Goal: Contribute content: Contribute content

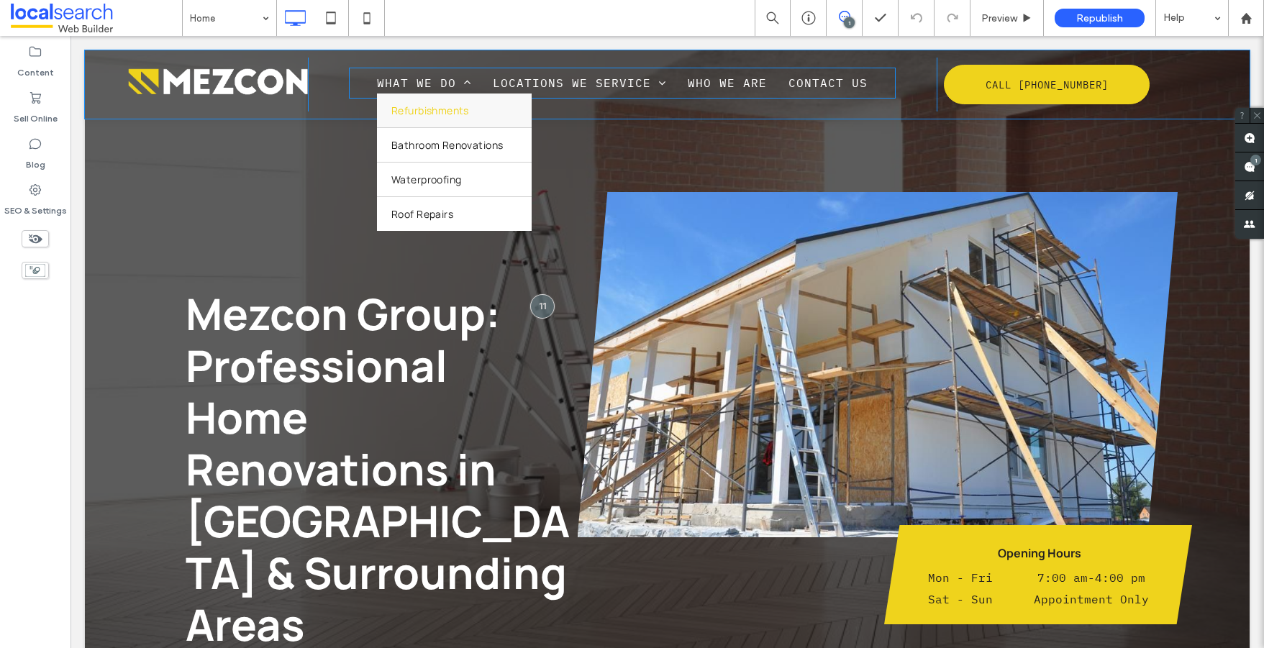
click at [425, 112] on span "Refurbishments" at bounding box center [430, 111] width 78 height 14
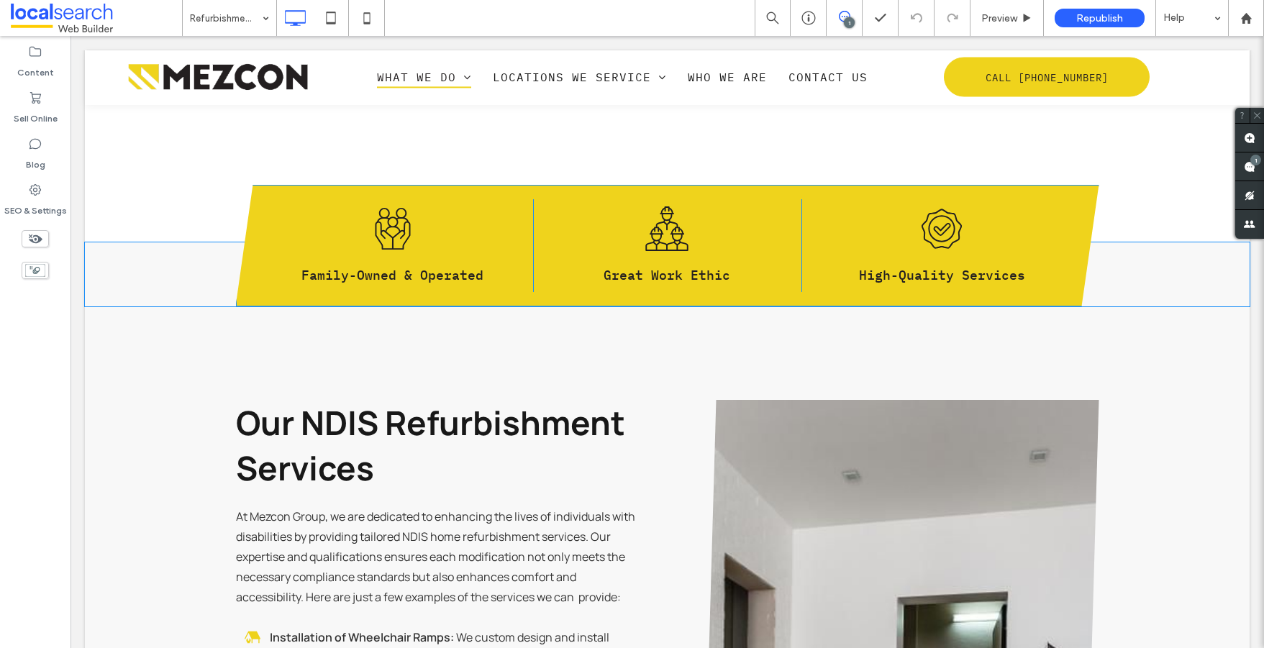
scroll to position [1225, 0]
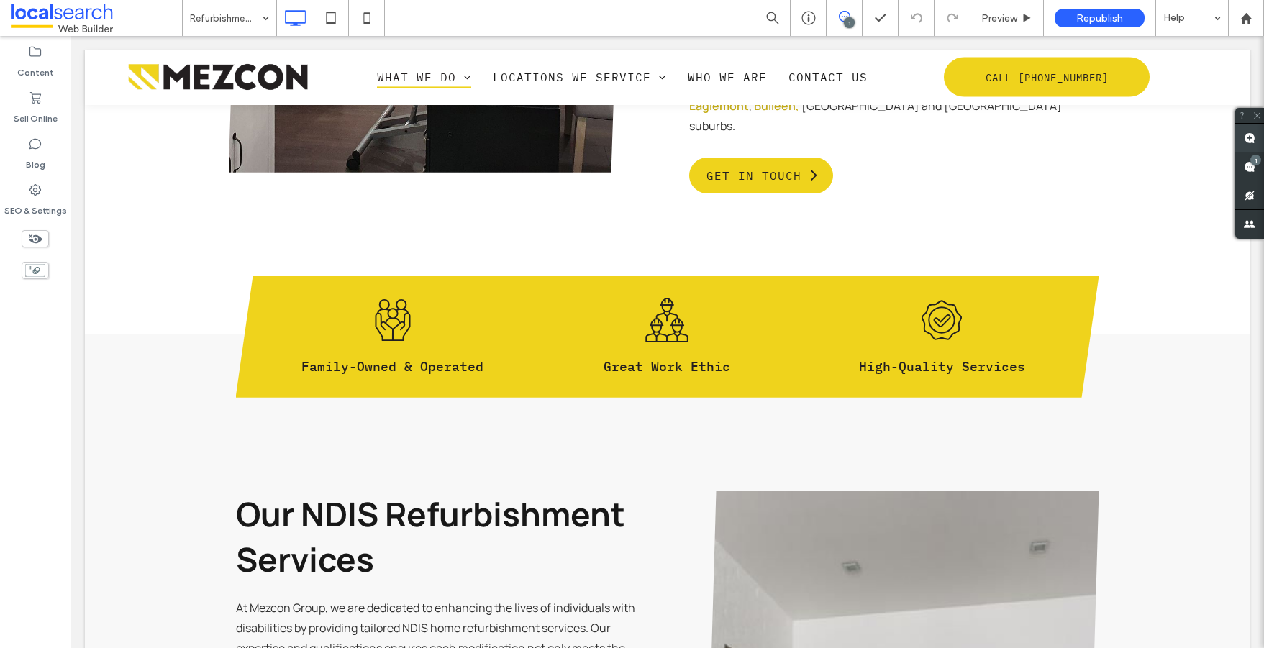
click at [1253, 135] on use at bounding box center [1250, 138] width 12 height 12
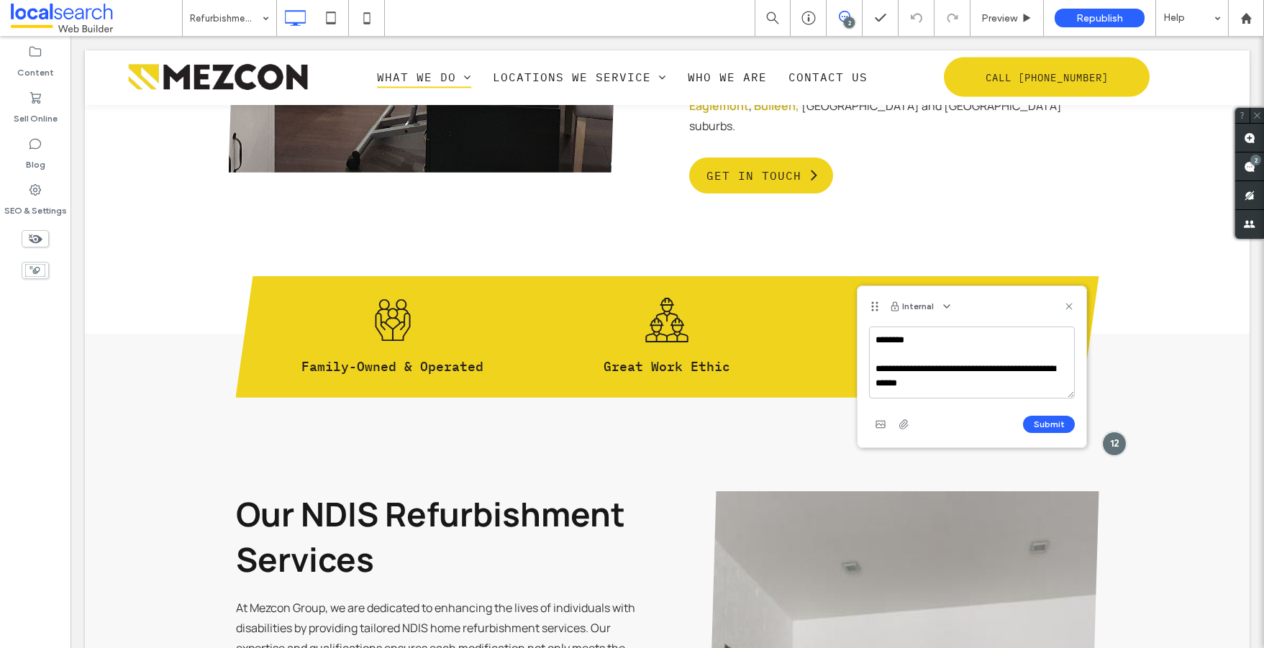
click at [978, 382] on textarea "**********" at bounding box center [972, 363] width 206 height 72
type textarea "**********"
click at [1039, 423] on button "Submit" at bounding box center [1049, 424] width 52 height 17
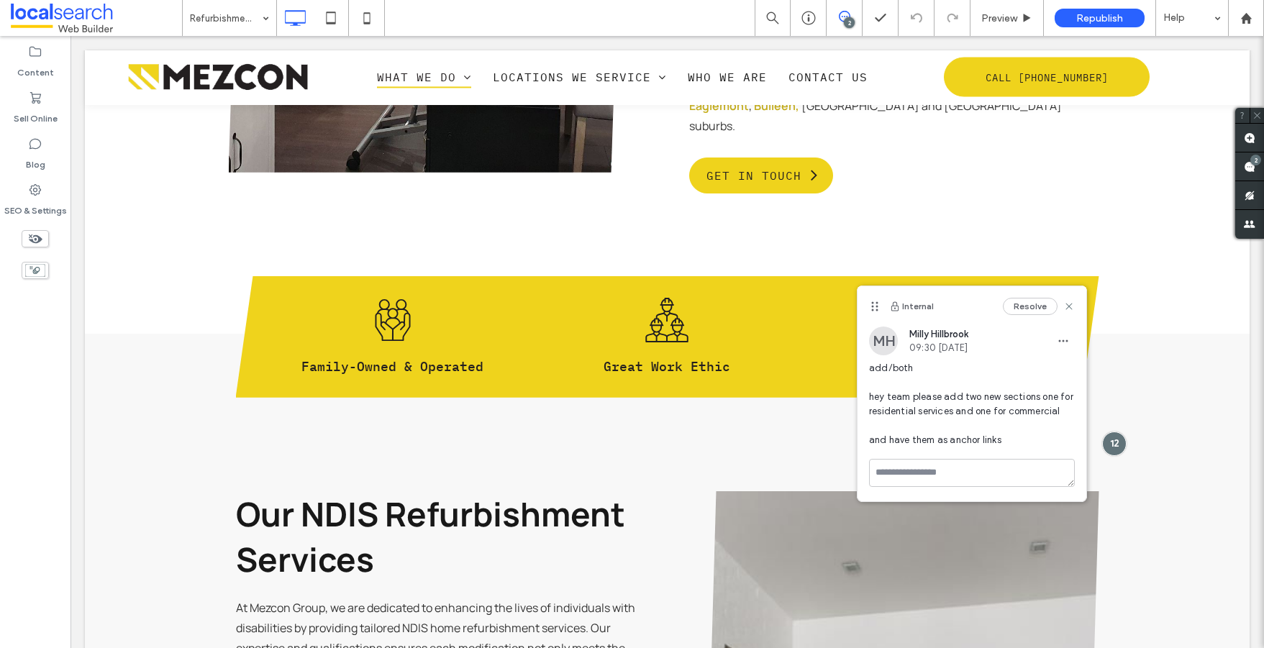
scroll to position [0, 0]
click at [1019, 419] on span "add/both hey team please add two new sections one for residential services and …" at bounding box center [972, 404] width 206 height 86
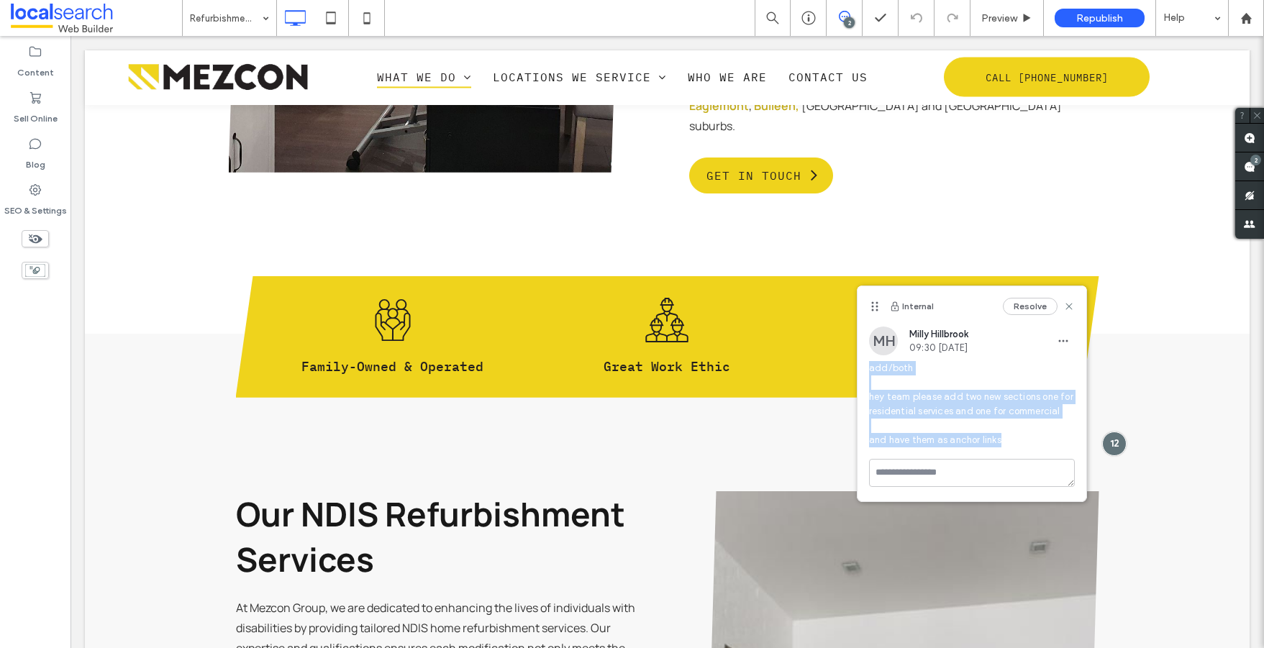
drag, startPoint x: 1015, startPoint y: 440, endPoint x: 871, endPoint y: 371, distance: 159.6
click at [871, 371] on span "add/both hey team please add two new sections one for residential services and …" at bounding box center [972, 404] width 206 height 86
copy span "add/both hey team please add two new sections one for residential services and …"
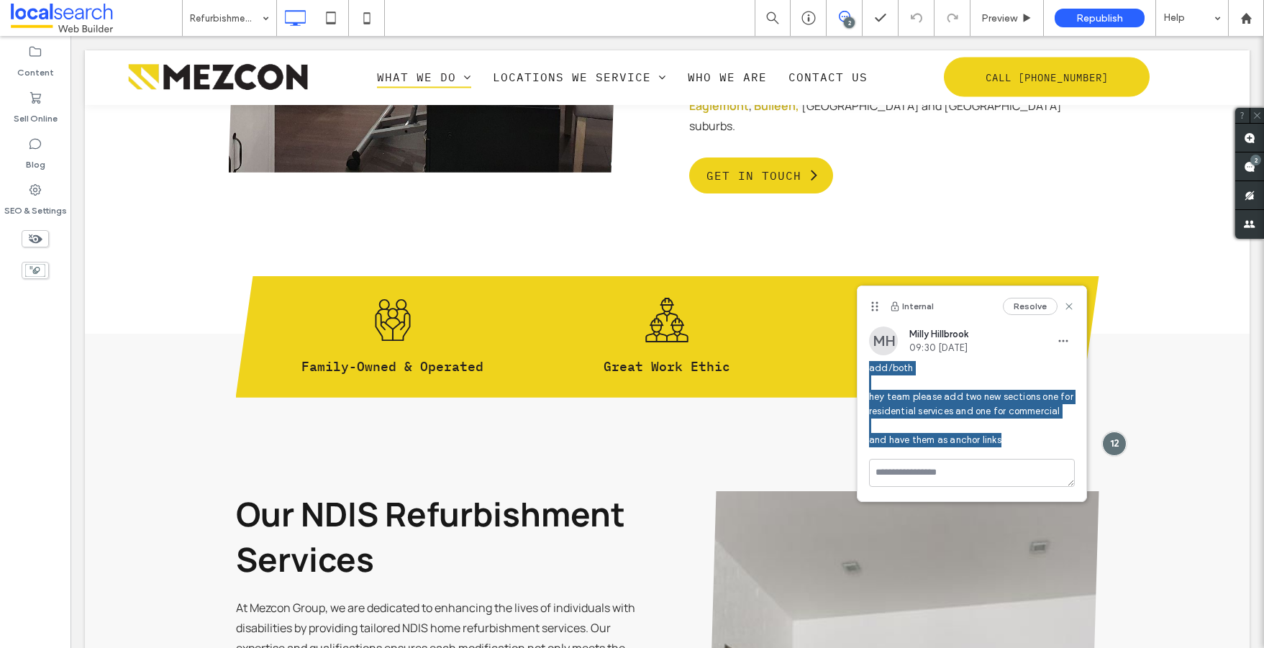
click at [489, 95] on div at bounding box center [667, 77] width 1165 height 54
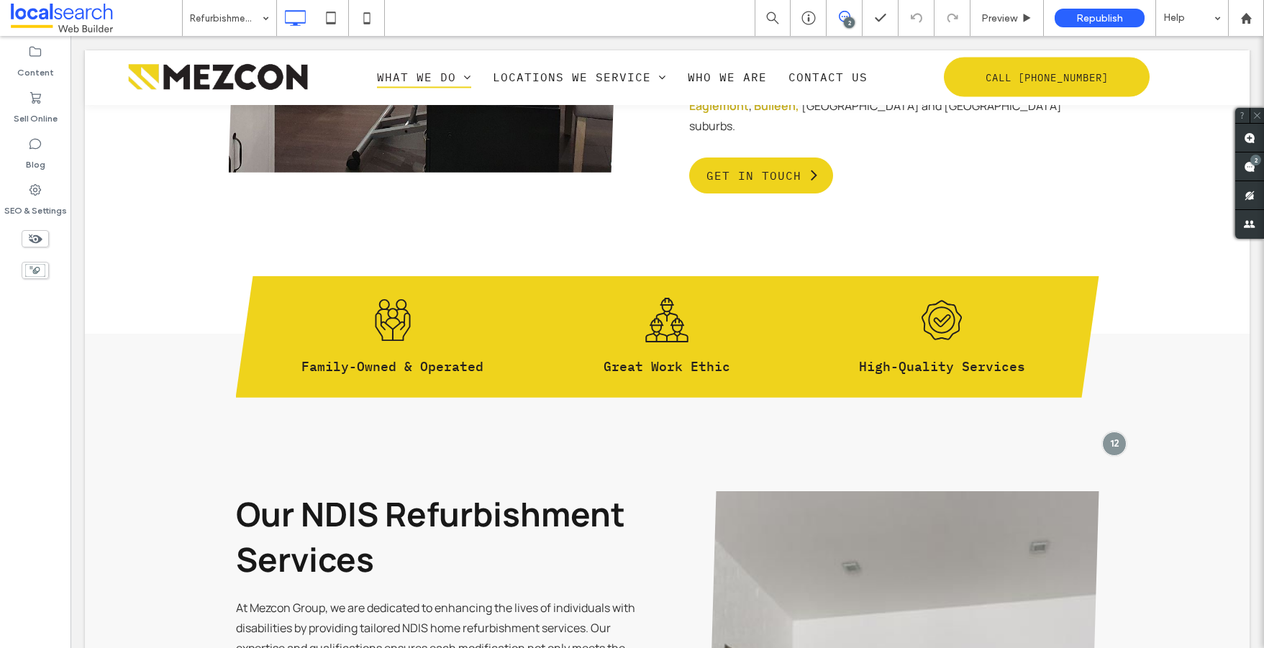
click at [397, 83] on div at bounding box center [667, 77] width 1165 height 54
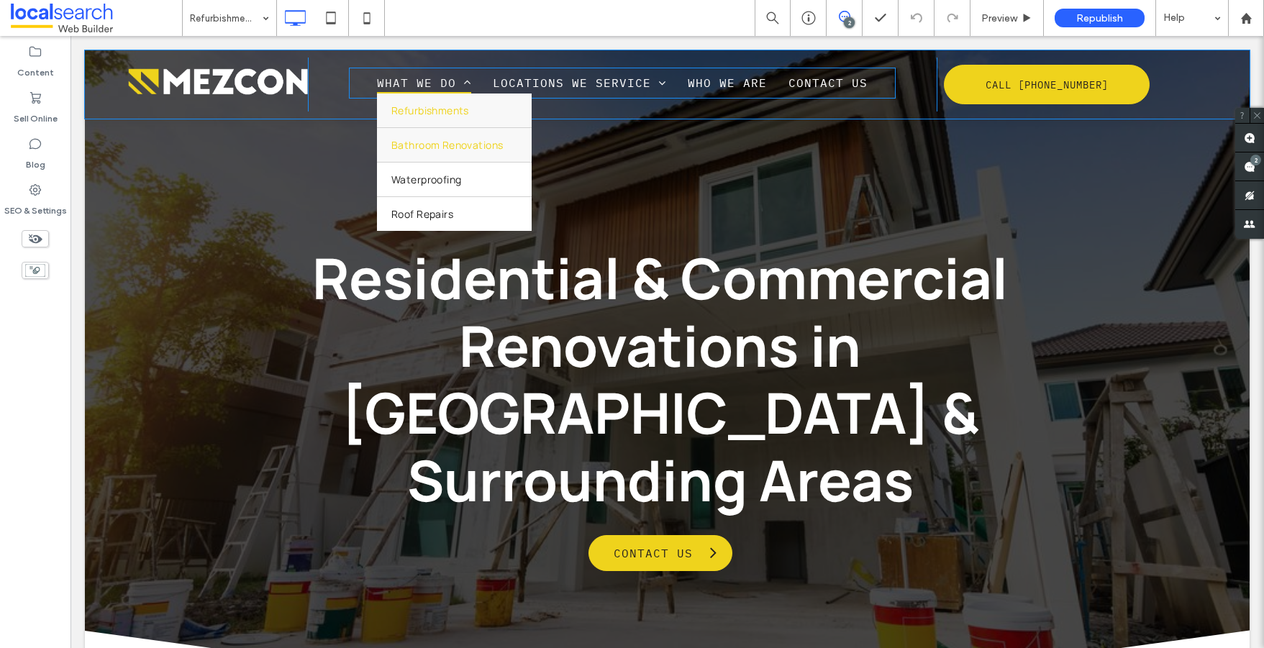
click at [452, 155] on link "Bathroom Renovations" at bounding box center [454, 145] width 155 height 34
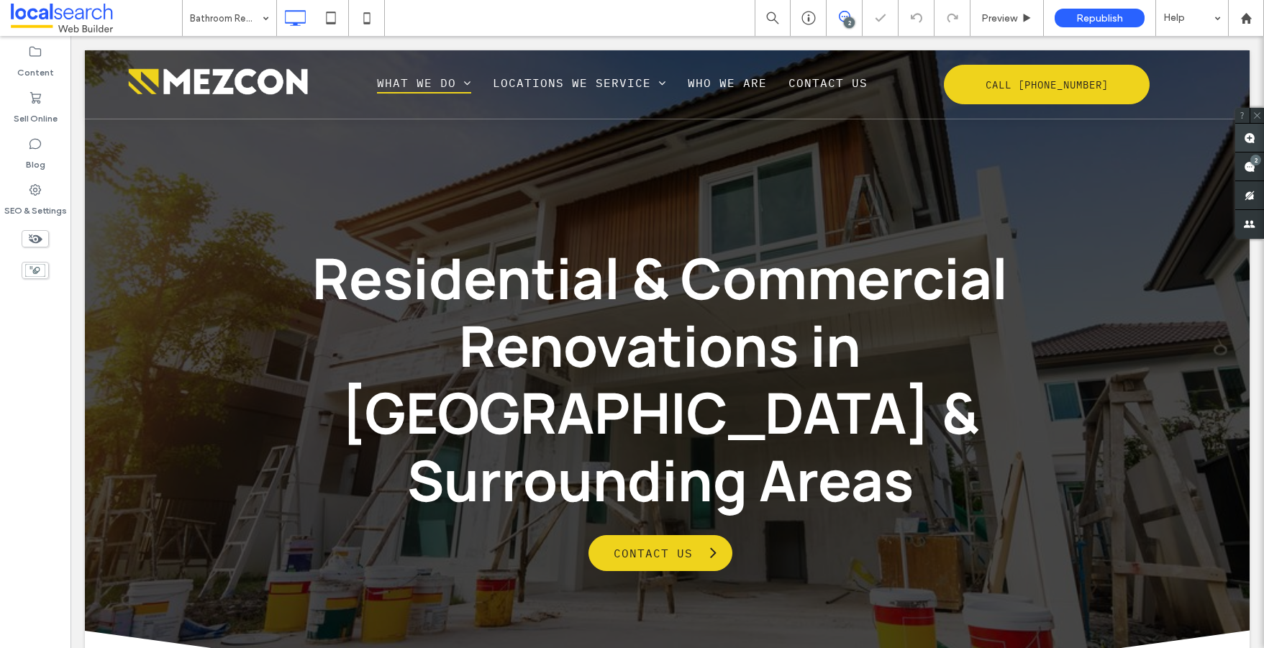
click at [1251, 136] on use at bounding box center [1250, 138] width 12 height 12
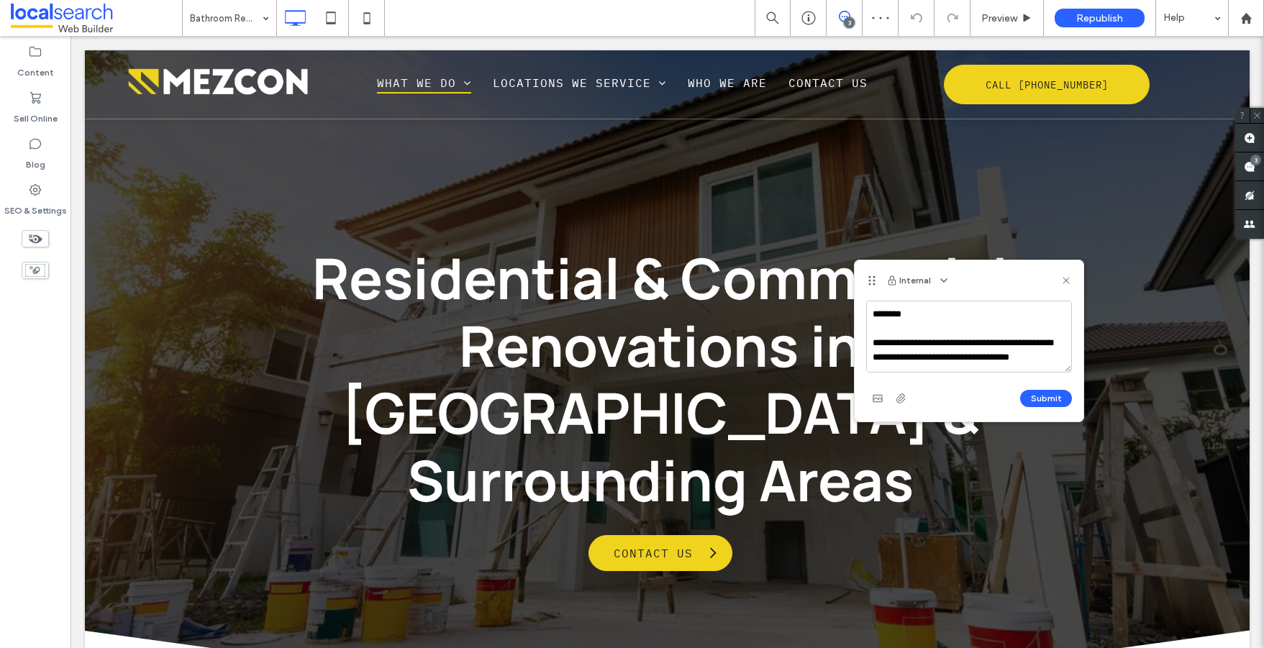
scroll to position [34, 0]
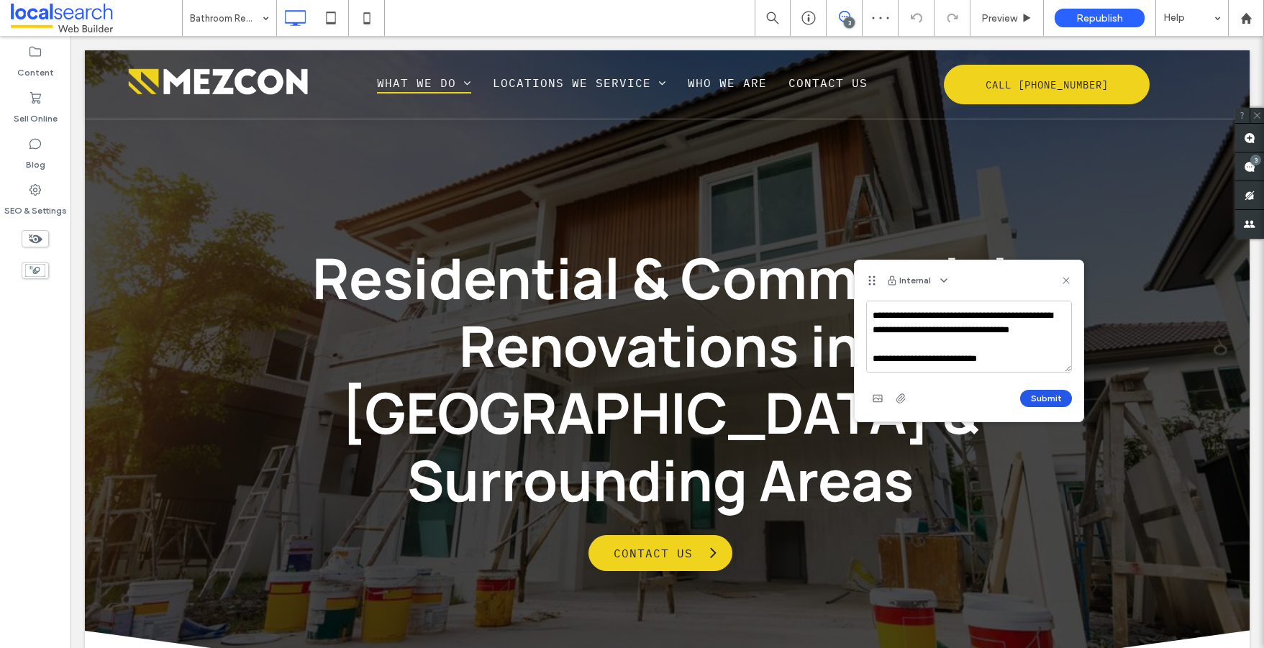
type textarea "**********"
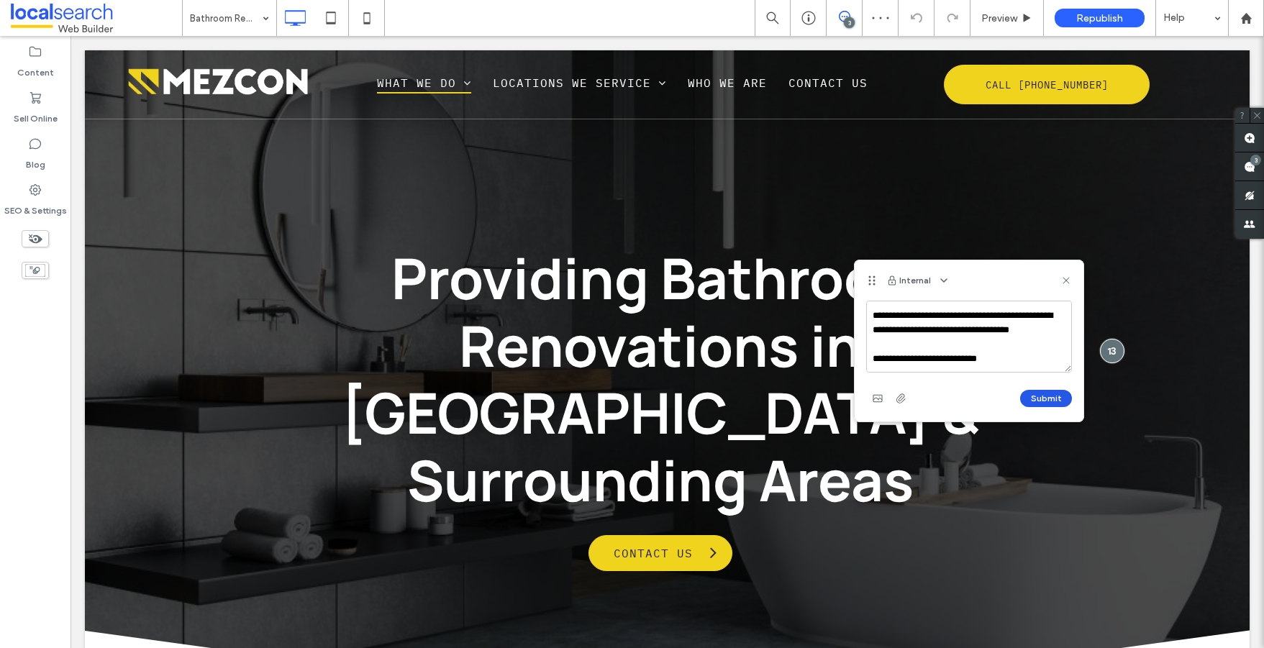
scroll to position [0, 0]
click at [1046, 399] on button "Submit" at bounding box center [1046, 398] width 52 height 17
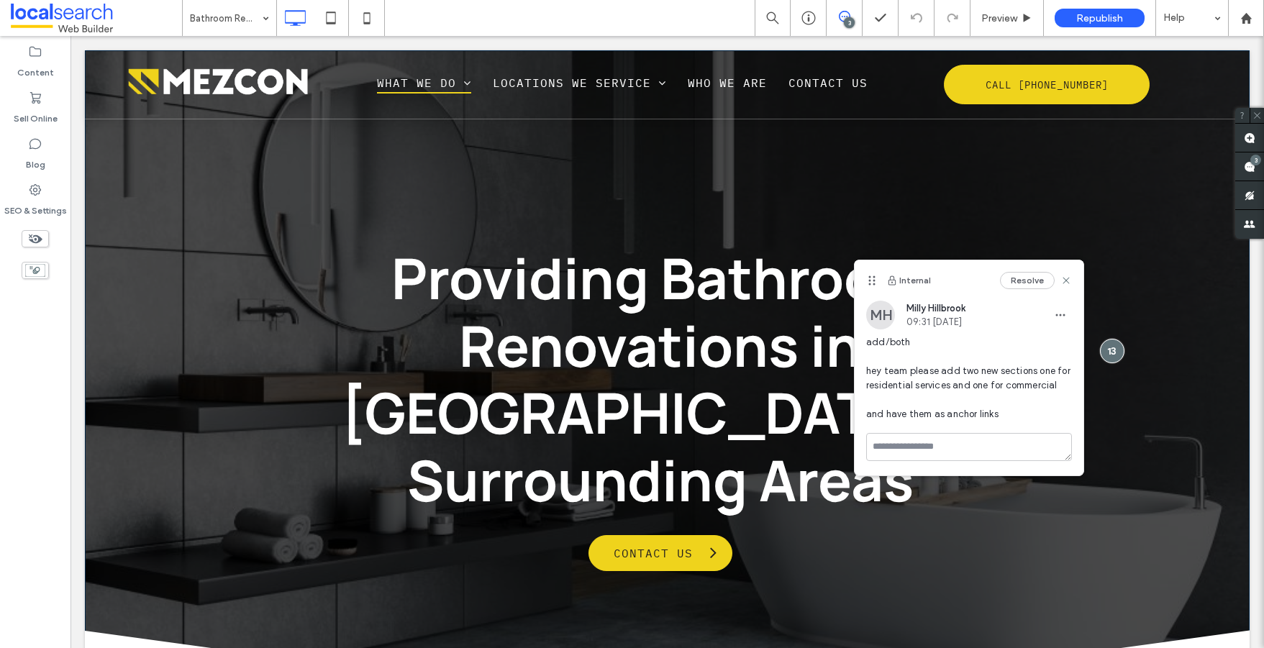
click at [1128, 135] on div "Providing Bathroom Renovations in [GEOGRAPHIC_DATA] & Surrounding Areas Contact…" at bounding box center [667, 404] width 1165 height 708
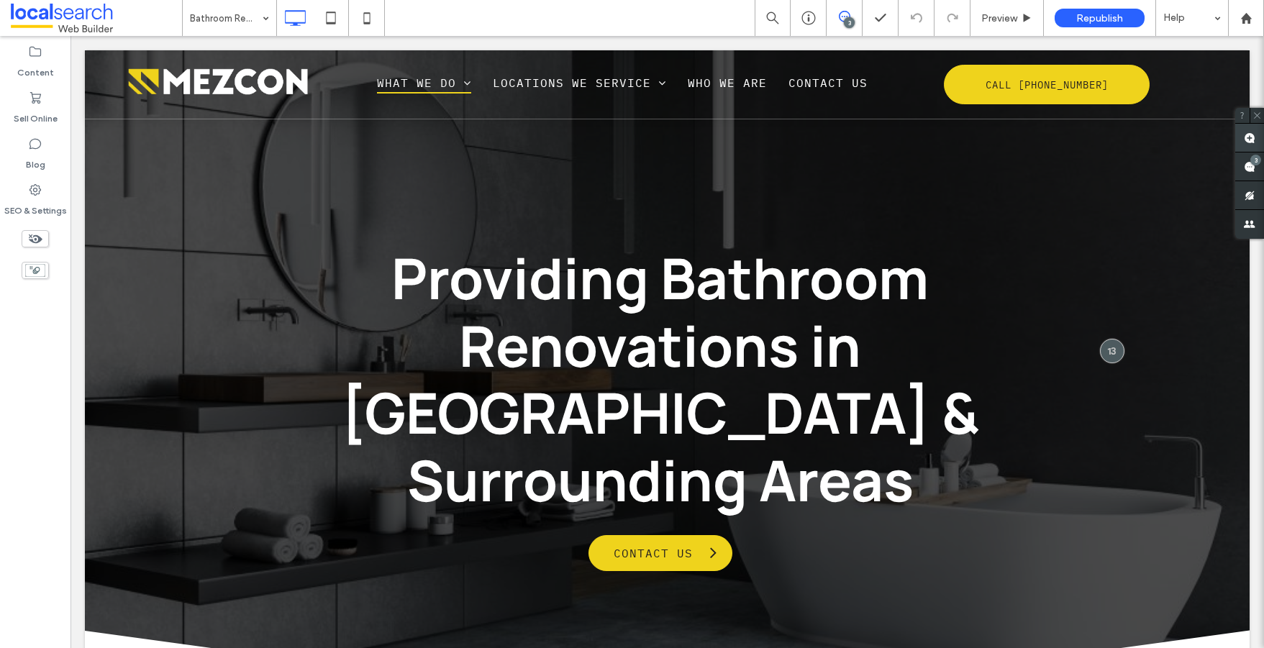
click at [1256, 137] on span at bounding box center [1250, 138] width 29 height 28
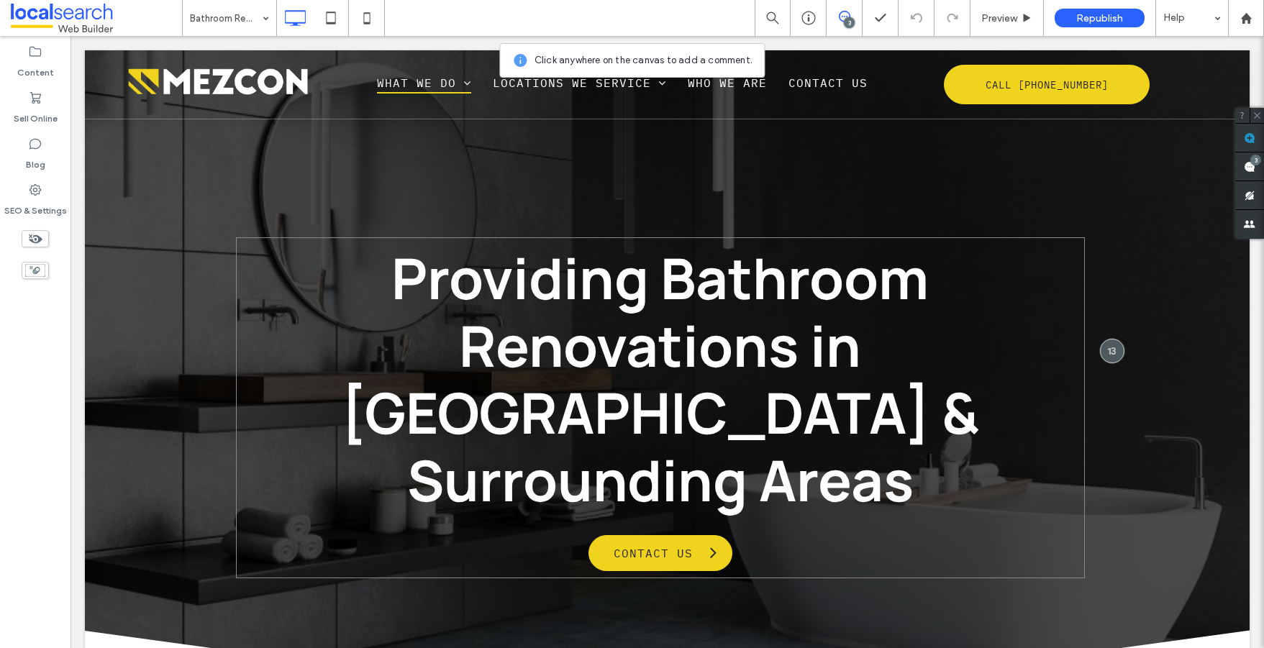
click at [1030, 504] on div "Providing Bathroom Renovations in [GEOGRAPHIC_DATA] & Surrounding Areas Contact…" at bounding box center [660, 407] width 849 height 341
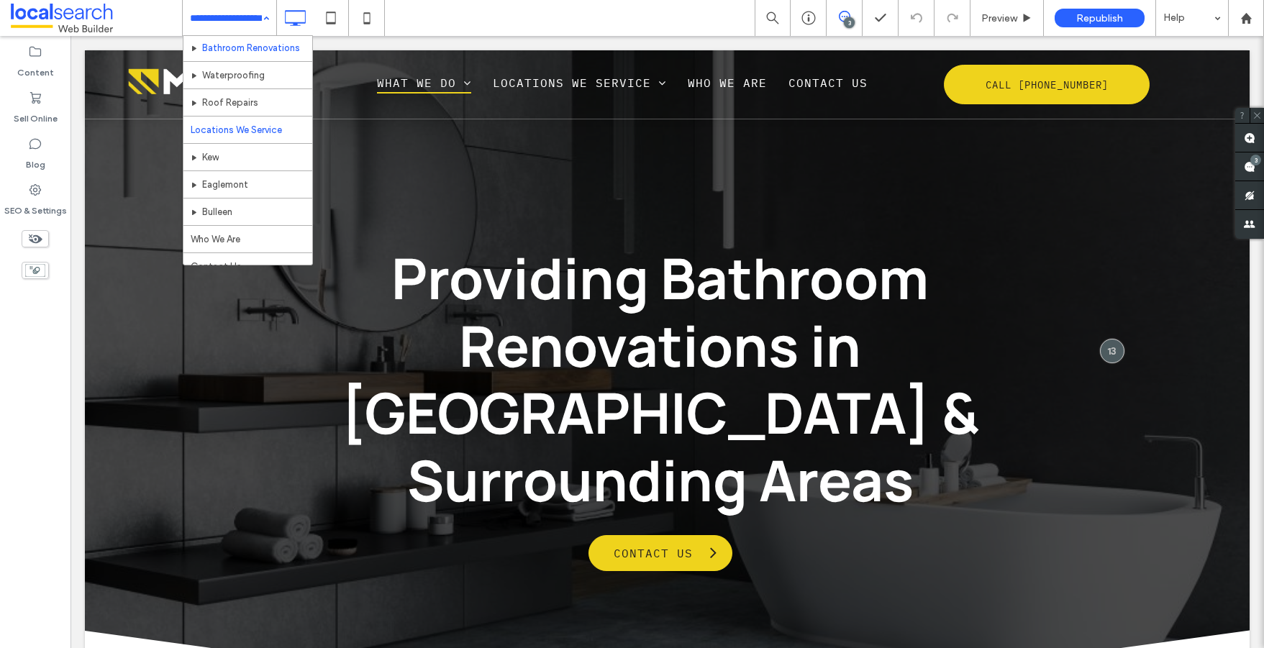
scroll to position [70, 0]
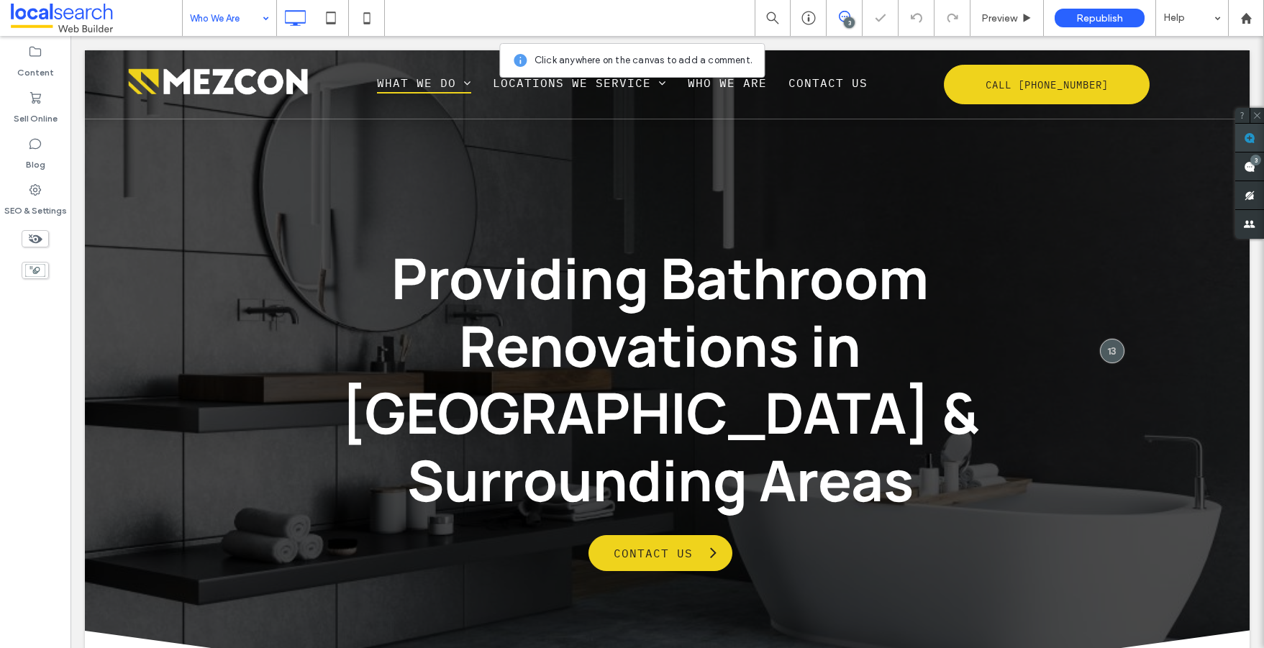
click at [1256, 145] on span at bounding box center [1250, 138] width 29 height 28
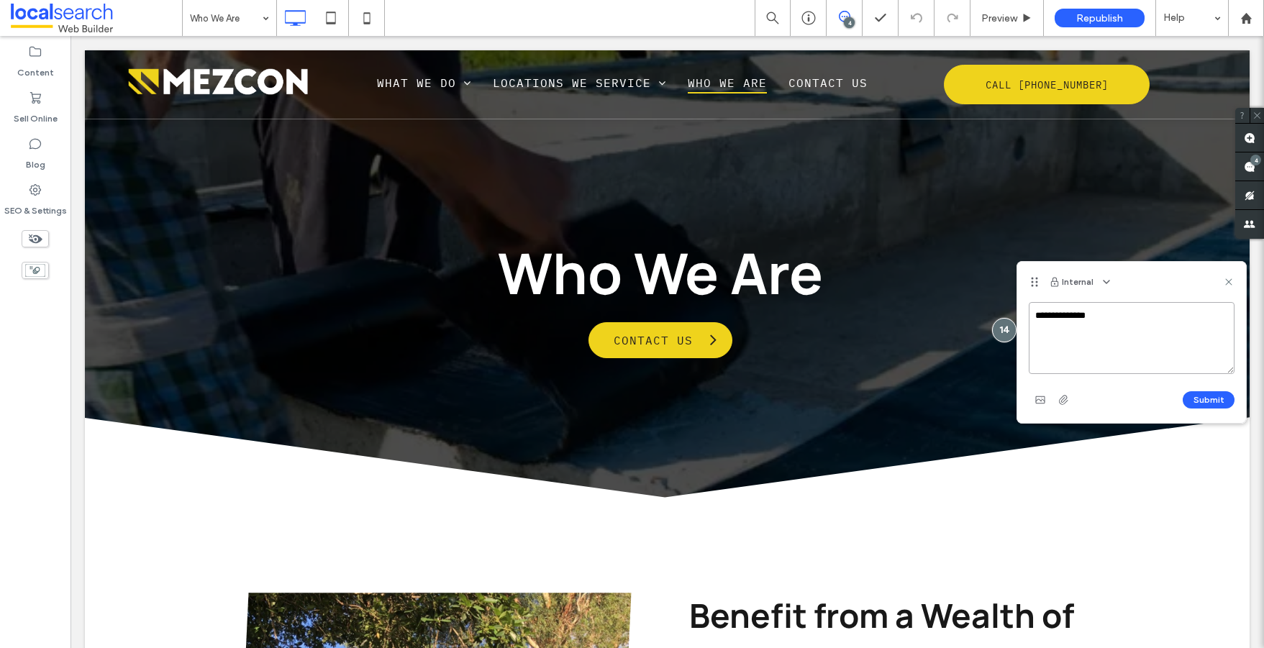
paste textarea "**********"
click at [1064, 345] on textarea "**********" at bounding box center [1132, 338] width 206 height 72
type textarea "**********"
click at [1220, 401] on button "Submit" at bounding box center [1209, 399] width 52 height 17
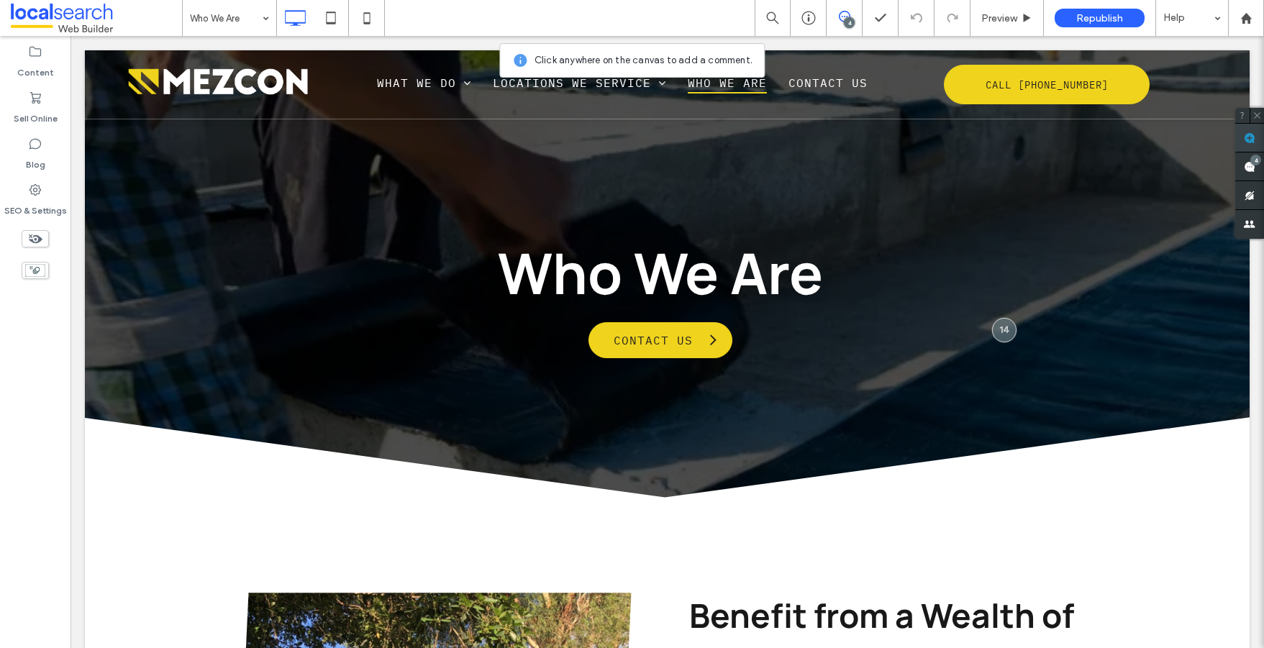
click at [1256, 140] on span at bounding box center [1250, 138] width 29 height 28
click at [250, 397] on div "Who We Are Contact Us" at bounding box center [667, 297] width 1165 height 495
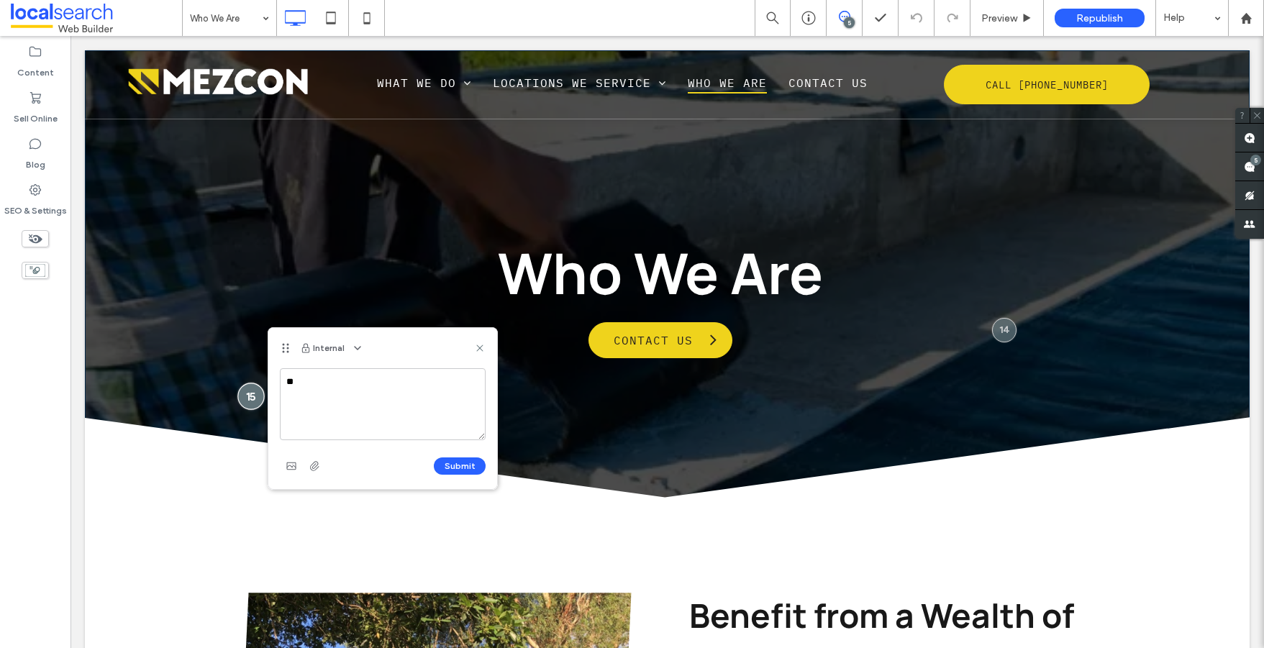
type textarea "*"
type textarea "**********"
click at [470, 475] on div "Submit" at bounding box center [383, 466] width 206 height 23
click at [459, 468] on button "Submit" at bounding box center [460, 466] width 52 height 17
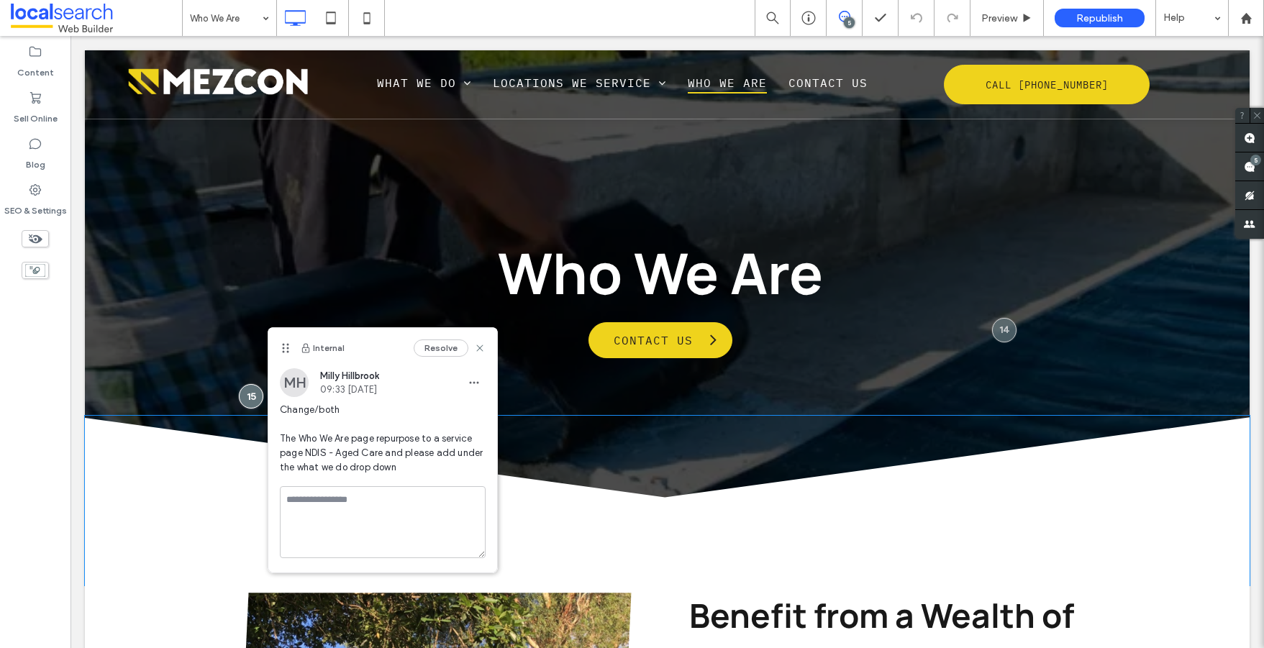
scroll to position [0, 0]
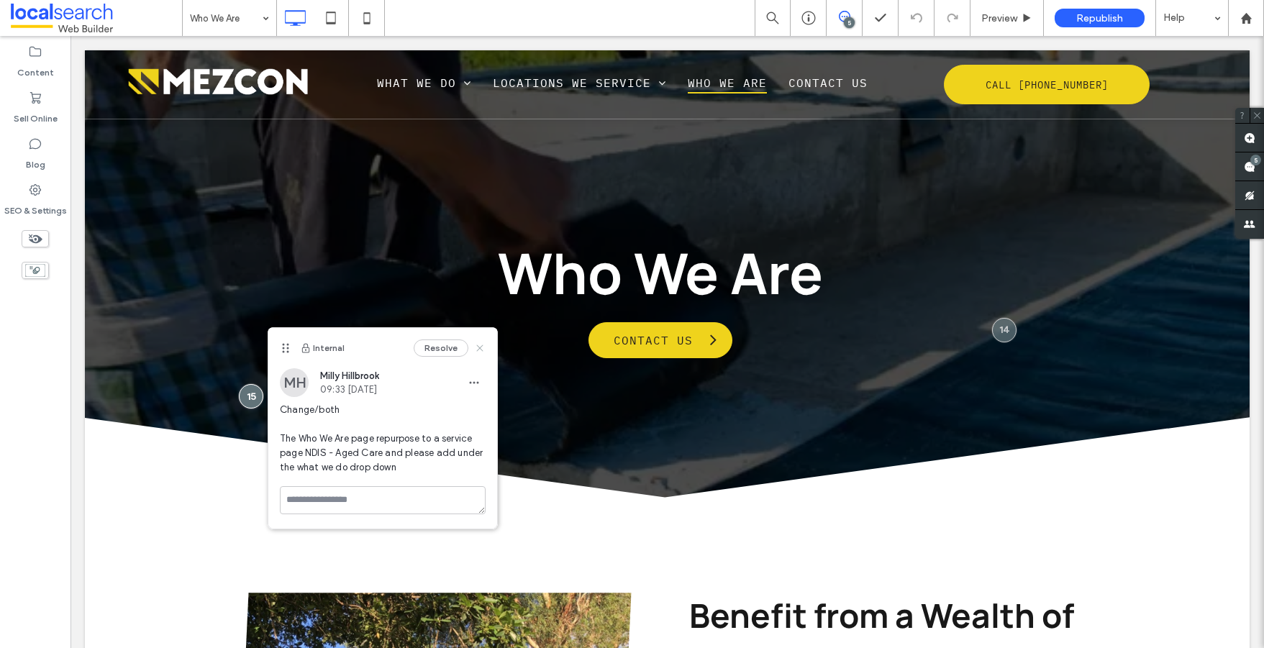
click at [485, 348] on icon at bounding box center [480, 349] width 12 height 12
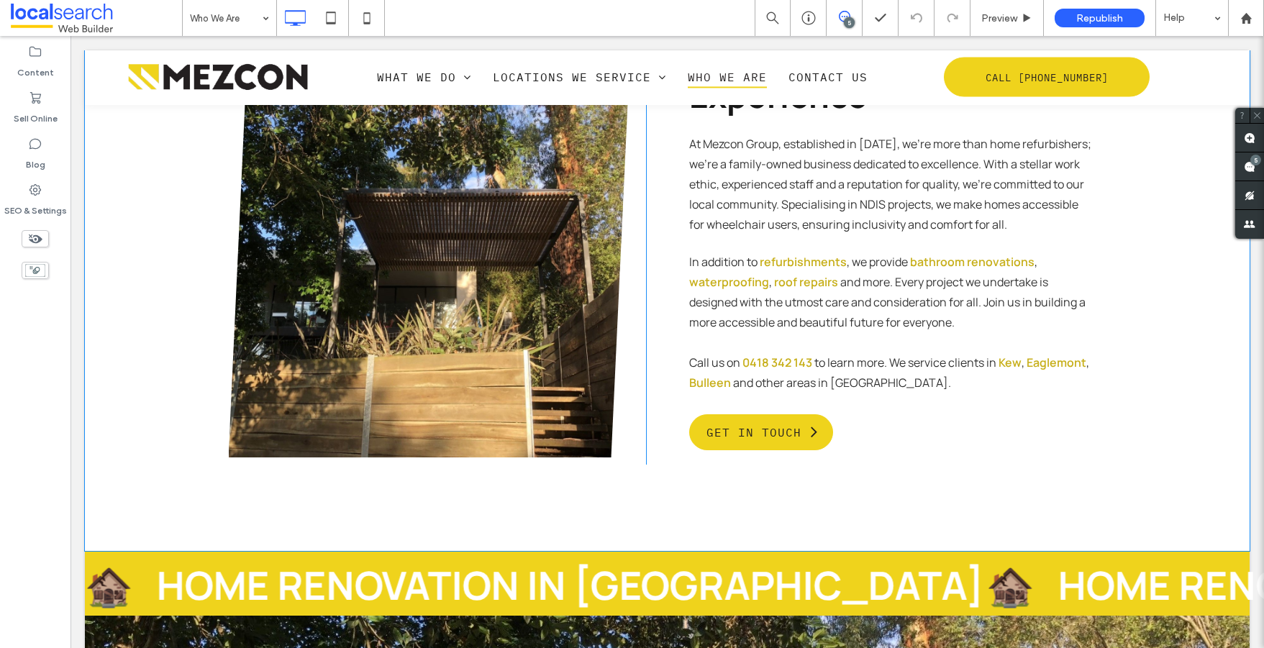
scroll to position [595, 0]
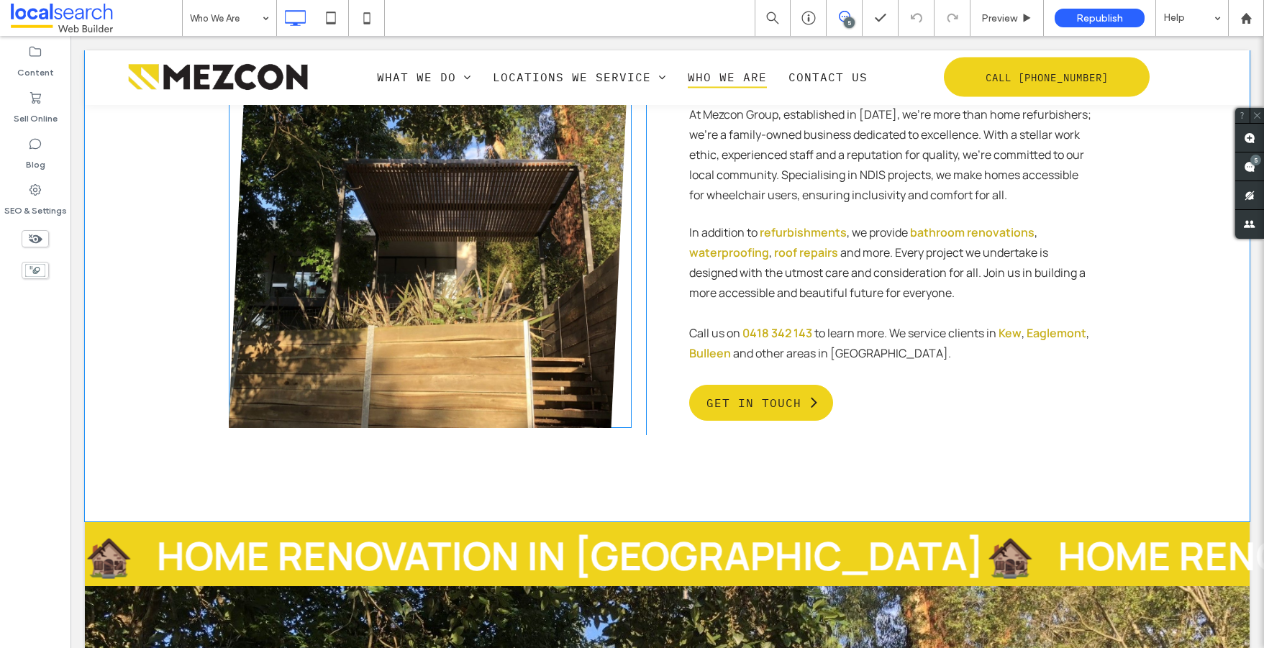
click at [430, 293] on link at bounding box center [430, 213] width 427 height 456
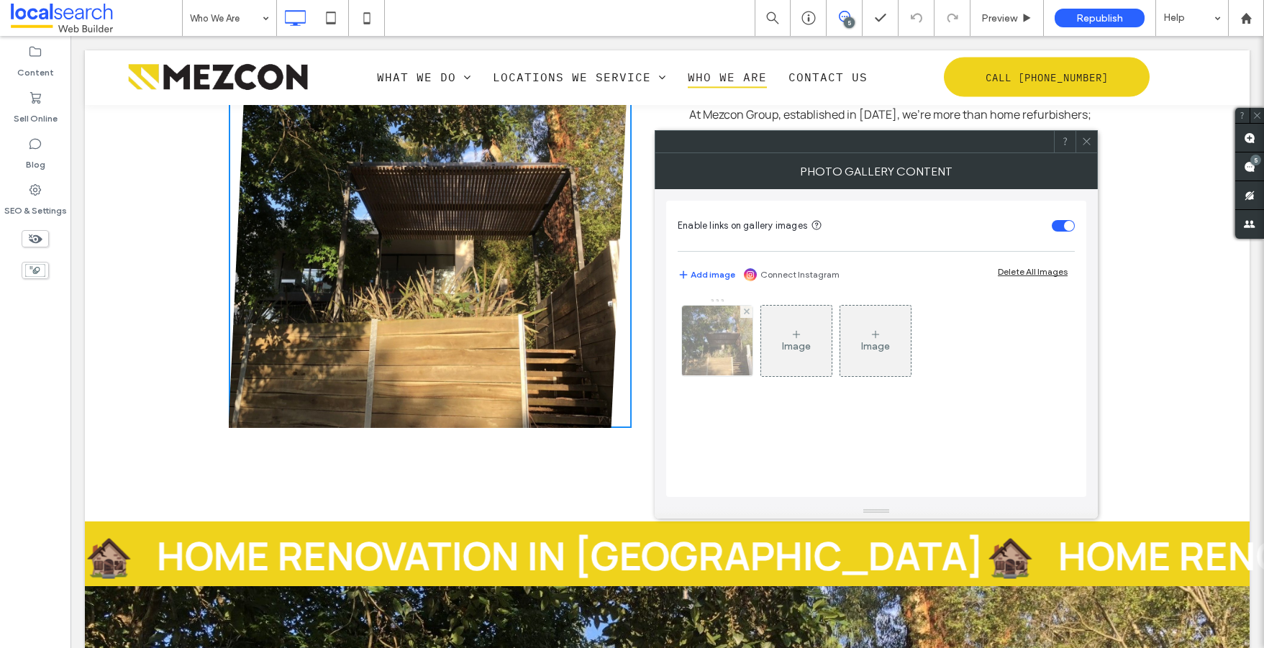
click at [725, 327] on div at bounding box center [717, 341] width 71 height 71
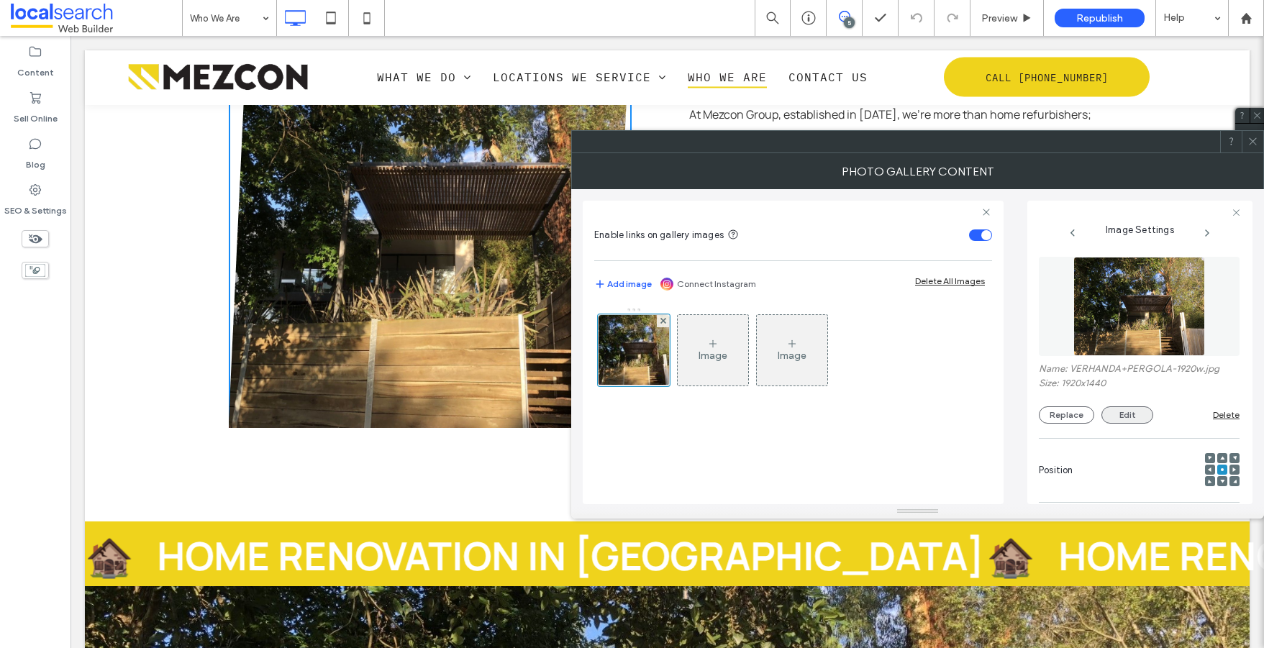
scroll to position [422, 0]
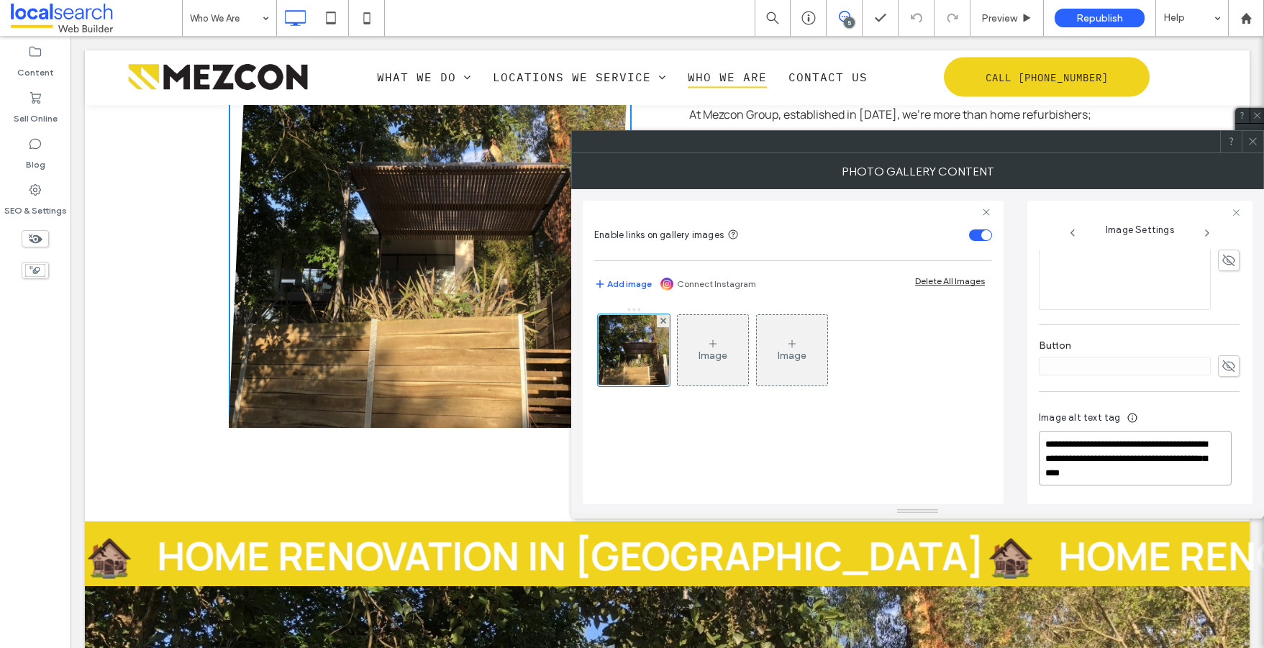
click at [1220, 457] on textarea "**********" at bounding box center [1135, 458] width 193 height 55
click at [1221, 439] on textarea "**********" at bounding box center [1135, 458] width 193 height 55
click at [1228, 443] on textarea "**********" at bounding box center [1135, 458] width 193 height 55
click at [1224, 440] on textarea "**********" at bounding box center [1135, 458] width 193 height 55
drag, startPoint x: 1192, startPoint y: 478, endPoint x: 1183, endPoint y: 462, distance: 18.0
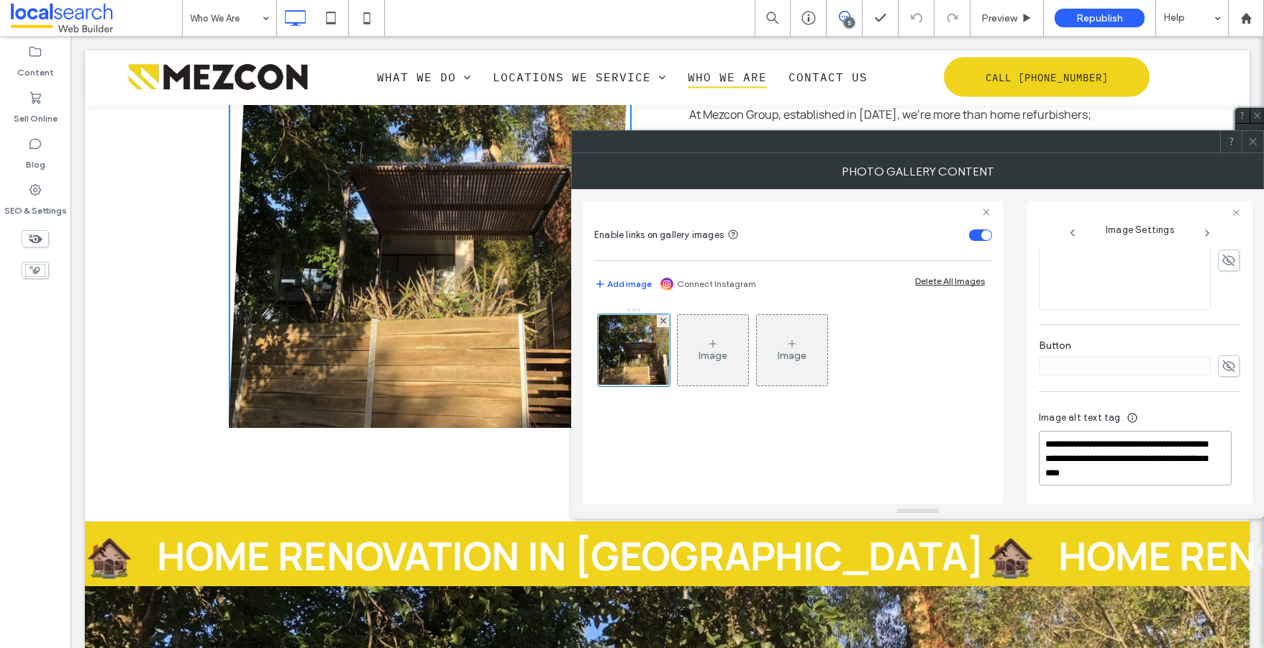
click at [1183, 462] on textarea "**********" at bounding box center [1135, 458] width 193 height 55
drag, startPoint x: 1139, startPoint y: 453, endPoint x: 1117, endPoint y: 442, distance: 25.1
click at [1143, 454] on textarea "**********" at bounding box center [1135, 458] width 193 height 55
click at [1254, 142] on icon at bounding box center [1253, 141] width 11 height 11
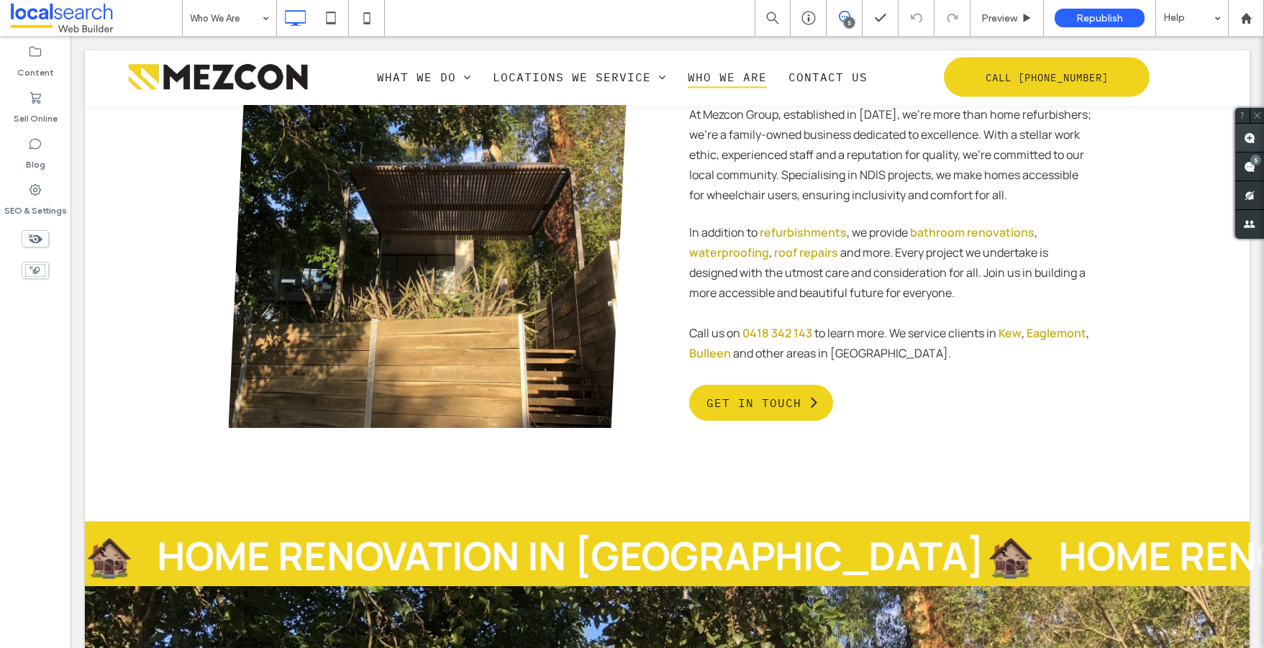
click at [1260, 132] on span at bounding box center [1250, 138] width 29 height 28
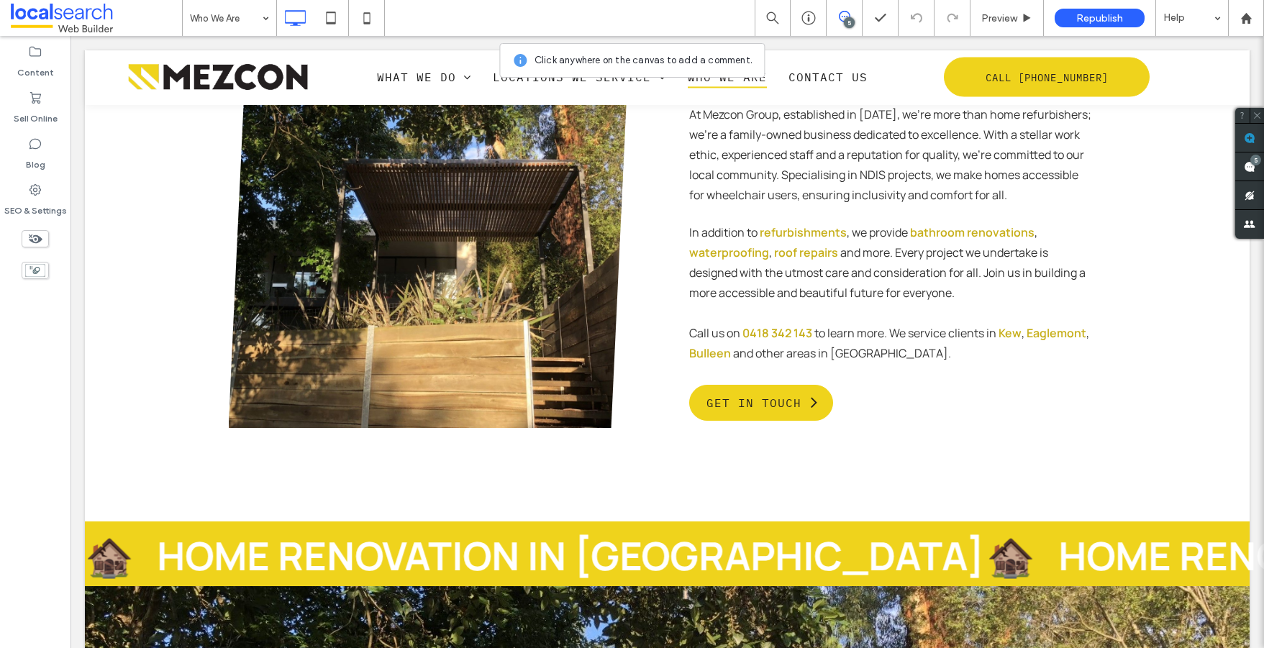
click at [435, 174] on link at bounding box center [430, 213] width 427 height 456
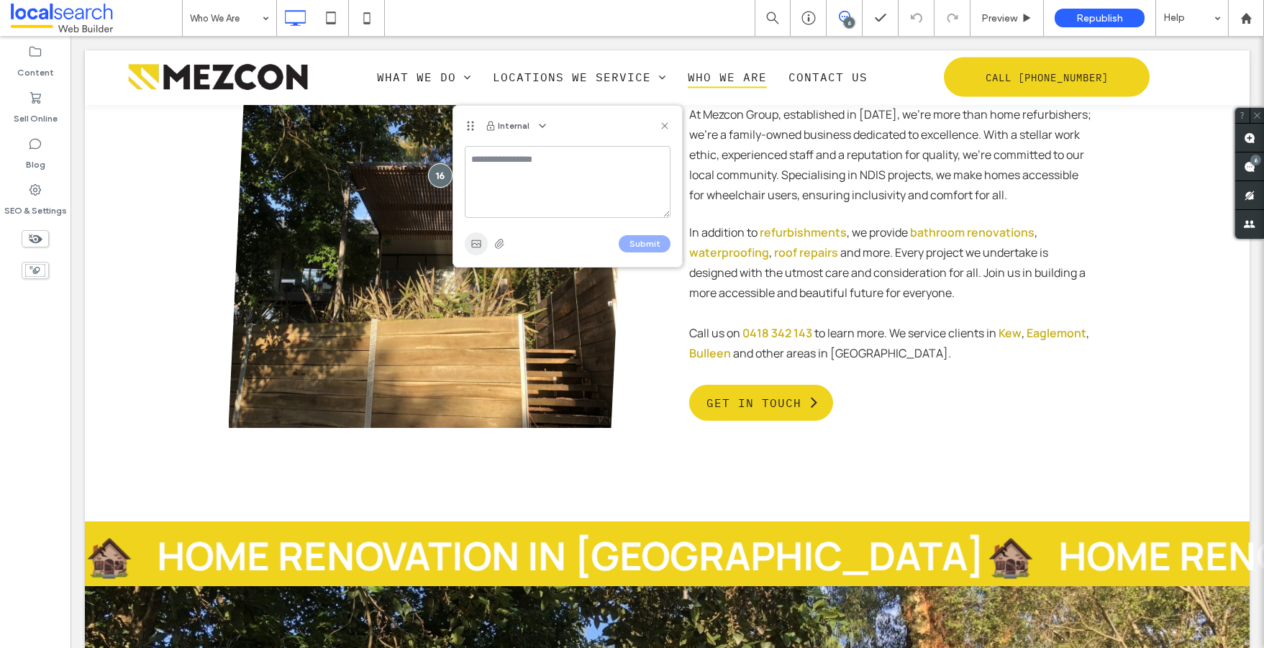
click at [484, 248] on span "button" at bounding box center [476, 243] width 23 height 23
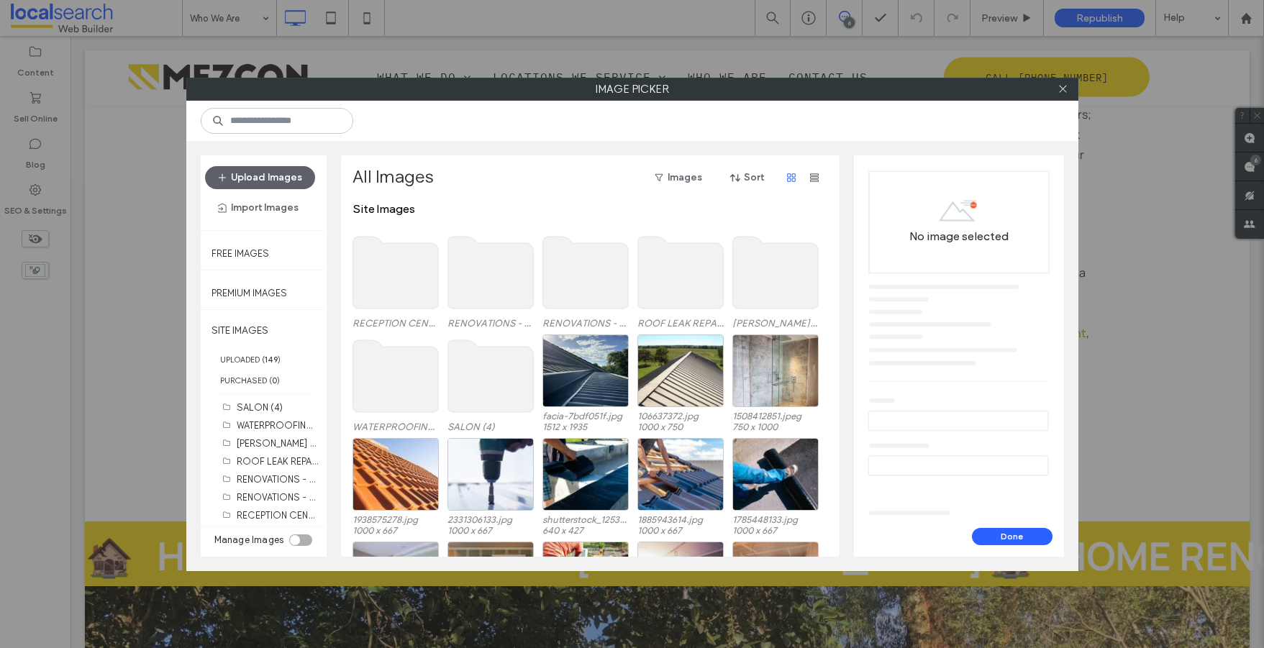
click at [1069, 84] on div at bounding box center [1064, 89] width 22 height 22
click at [1064, 91] on icon at bounding box center [1063, 88] width 11 height 11
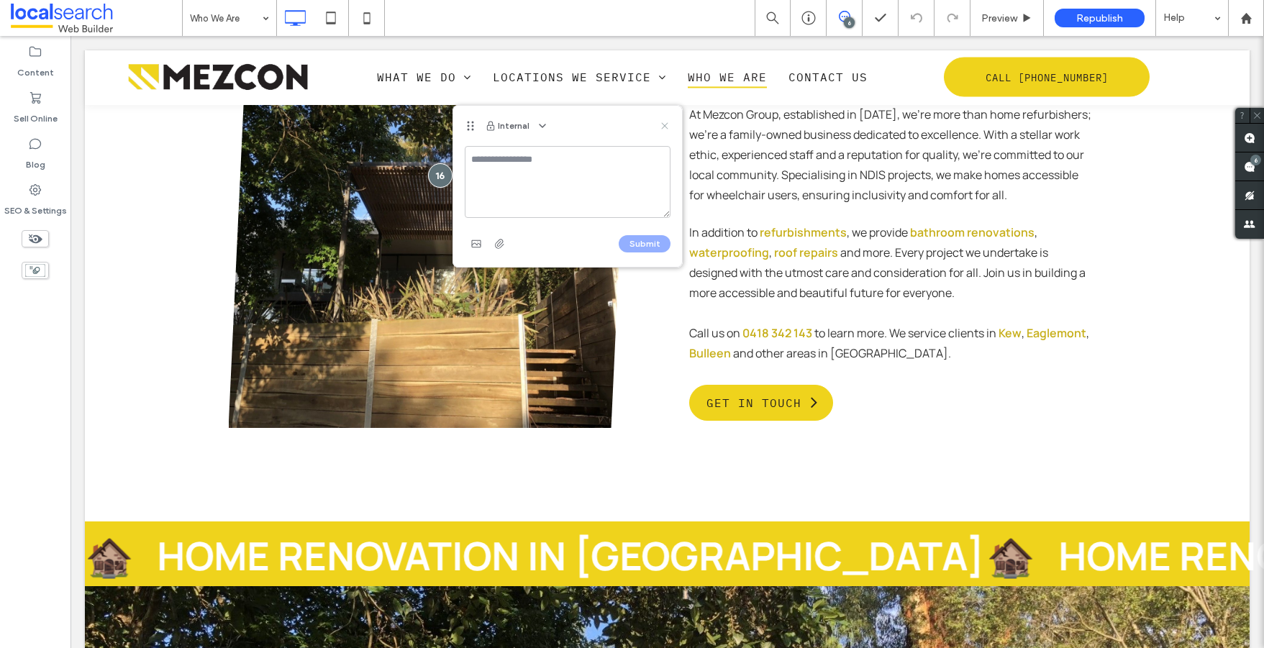
click at [666, 122] on icon at bounding box center [665, 126] width 12 height 12
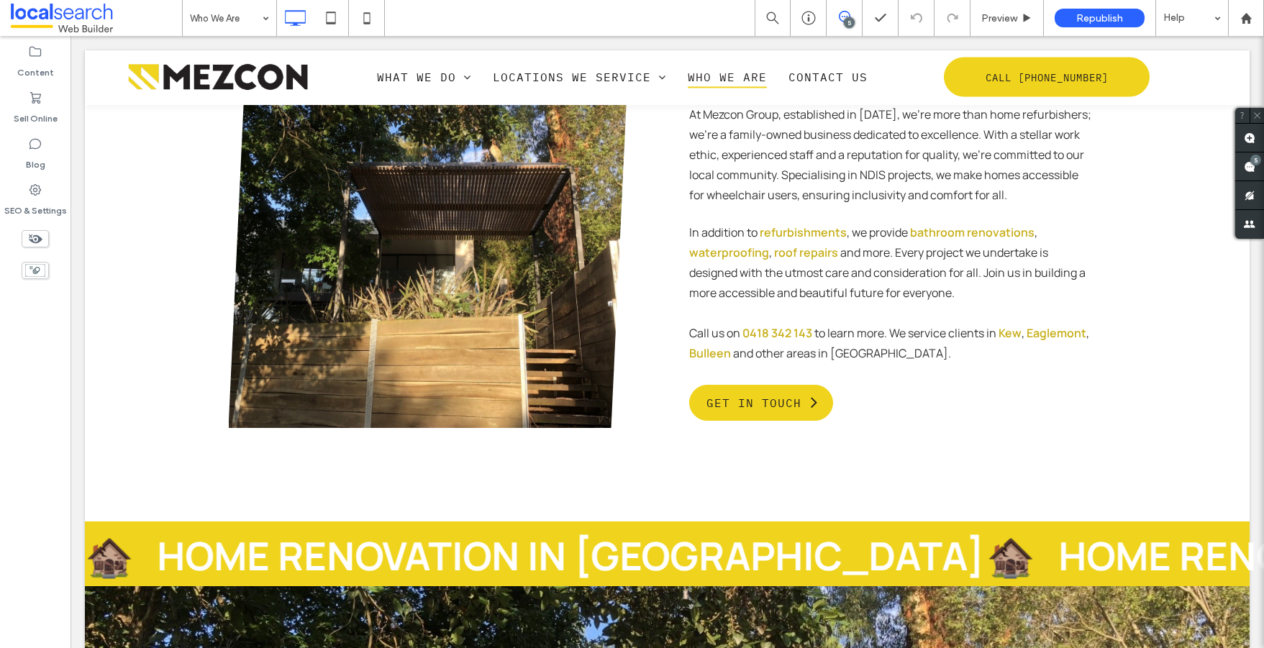
click at [443, 75] on div at bounding box center [667, 77] width 1165 height 54
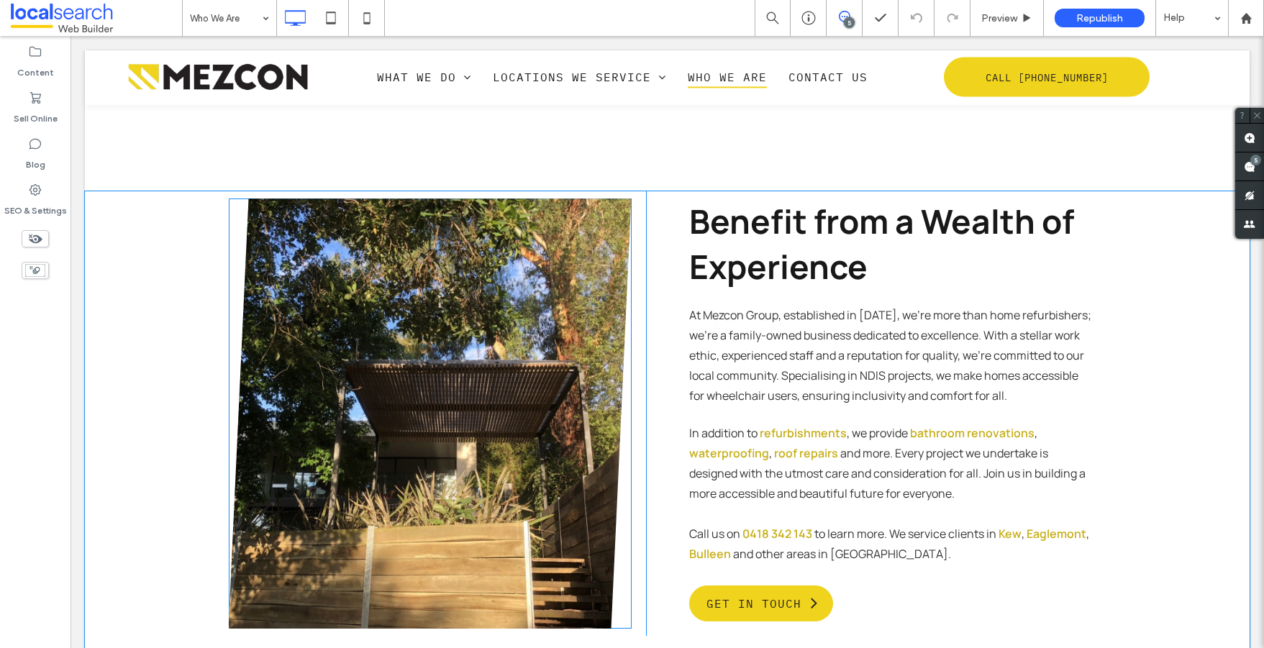
scroll to position [404, 0]
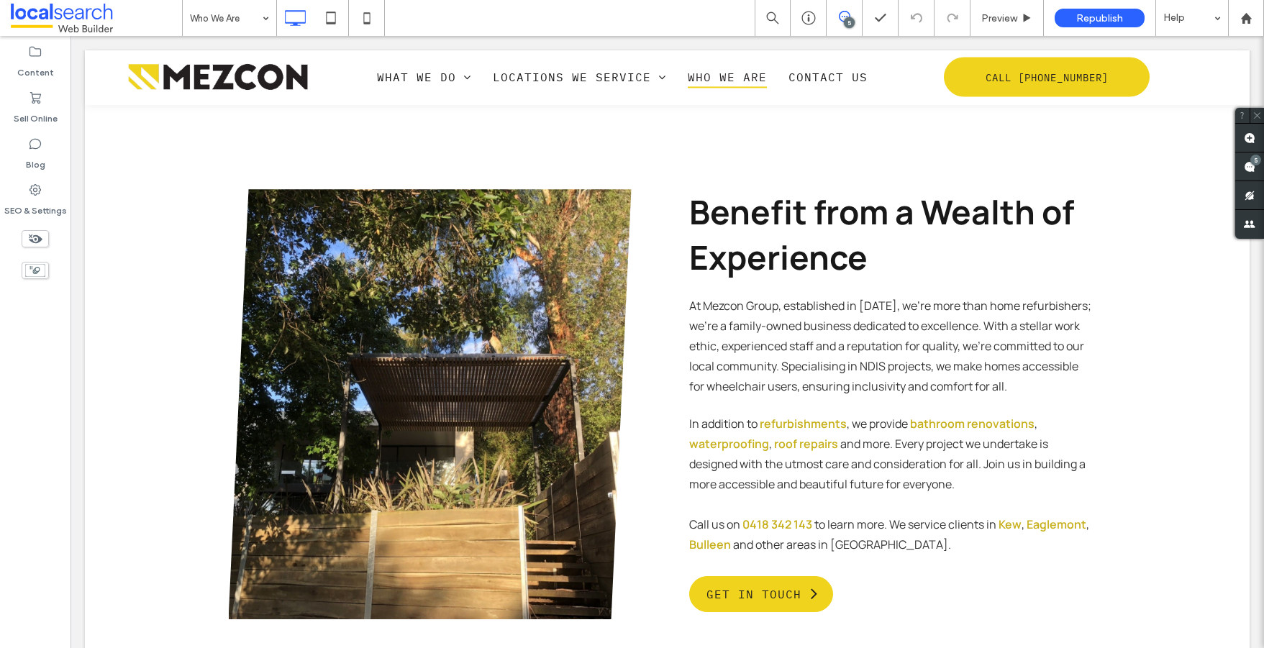
click at [412, 67] on div at bounding box center [667, 77] width 1165 height 54
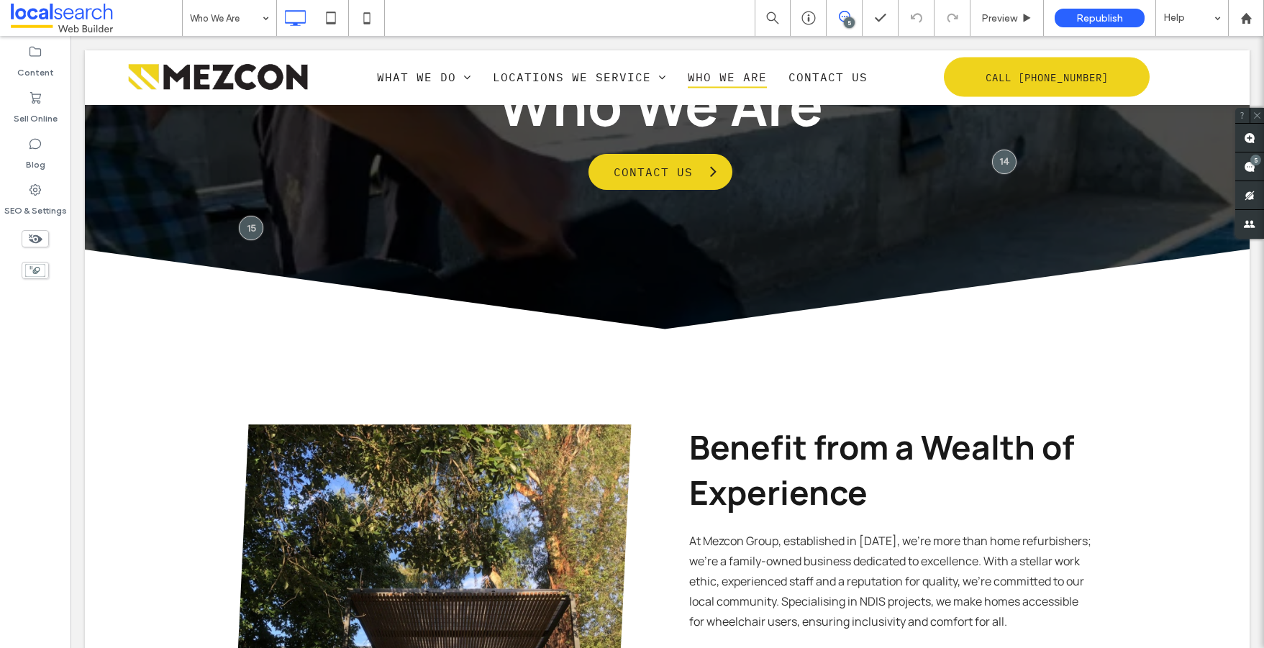
click at [415, 76] on div "What We Do Refurbishments Bathroom Renovations Waterproofing Roof Repairs Locat…" at bounding box center [667, 77] width 1165 height 55
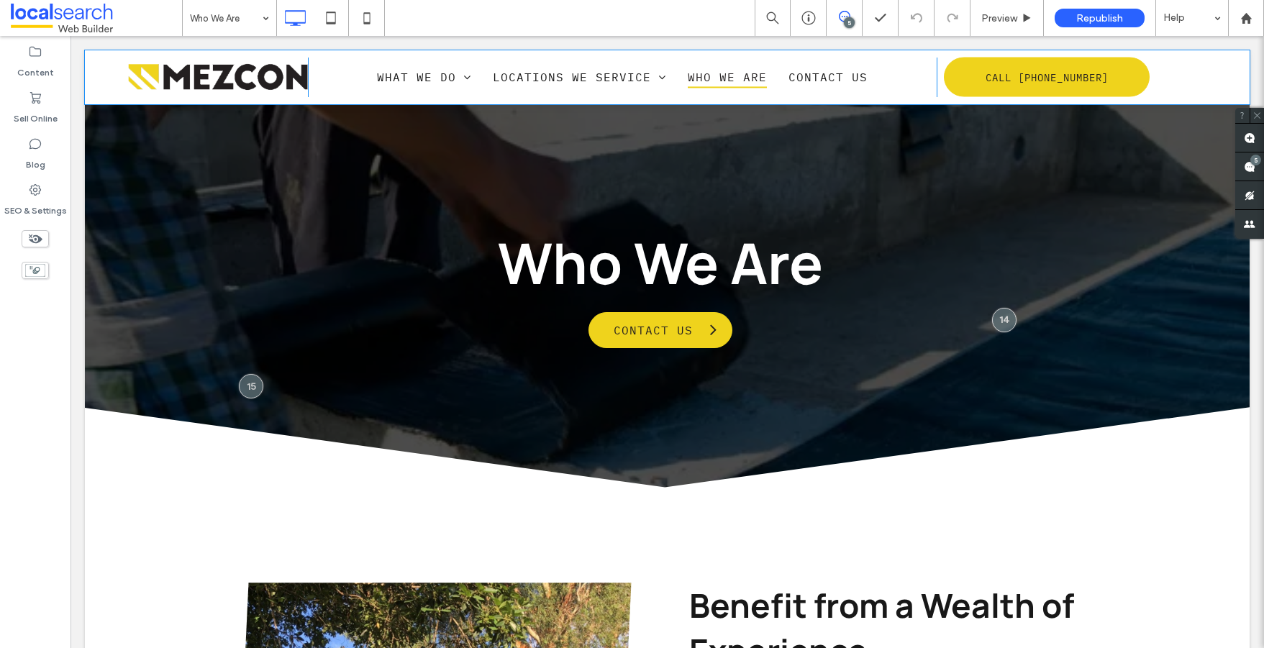
scroll to position [0, 0]
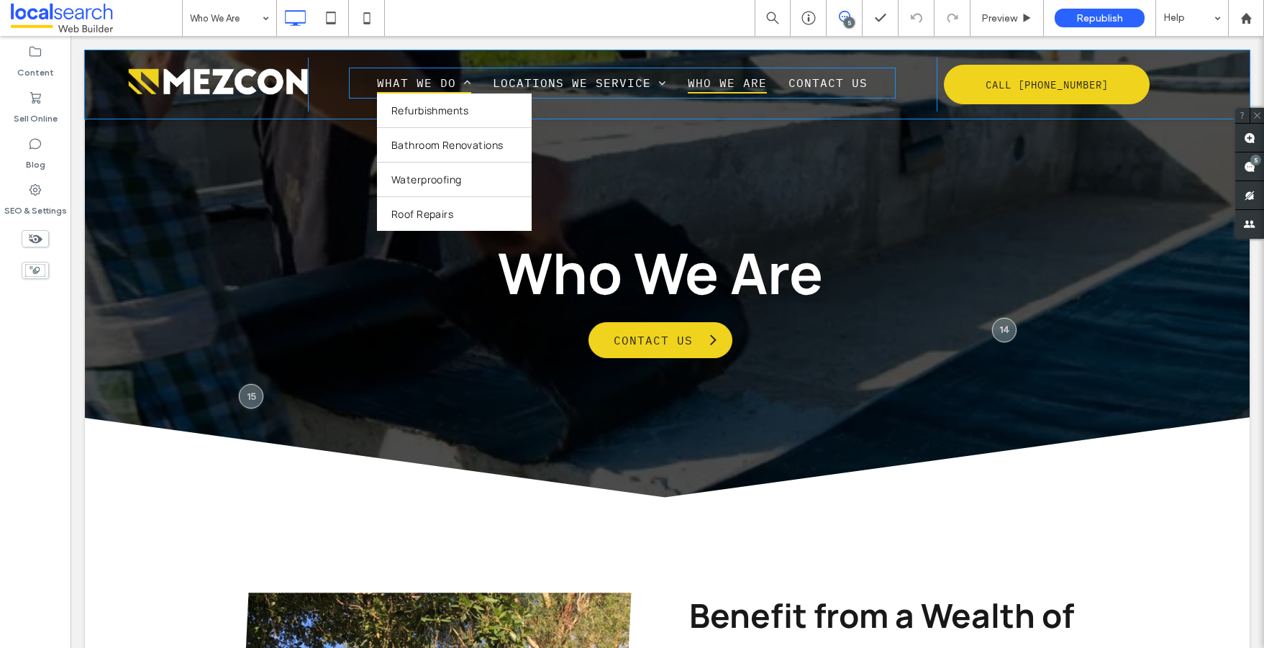
click at [414, 82] on span "What We Do" at bounding box center [424, 83] width 94 height 22
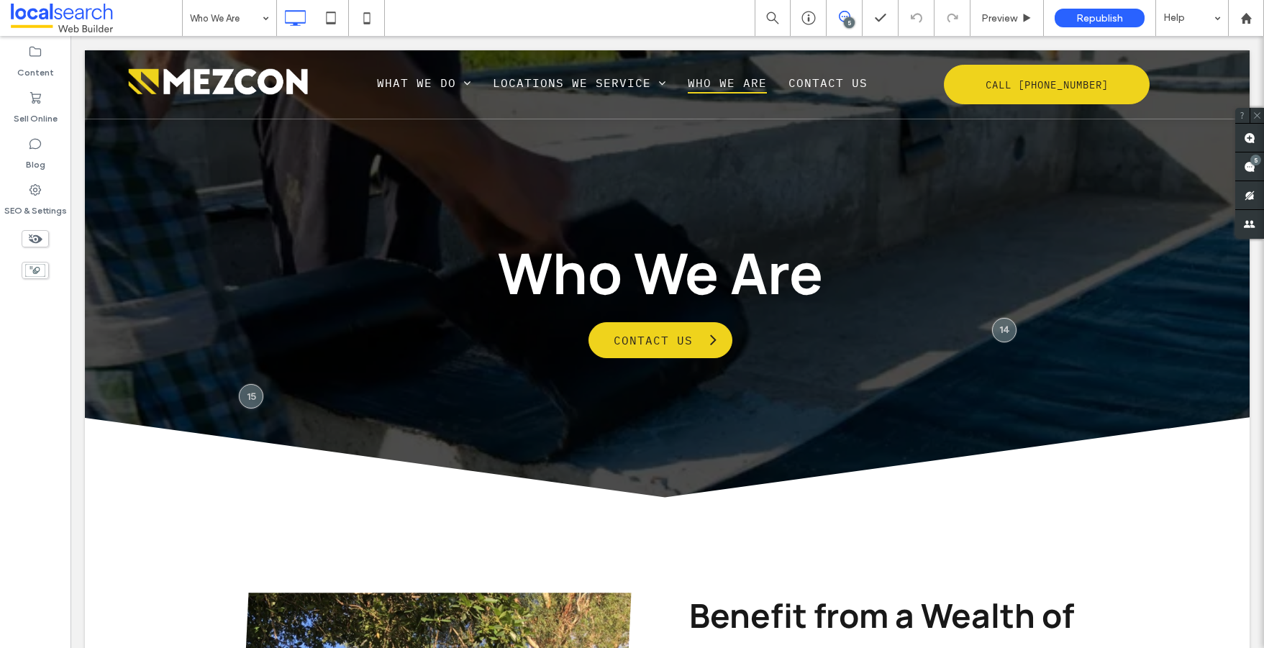
click at [427, 79] on div at bounding box center [632, 324] width 1264 height 648
click at [253, 10] on div at bounding box center [632, 324] width 1264 height 648
click at [243, 19] on div at bounding box center [632, 324] width 1264 height 648
click at [261, 26] on div at bounding box center [632, 324] width 1264 height 648
click at [253, 15] on div at bounding box center [632, 324] width 1264 height 648
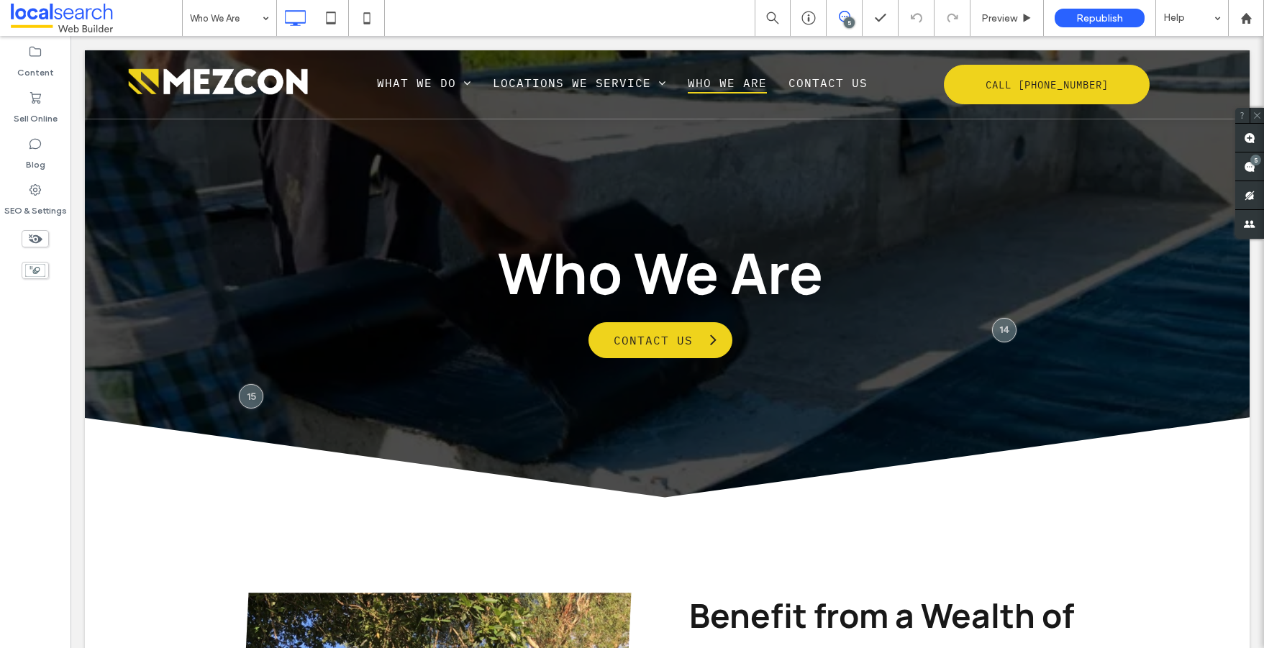
click at [224, 11] on div at bounding box center [632, 324] width 1264 height 648
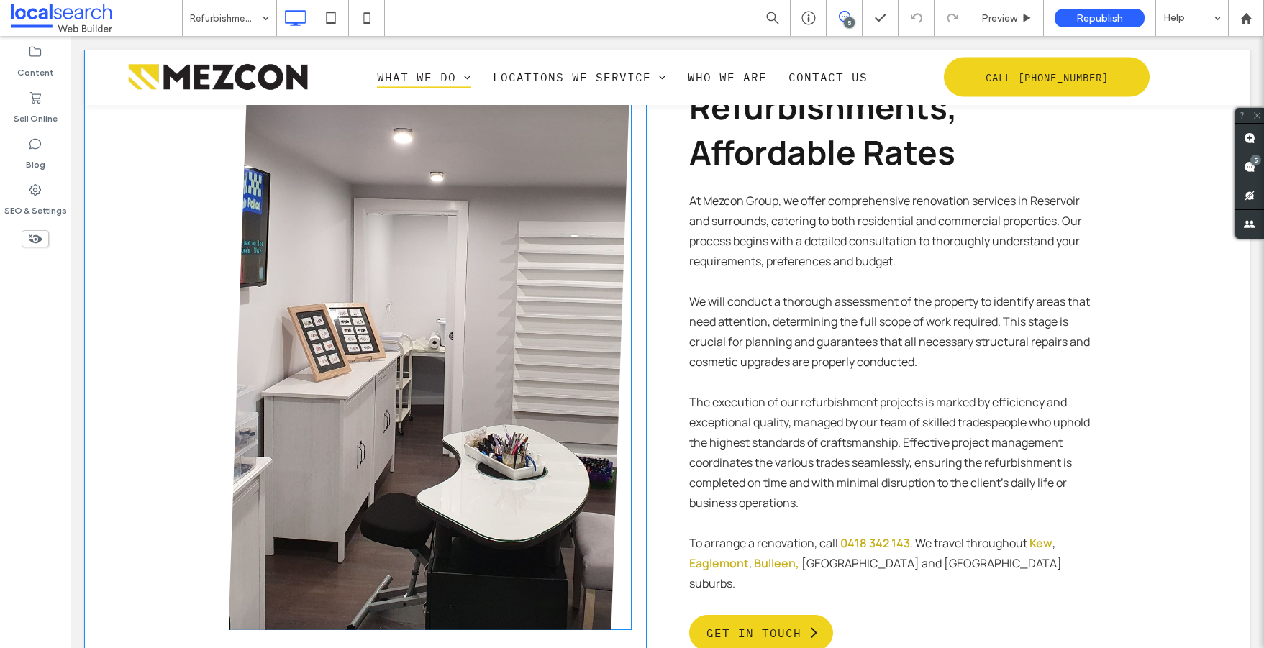
scroll to position [641, 0]
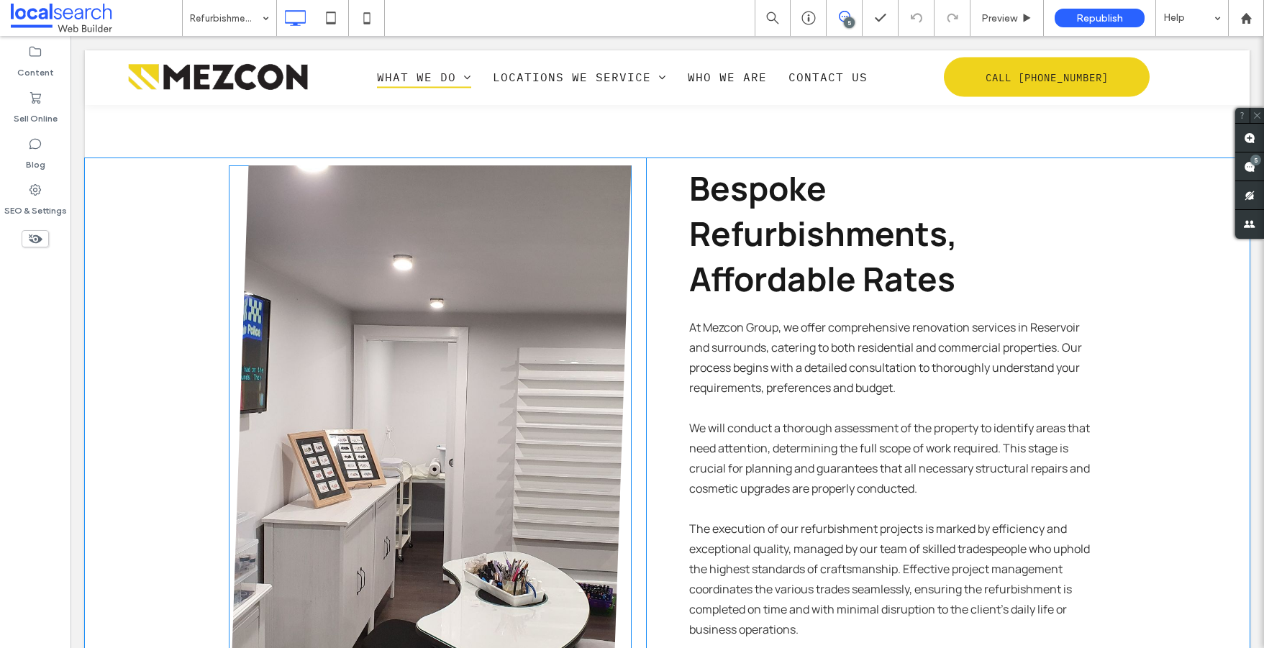
click at [432, 297] on link at bounding box center [430, 461] width 427 height 627
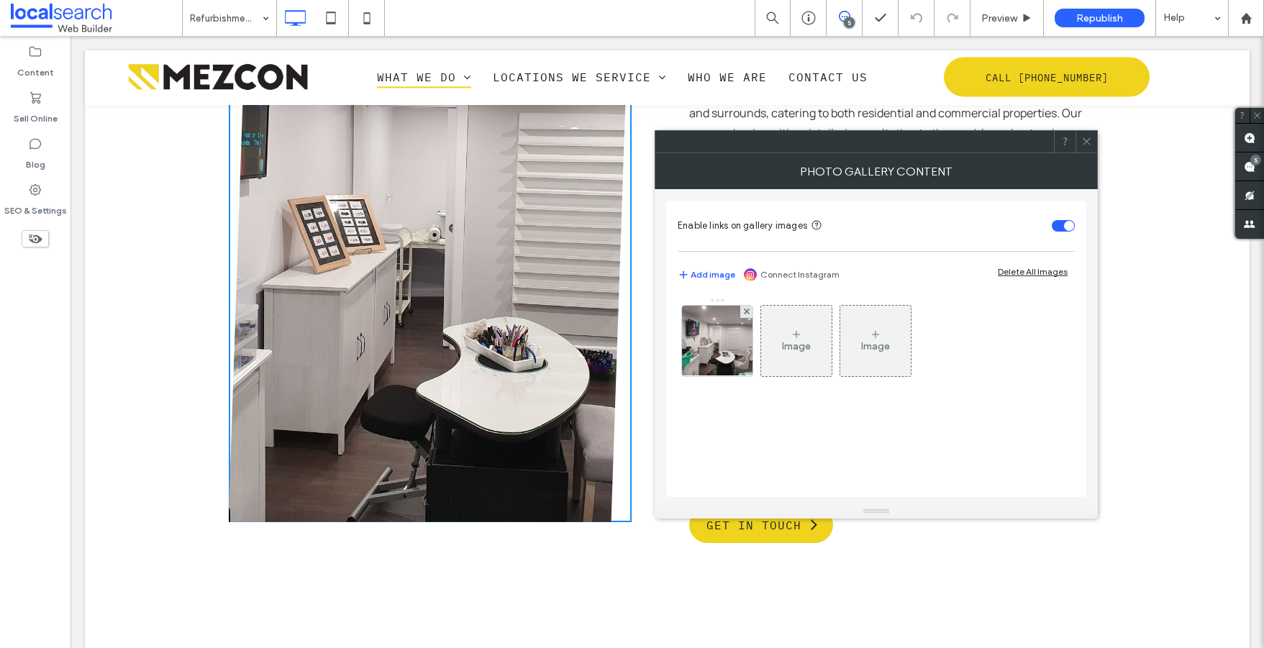
scroll to position [581, 0]
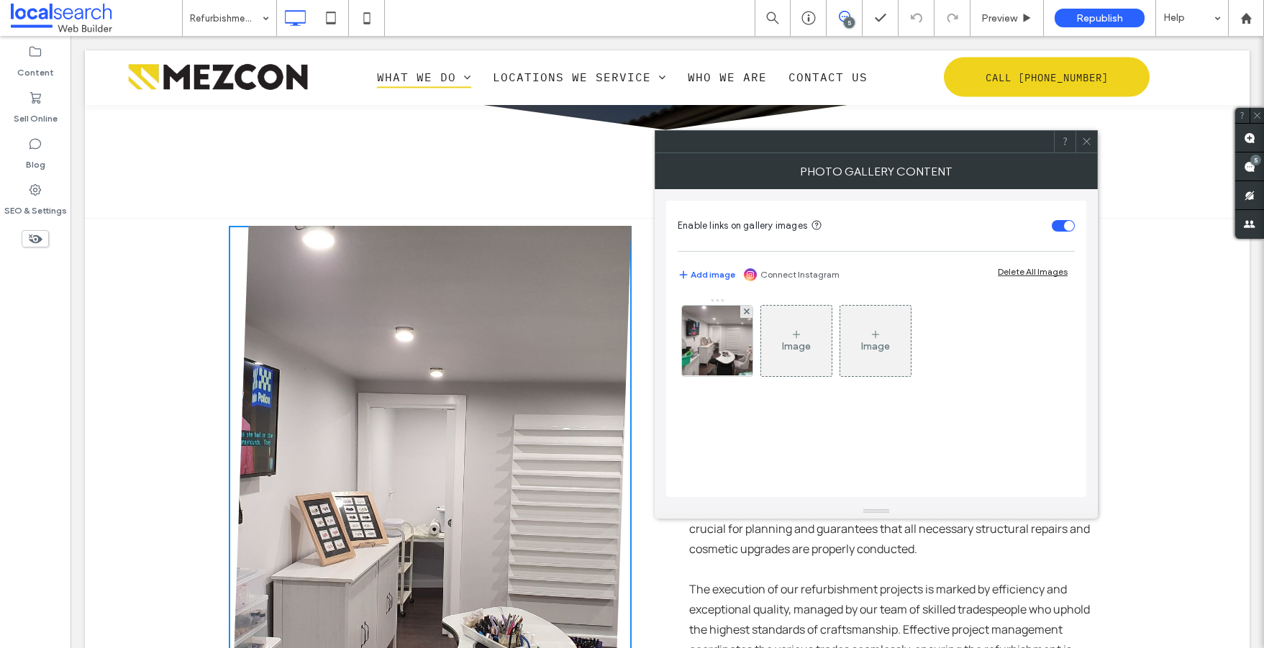
click at [1097, 145] on div at bounding box center [1087, 142] width 22 height 22
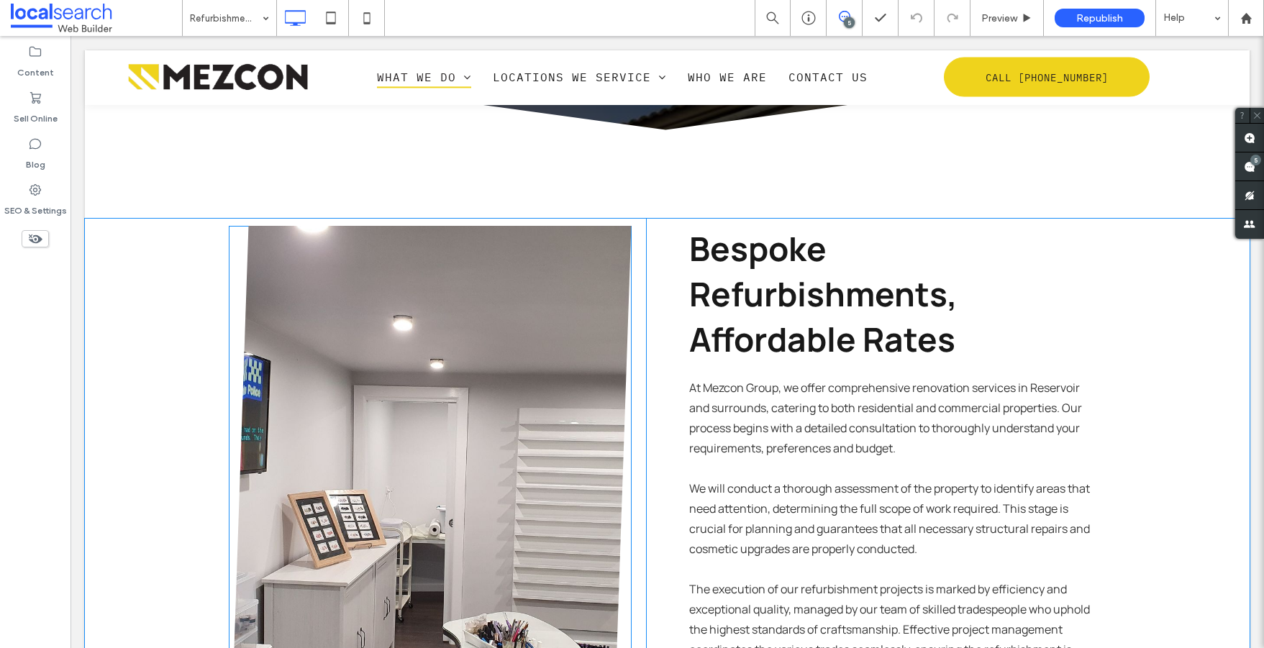
click at [409, 331] on link at bounding box center [430, 521] width 427 height 627
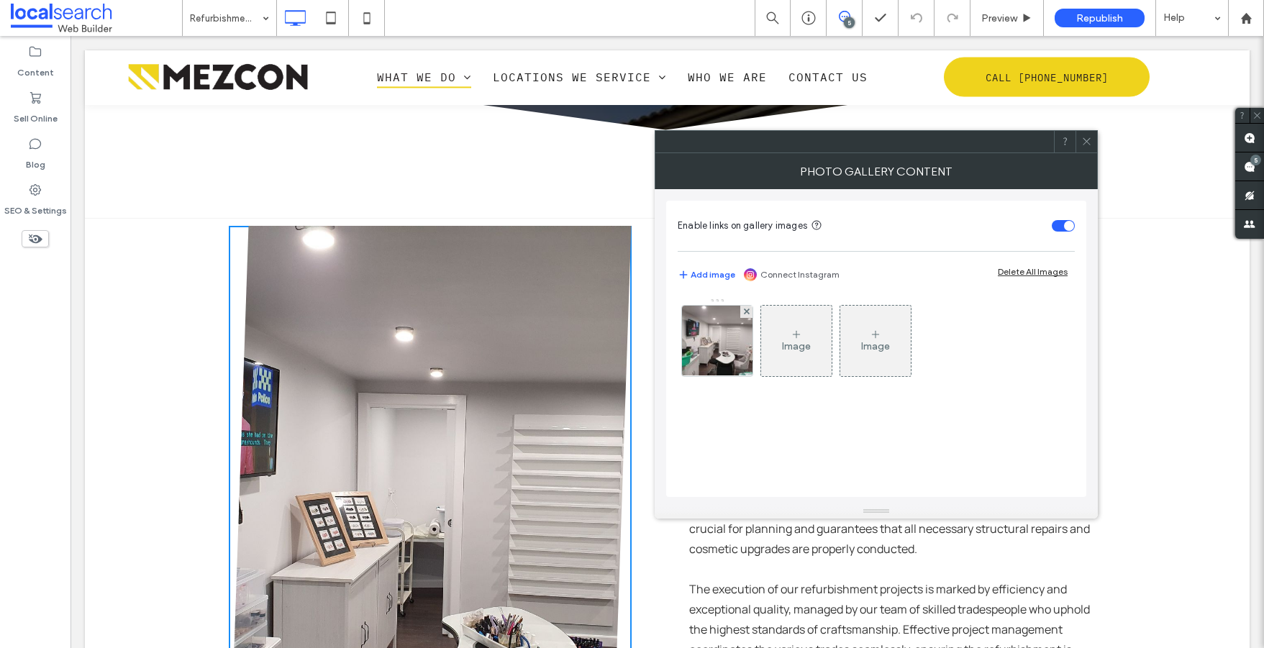
click at [787, 341] on div "Image" at bounding box center [796, 346] width 29 height 12
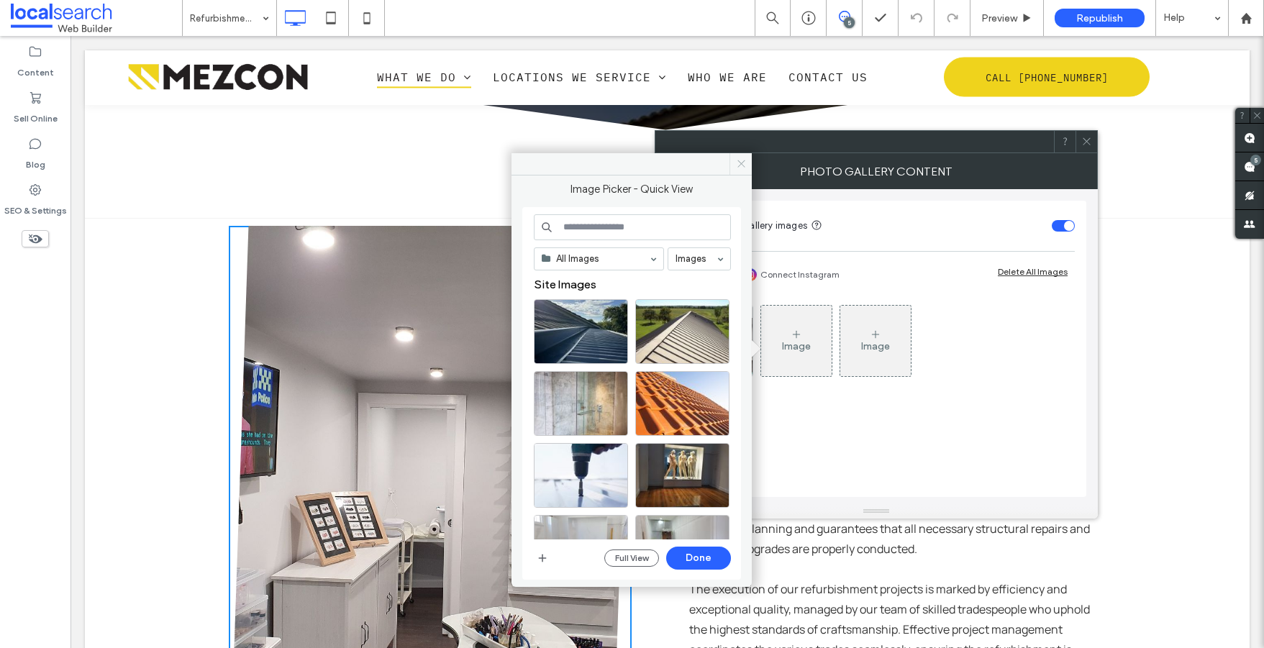
click at [744, 165] on icon at bounding box center [741, 163] width 11 height 11
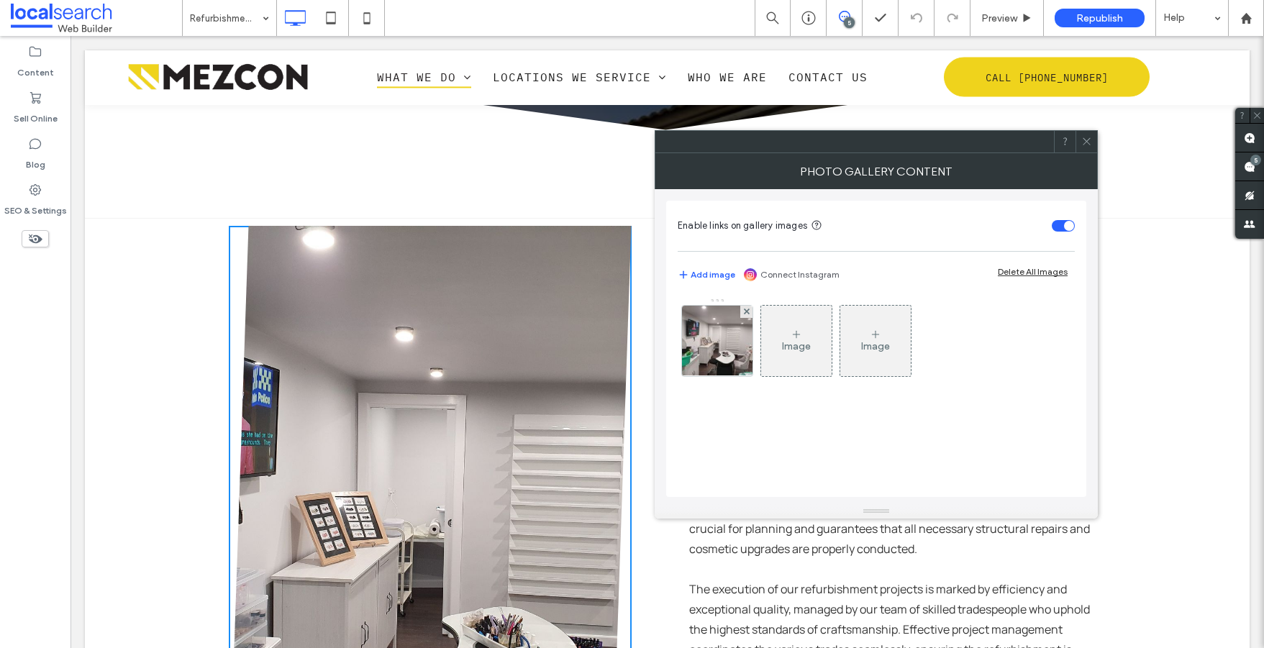
click at [1087, 140] on icon at bounding box center [1087, 141] width 11 height 11
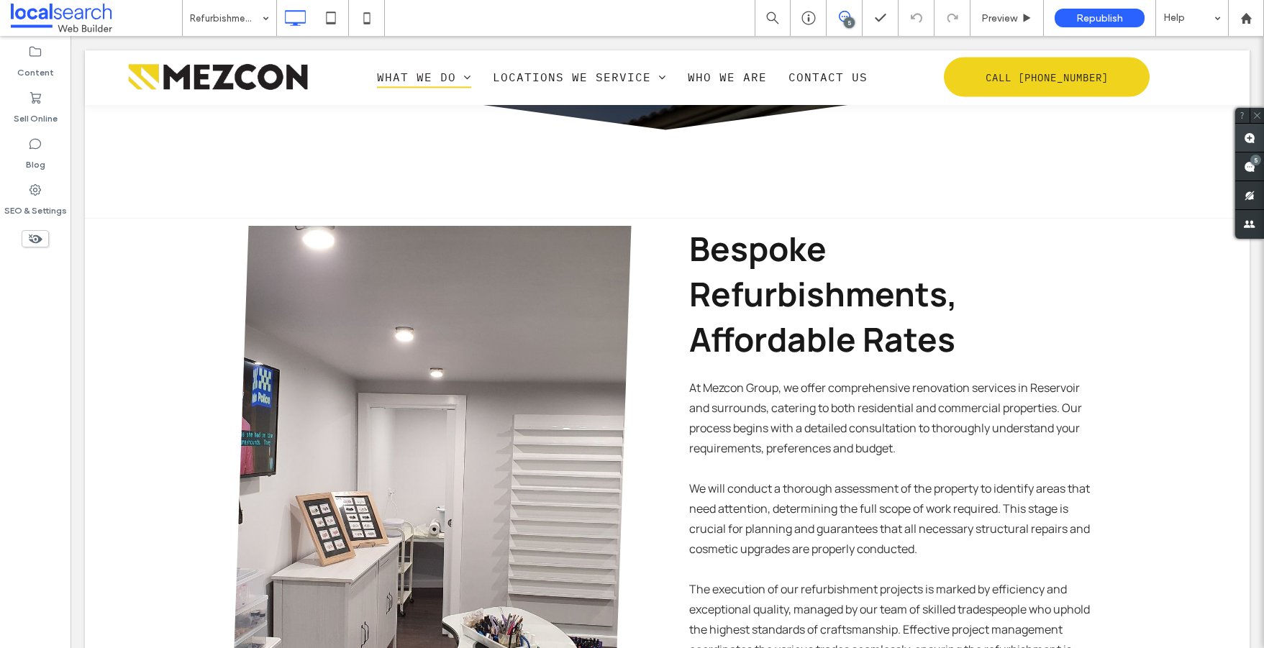
click at [1239, 138] on span at bounding box center [1250, 138] width 29 height 28
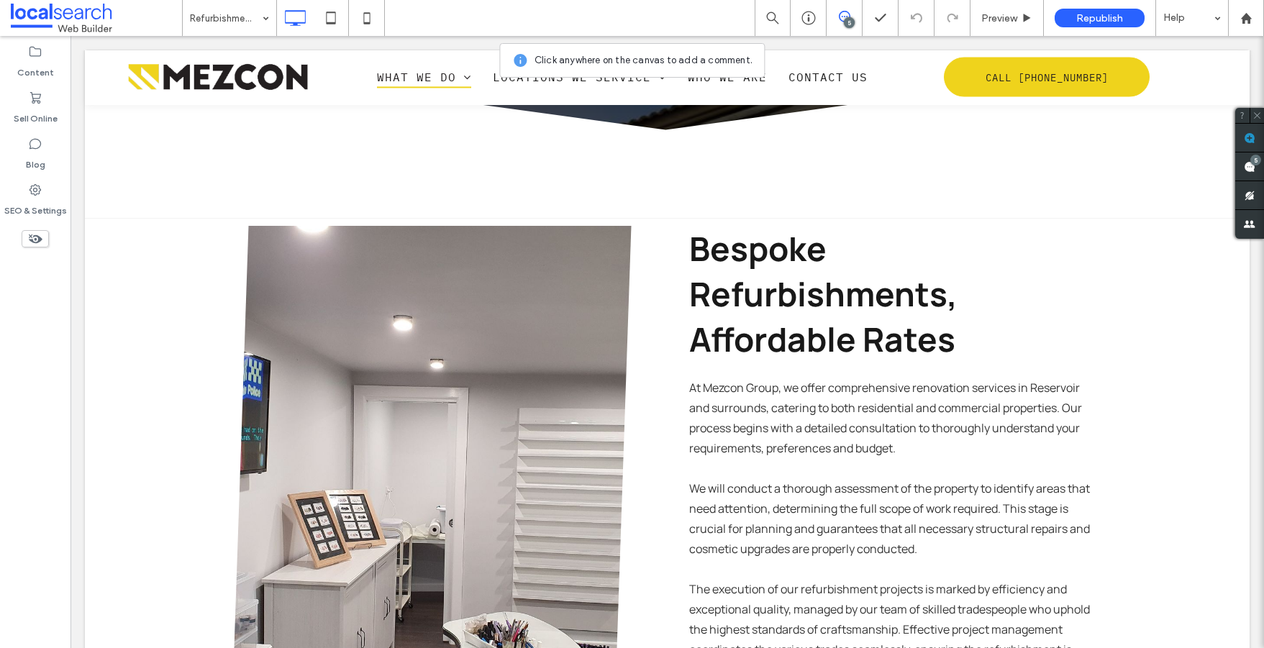
click at [453, 312] on link at bounding box center [430, 521] width 427 height 627
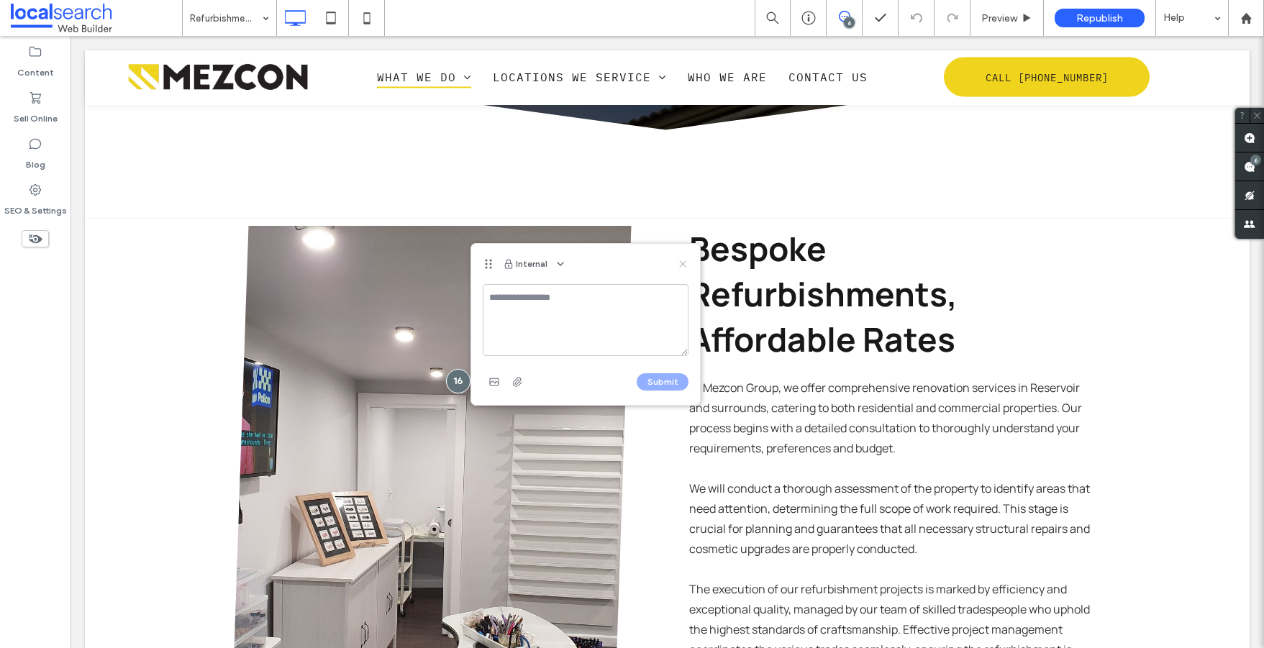
click at [684, 260] on icon at bounding box center [683, 264] width 12 height 12
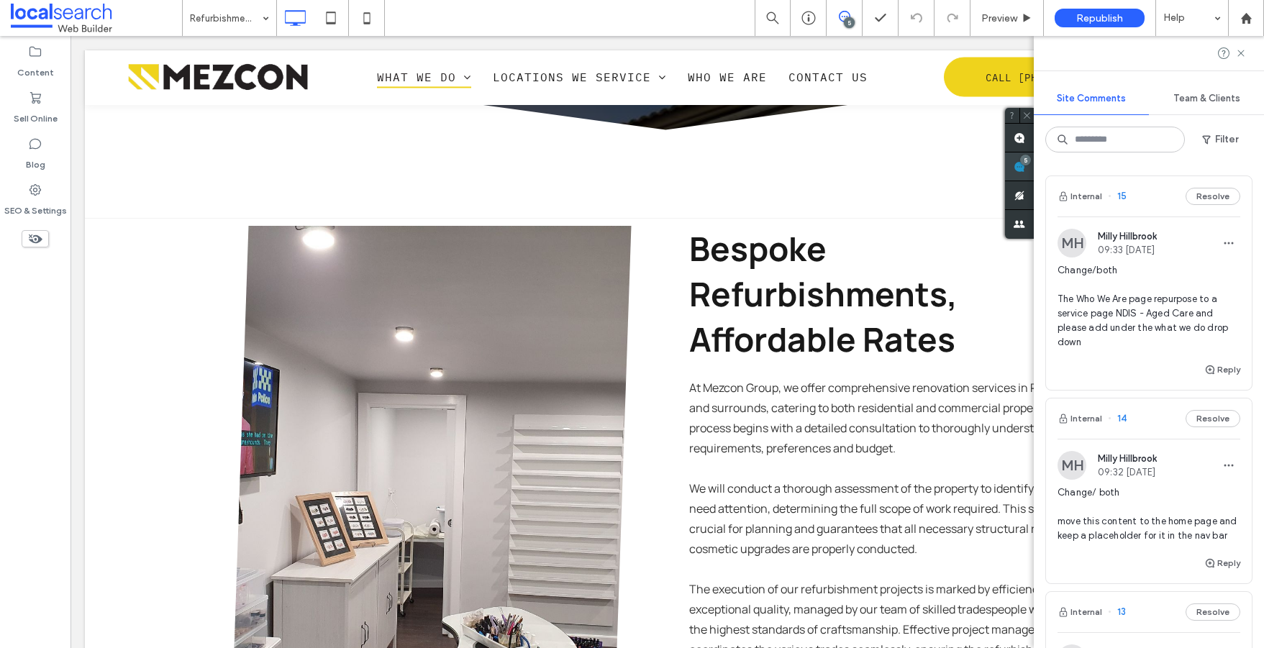
click at [1025, 170] on use at bounding box center [1020, 167] width 12 height 12
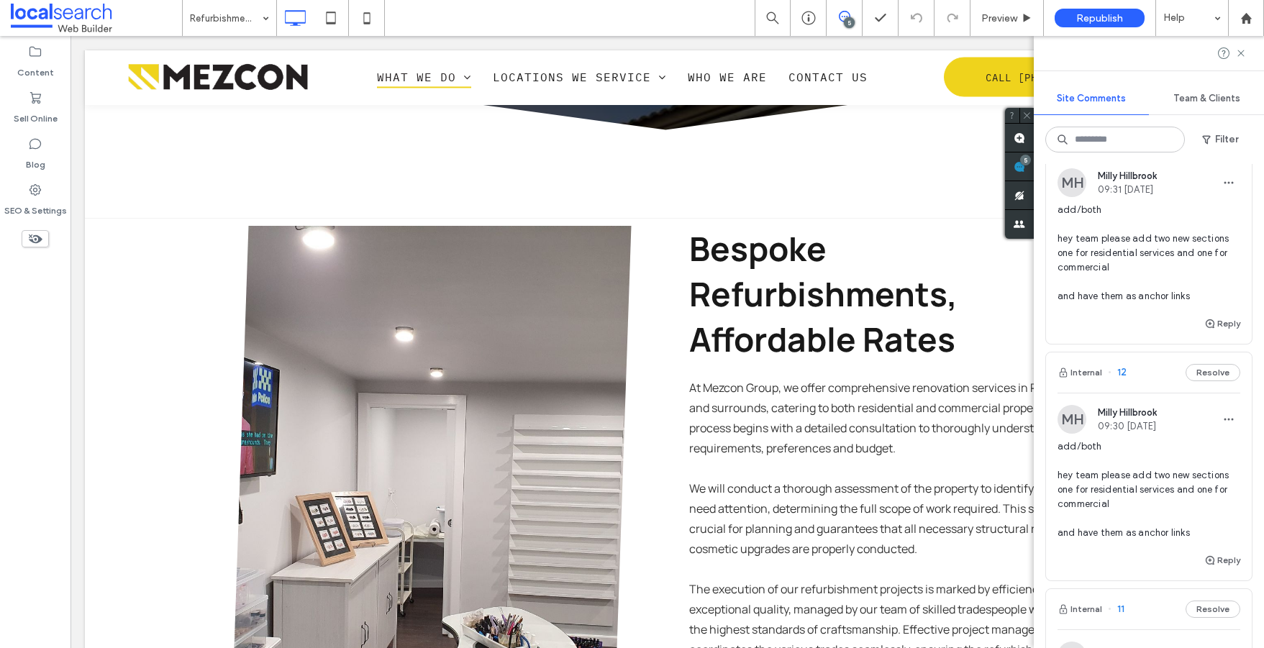
scroll to position [546, 0]
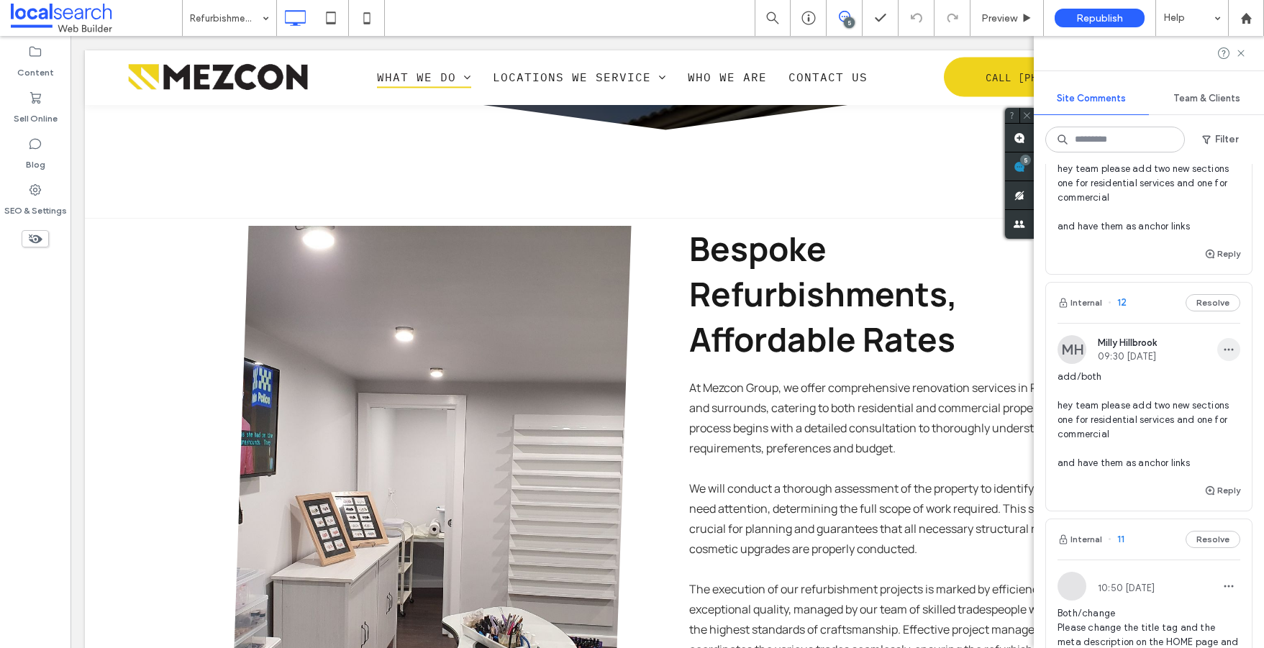
click at [1223, 355] on icon "button" at bounding box center [1229, 350] width 12 height 12
click at [1202, 398] on div "Edit" at bounding box center [1165, 401] width 128 height 27
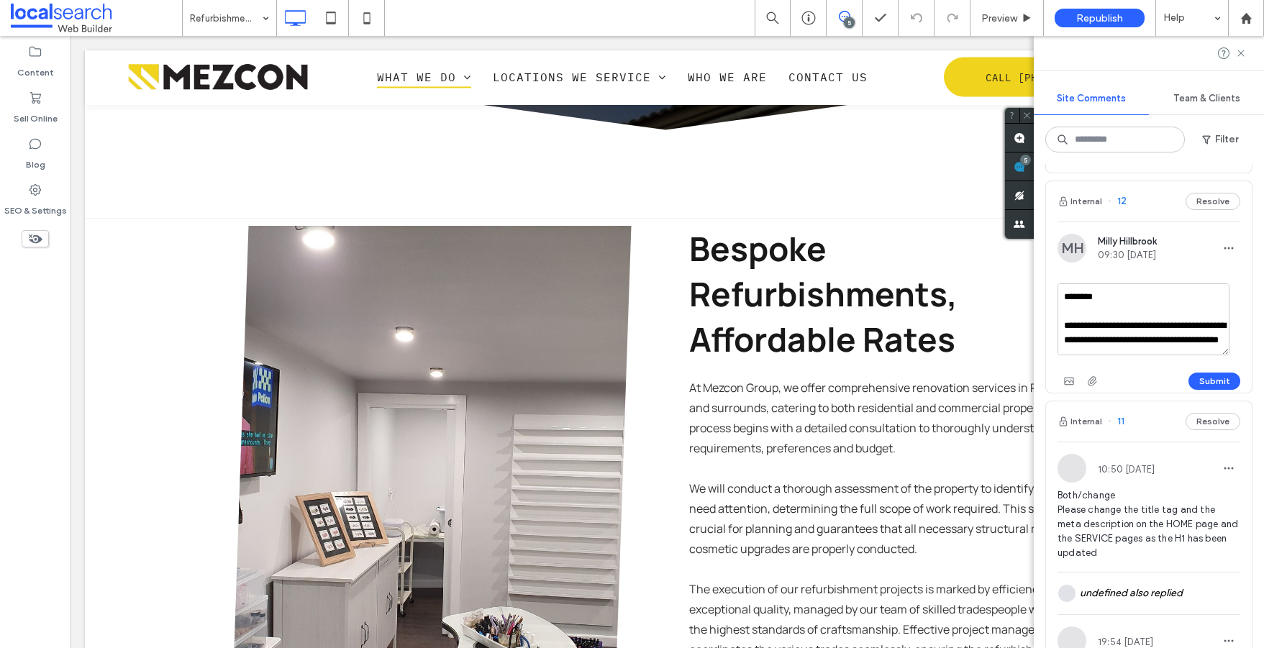
scroll to position [42, 0]
click at [1196, 355] on textarea "**********" at bounding box center [1144, 320] width 172 height 72
click at [1077, 355] on textarea "**********" at bounding box center [1144, 320] width 172 height 72
click at [1143, 355] on textarea "**********" at bounding box center [1144, 320] width 172 height 72
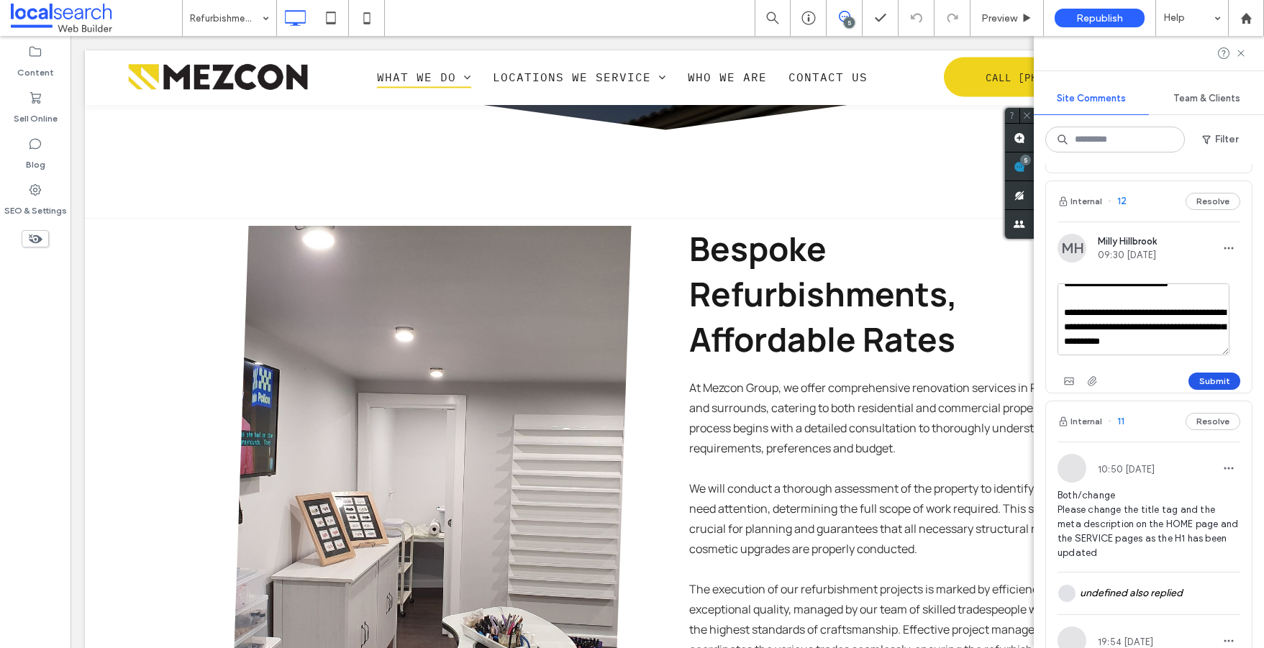
type textarea "**********"
click at [1213, 390] on button "Submit" at bounding box center [1215, 381] width 52 height 17
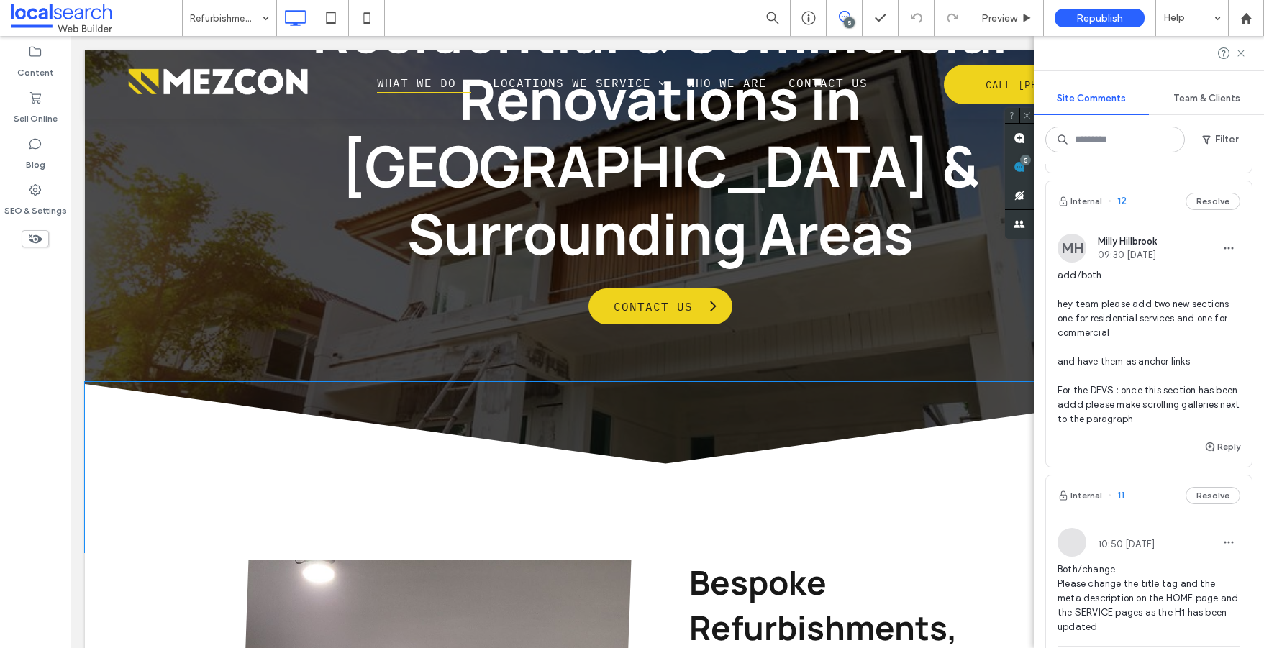
scroll to position [0, 0]
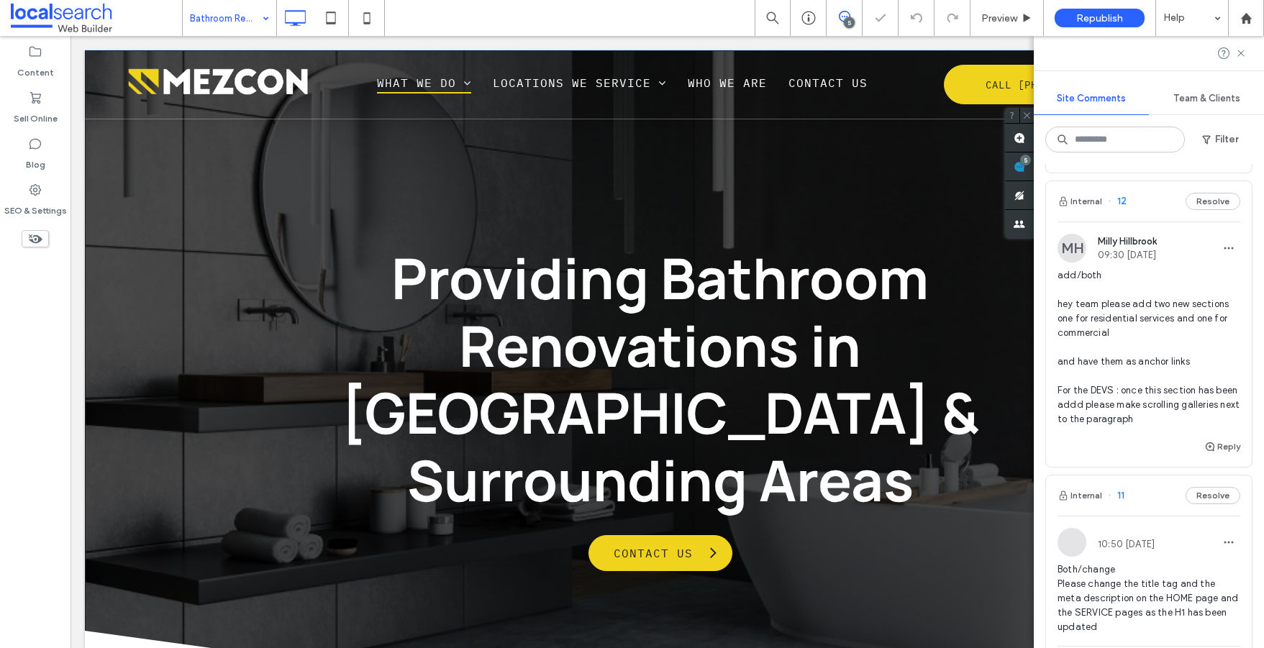
click at [164, 194] on div "Providing Bathroom Renovations in [GEOGRAPHIC_DATA] & Surrounding Areas Contact…" at bounding box center [667, 404] width 1165 height 708
click at [166, 211] on div "Providing Bathroom Renovations in [GEOGRAPHIC_DATA] & Surrounding Areas Contact…" at bounding box center [667, 404] width 1165 height 708
click at [1243, 50] on use at bounding box center [1241, 53] width 6 height 6
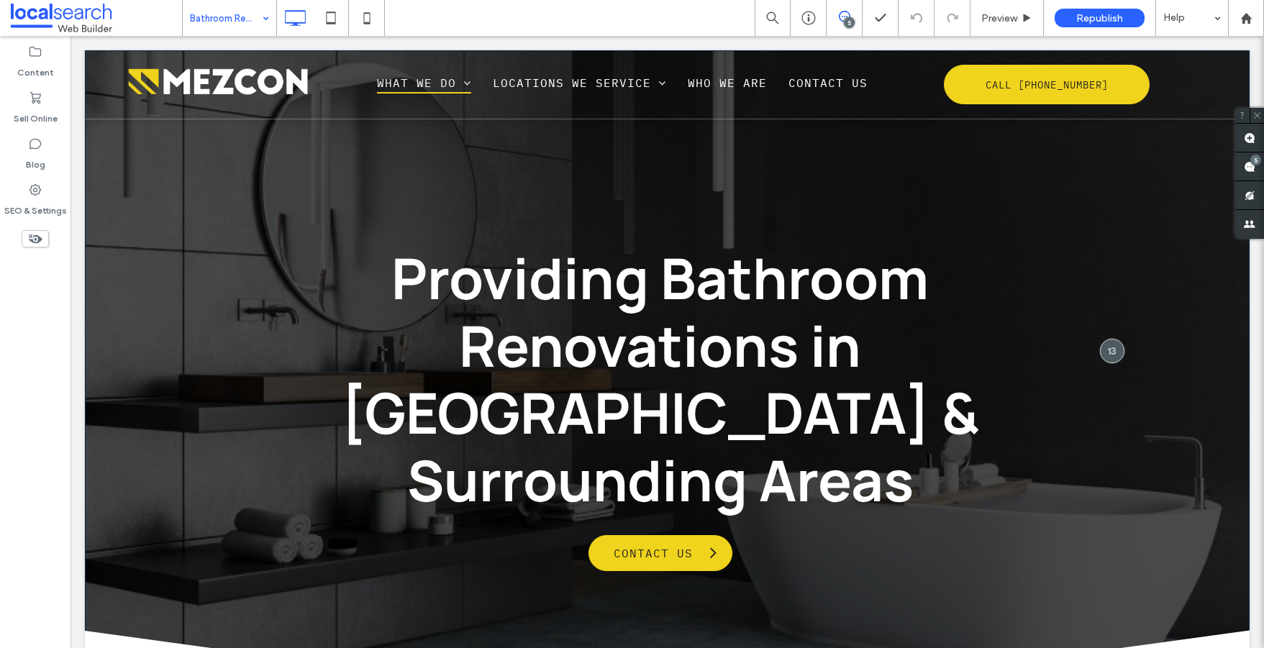
click at [114, 260] on div "Providing Bathroom Renovations in [GEOGRAPHIC_DATA] & Surrounding Areas Contact…" at bounding box center [667, 404] width 1165 height 708
click at [135, 219] on div "Providing Bathroom Renovations in [GEOGRAPHIC_DATA] & Surrounding Areas Contact…" at bounding box center [667, 404] width 1165 height 708
click at [140, 199] on div "Providing Bathroom Renovations in [GEOGRAPHIC_DATA] & Surrounding Areas Contact…" at bounding box center [667, 404] width 1165 height 708
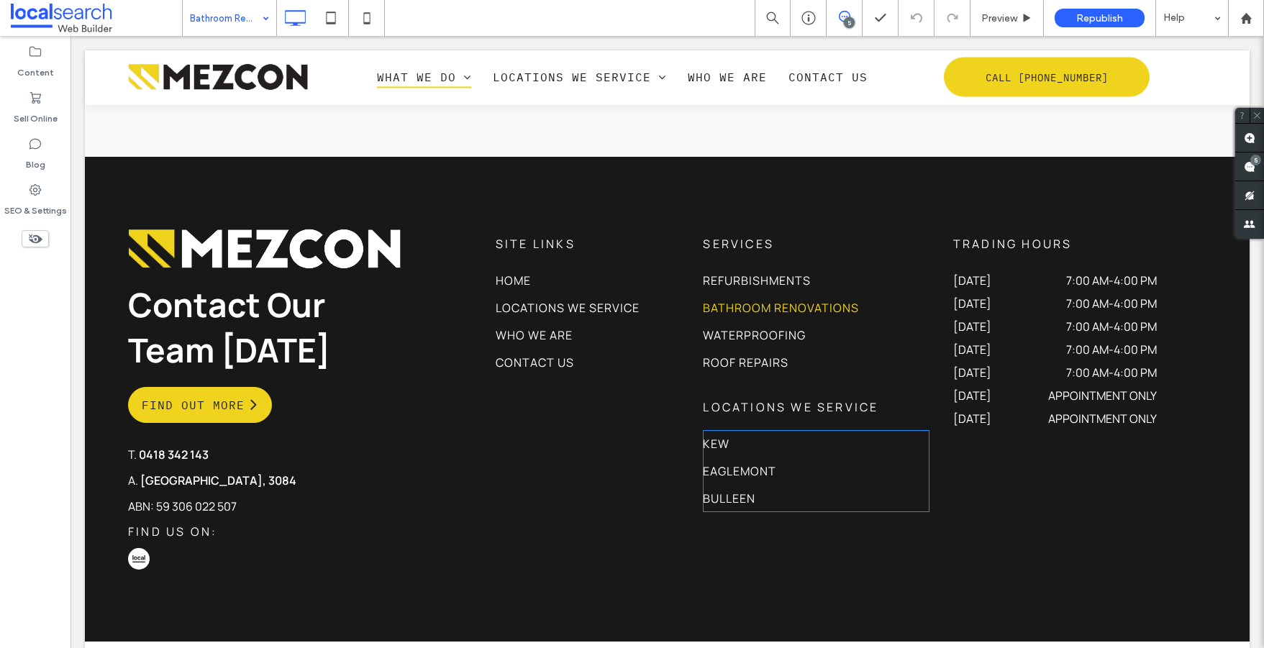
scroll to position [2642, 0]
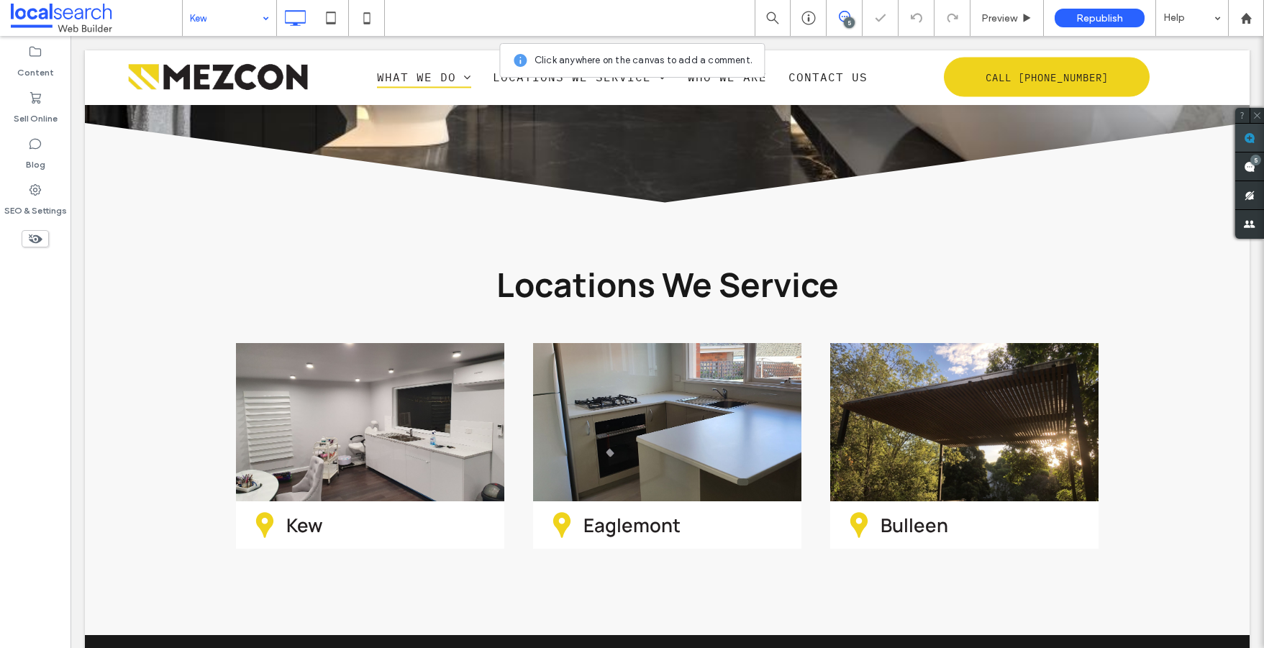
click at [1256, 138] on span at bounding box center [1250, 138] width 29 height 28
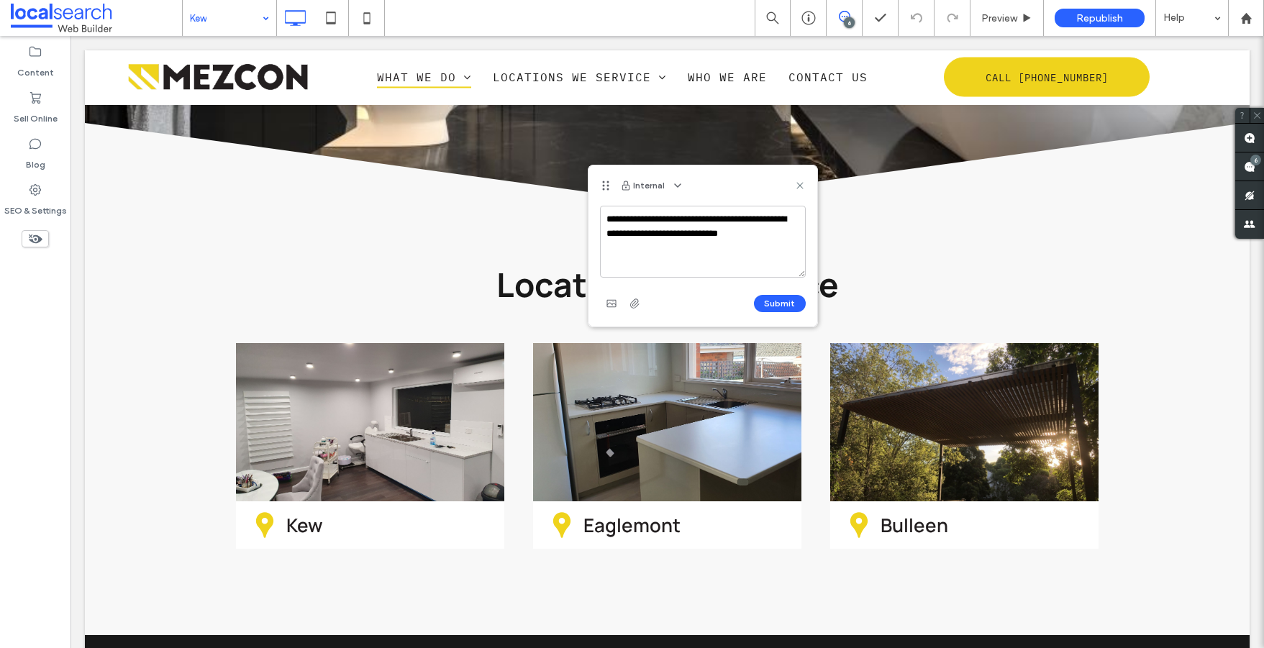
click at [607, 214] on textarea "**********" at bounding box center [703, 242] width 206 height 72
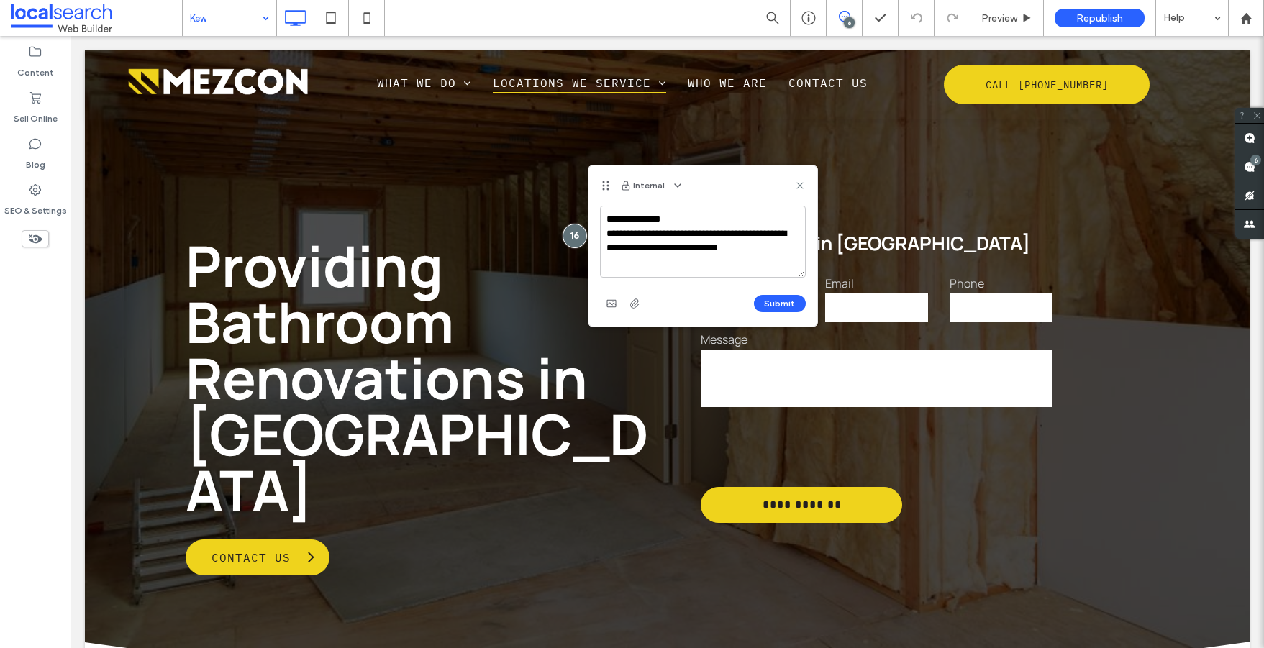
click at [705, 260] on textarea "**********" at bounding box center [703, 242] width 206 height 72
type textarea "**********"
click at [782, 311] on button "Submit" at bounding box center [780, 303] width 52 height 17
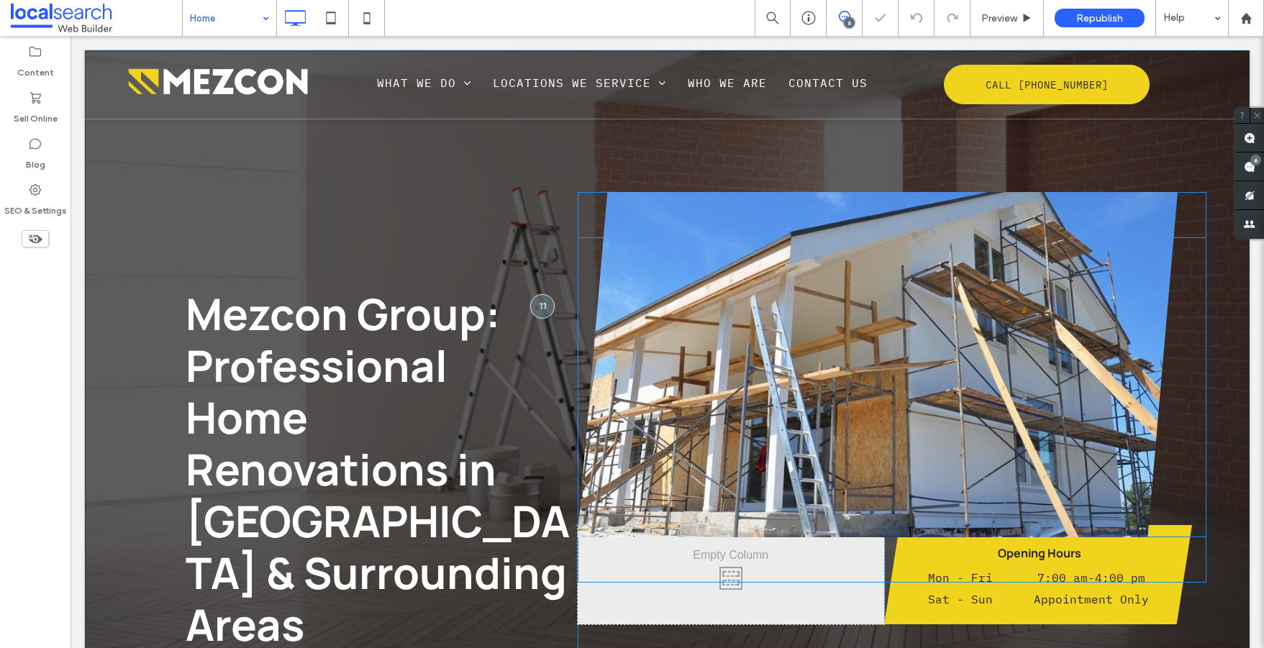
click at [1054, 356] on link at bounding box center [878, 365] width 636 height 366
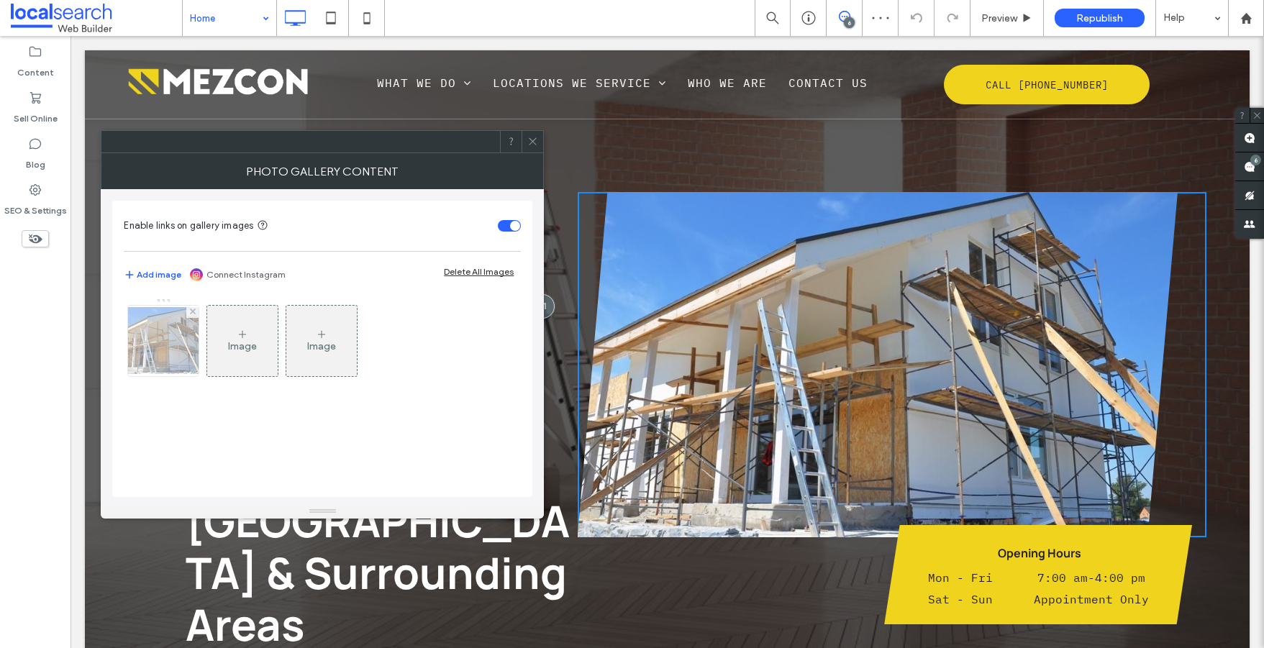
click at [162, 348] on div at bounding box center [163, 341] width 71 height 71
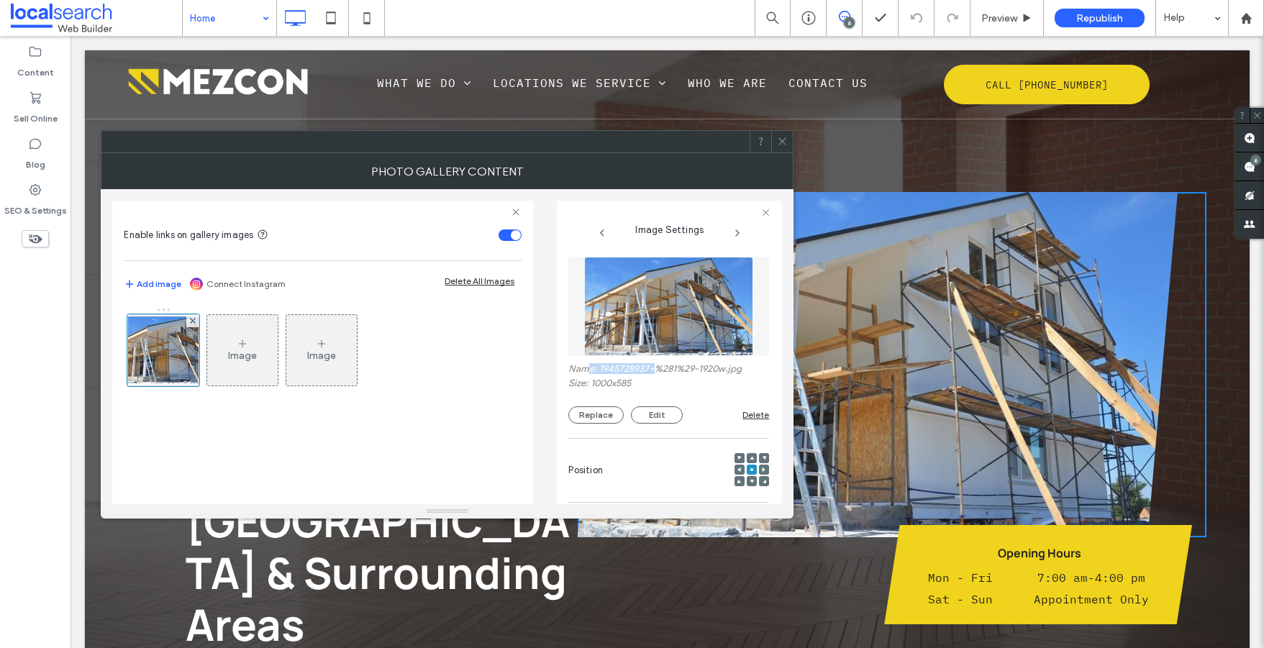
drag, startPoint x: 586, startPoint y: 367, endPoint x: 656, endPoint y: 368, distance: 70.5
click at [653, 368] on label "Name: 1945728937+%281%29-1920w.jpg" at bounding box center [668, 370] width 201 height 14
click at [670, 366] on label "Name: 1945728937+%281%29-1920w.jpg" at bounding box center [668, 370] width 201 height 14
drag, startPoint x: 786, startPoint y: 138, endPoint x: 784, endPoint y: 147, distance: 8.9
click at [785, 140] on icon at bounding box center [782, 141] width 11 height 11
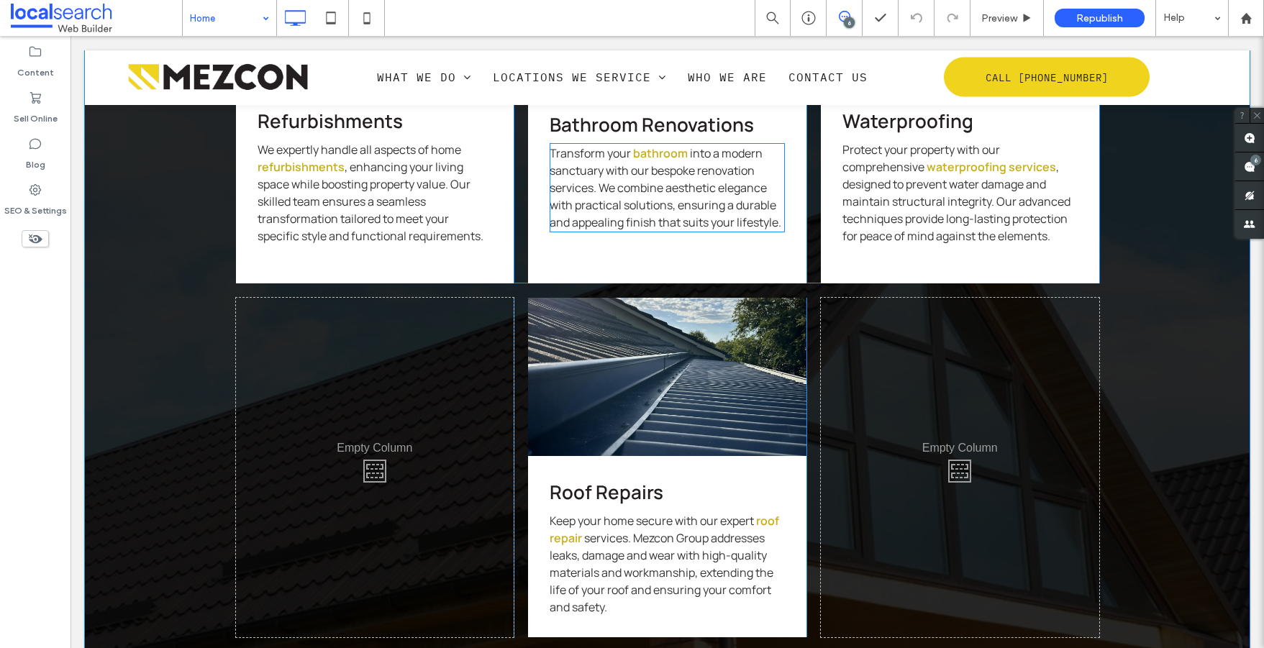
scroll to position [3358, 0]
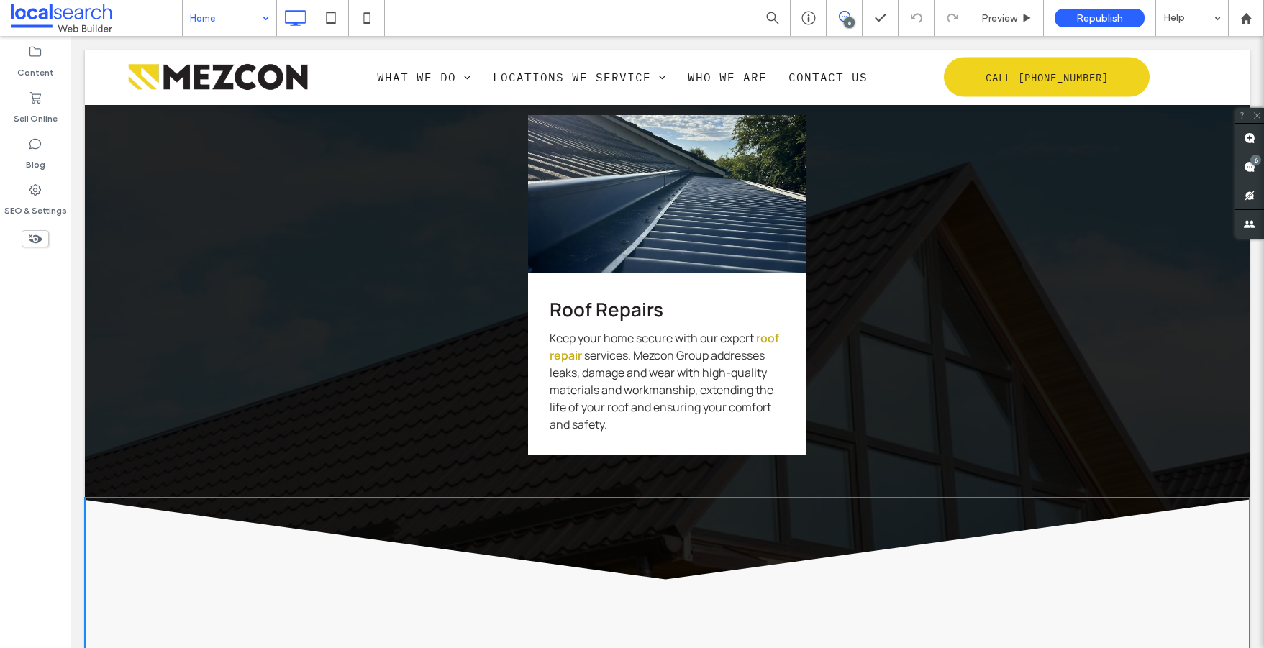
click at [1236, 558] on polygon at bounding box center [668, 583] width 1190 height 170
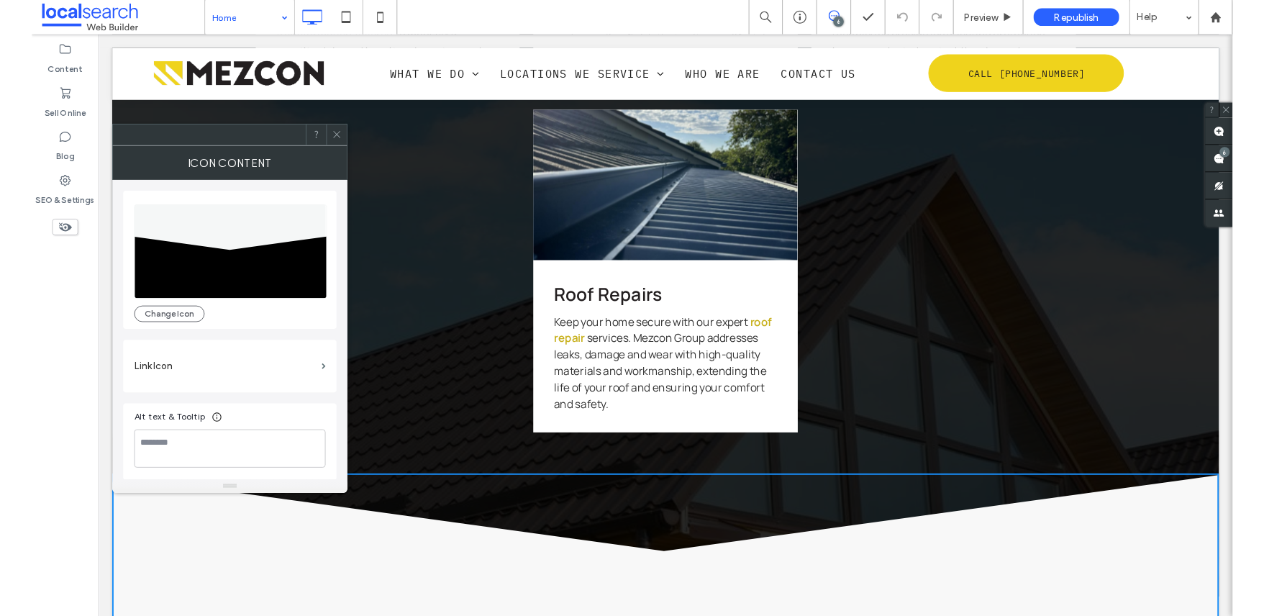
scroll to position [3884, 0]
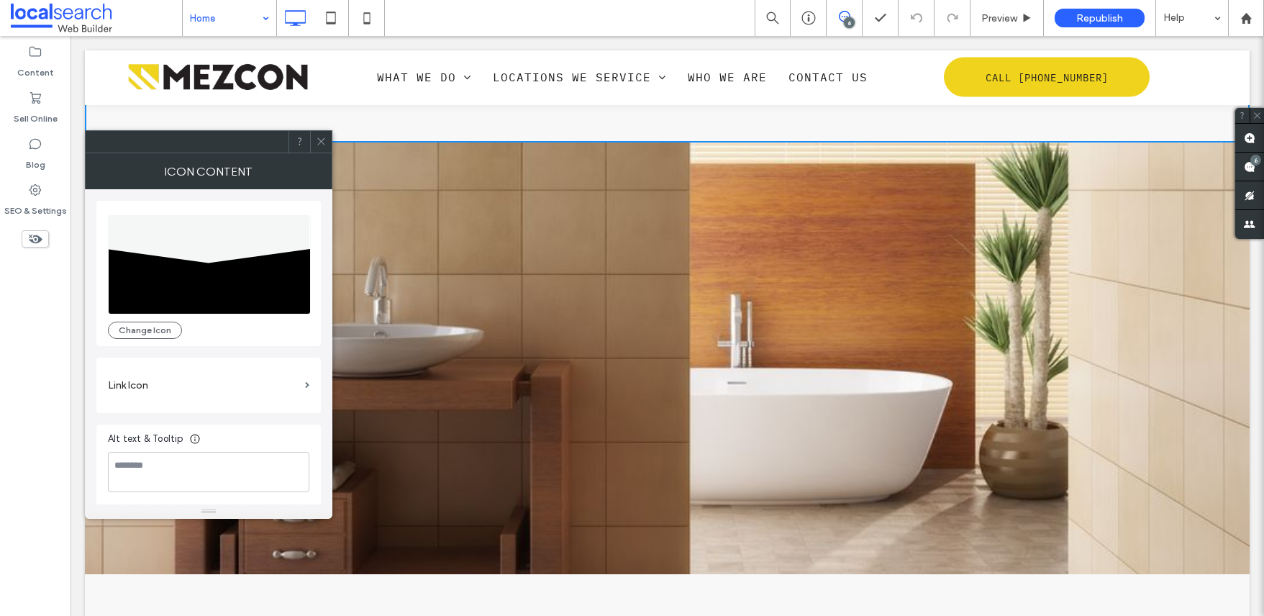
click at [323, 76] on div at bounding box center [667, 77] width 1165 height 54
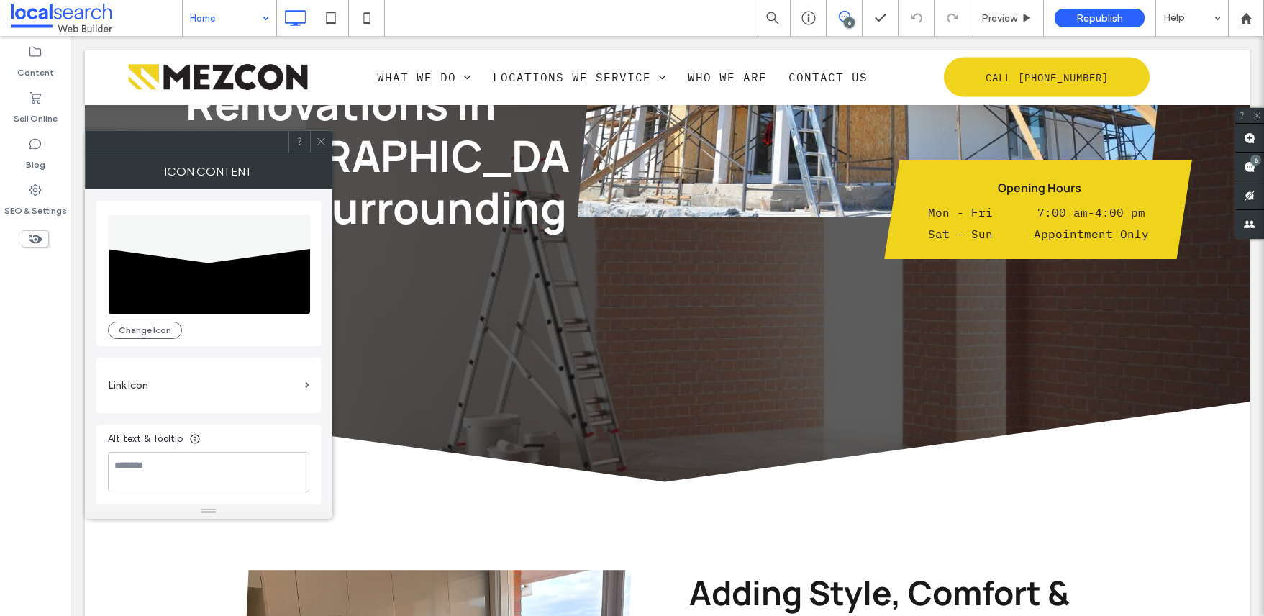
scroll to position [0, 0]
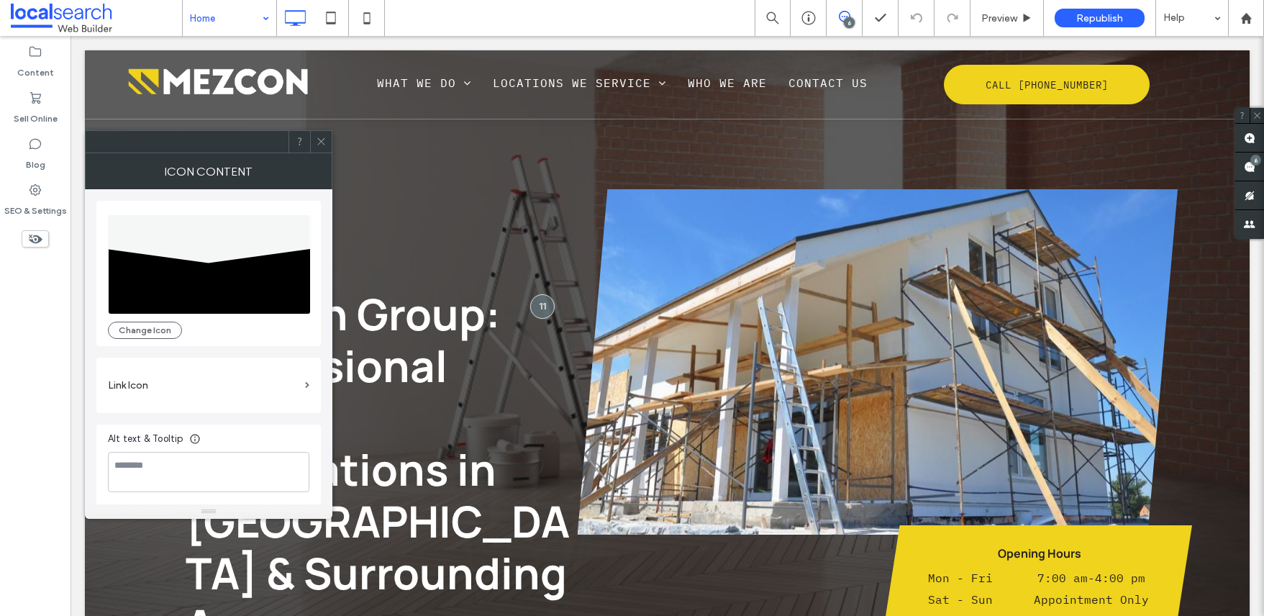
click at [317, 144] on icon at bounding box center [321, 141] width 11 height 11
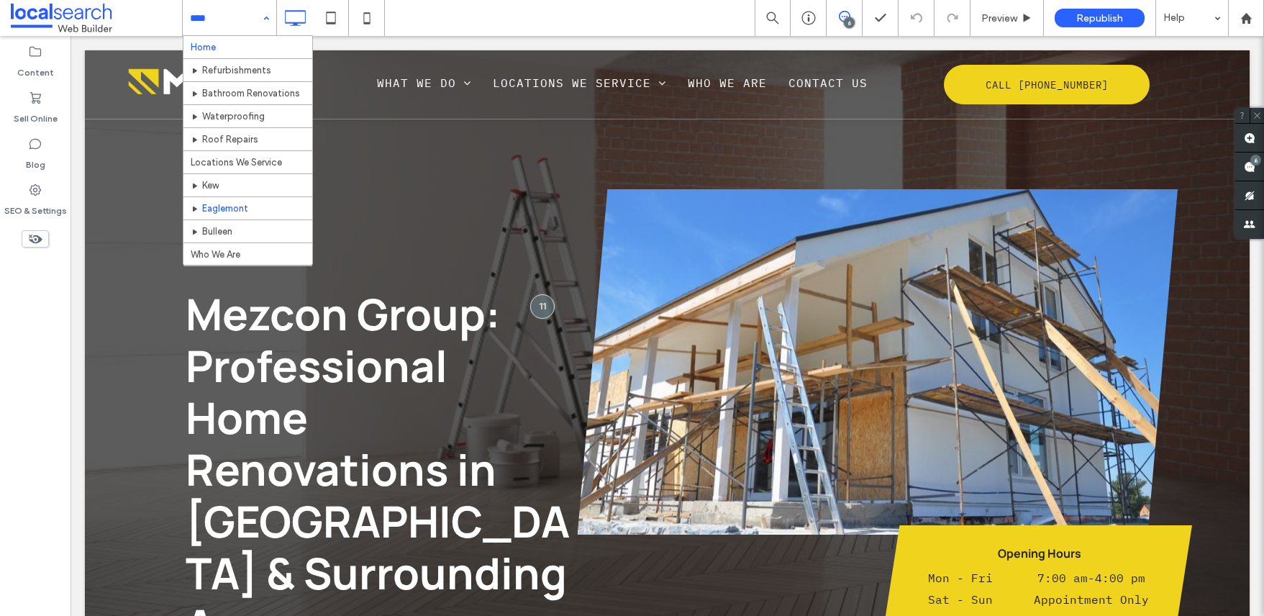
scroll to position [33, 0]
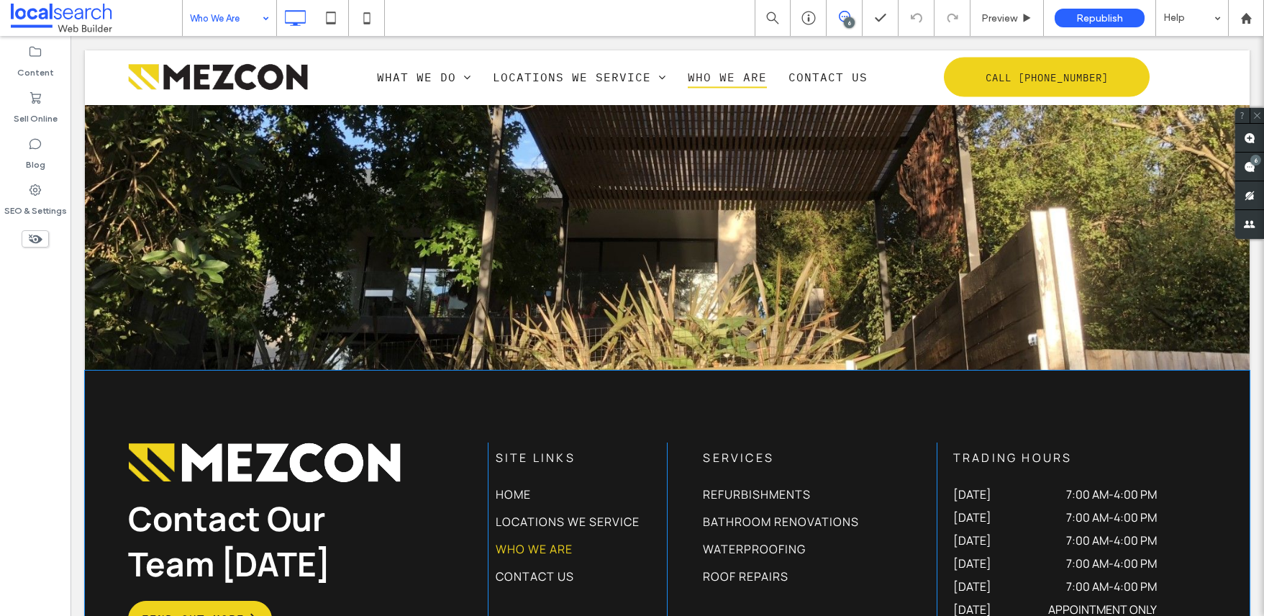
scroll to position [757, 0]
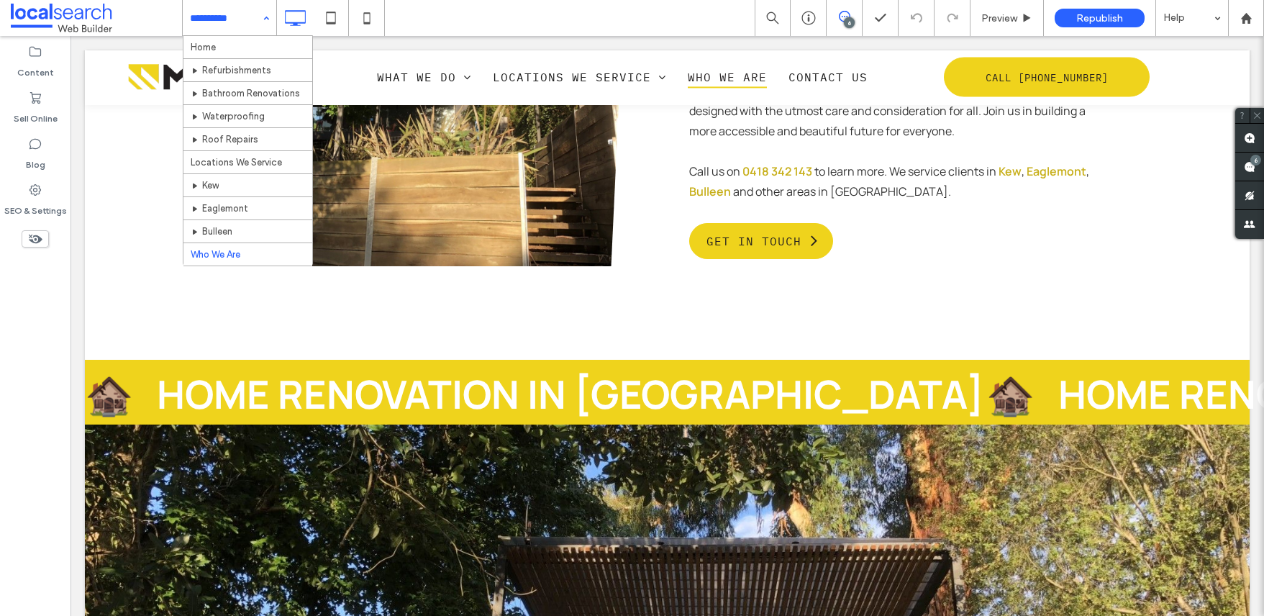
click at [227, 4] on input at bounding box center [226, 18] width 72 height 36
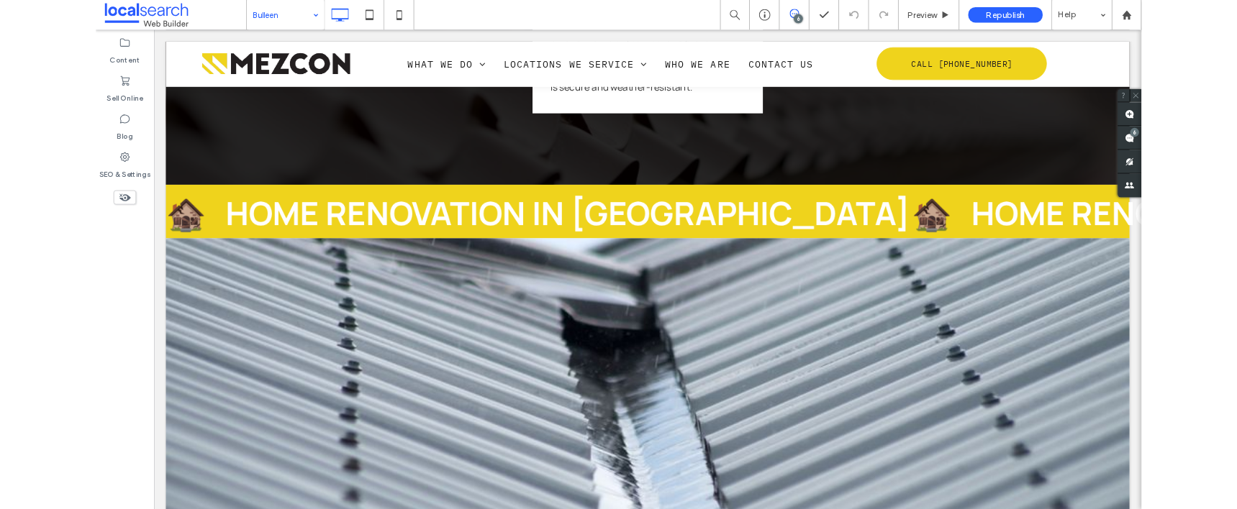
scroll to position [4173, 0]
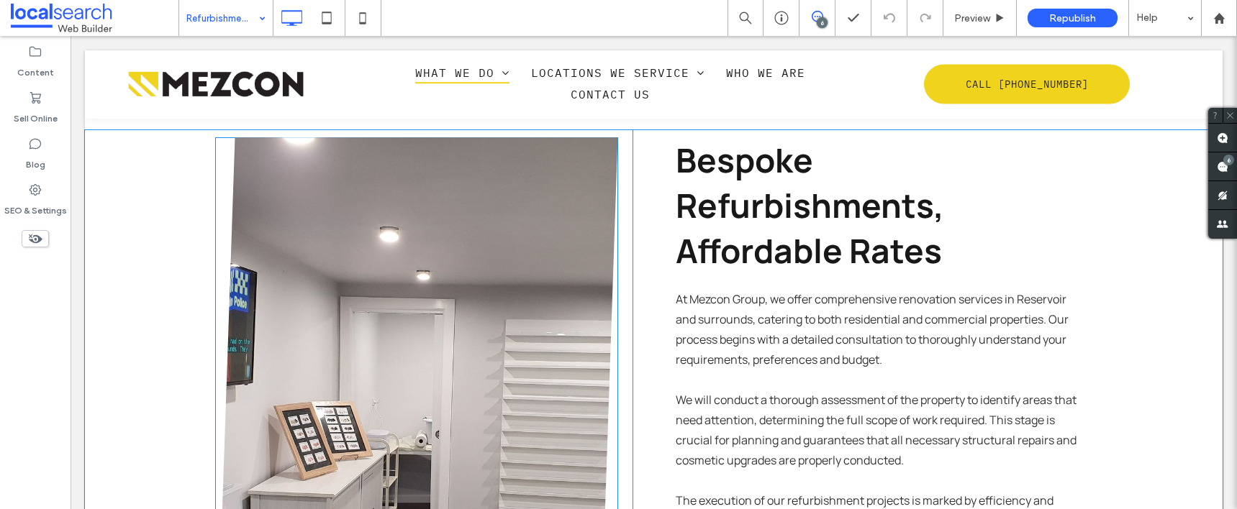
scroll to position [658, 0]
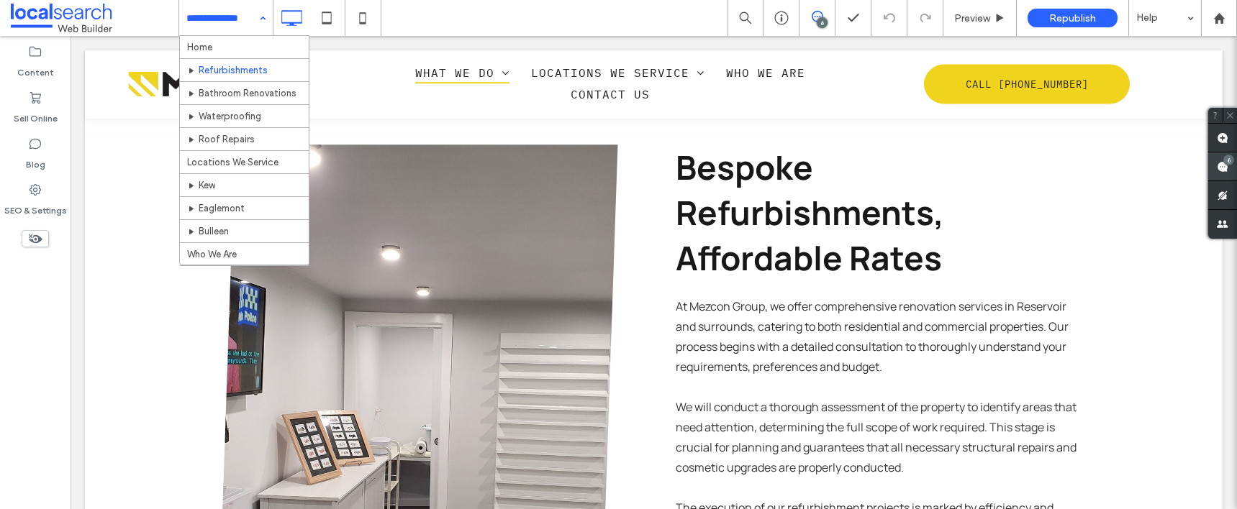
click at [1223, 166] on span at bounding box center [1222, 167] width 29 height 28
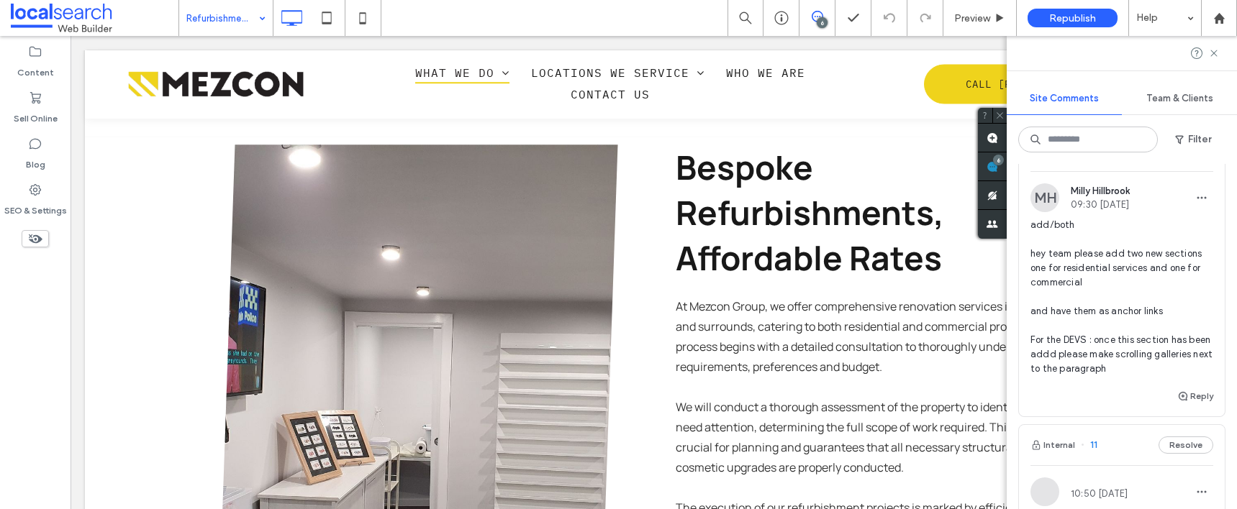
scroll to position [883, 0]
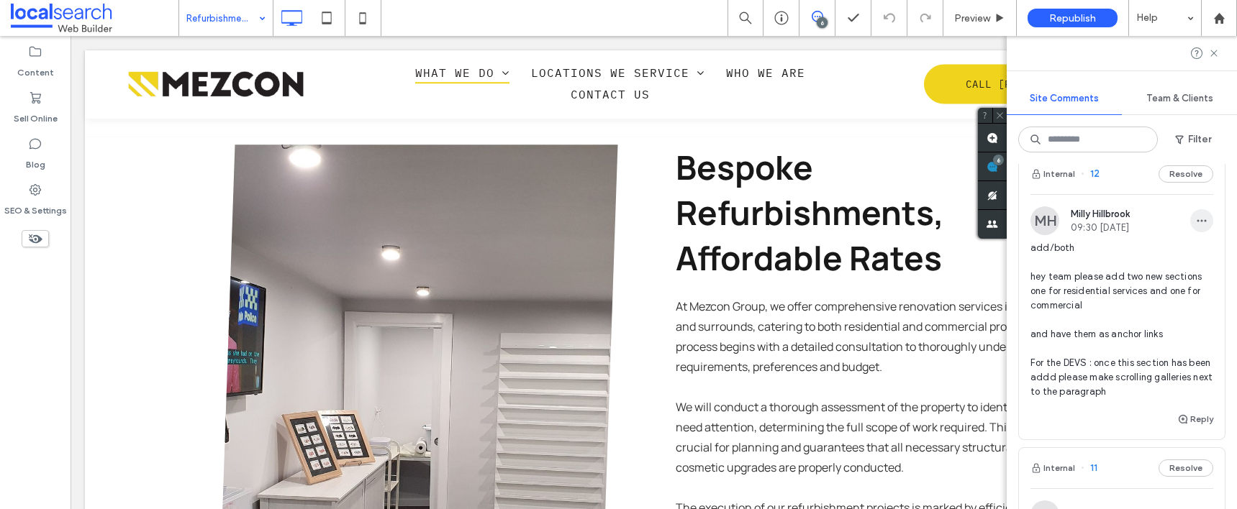
click at [1190, 232] on span "button" at bounding box center [1201, 220] width 23 height 23
click at [1118, 263] on div "Edit" at bounding box center [1138, 272] width 128 height 27
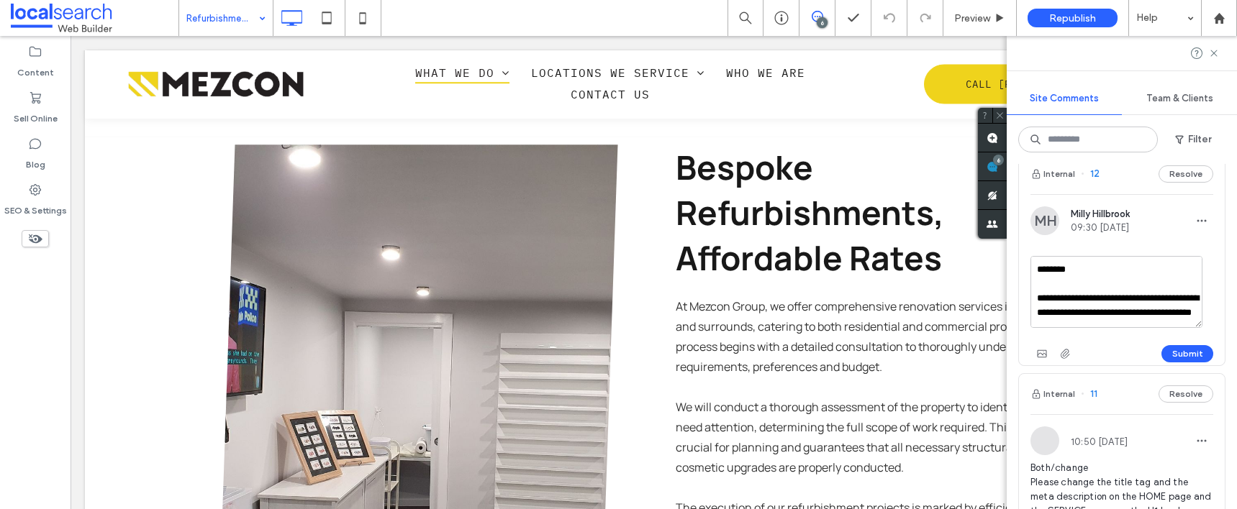
scroll to position [114, 0]
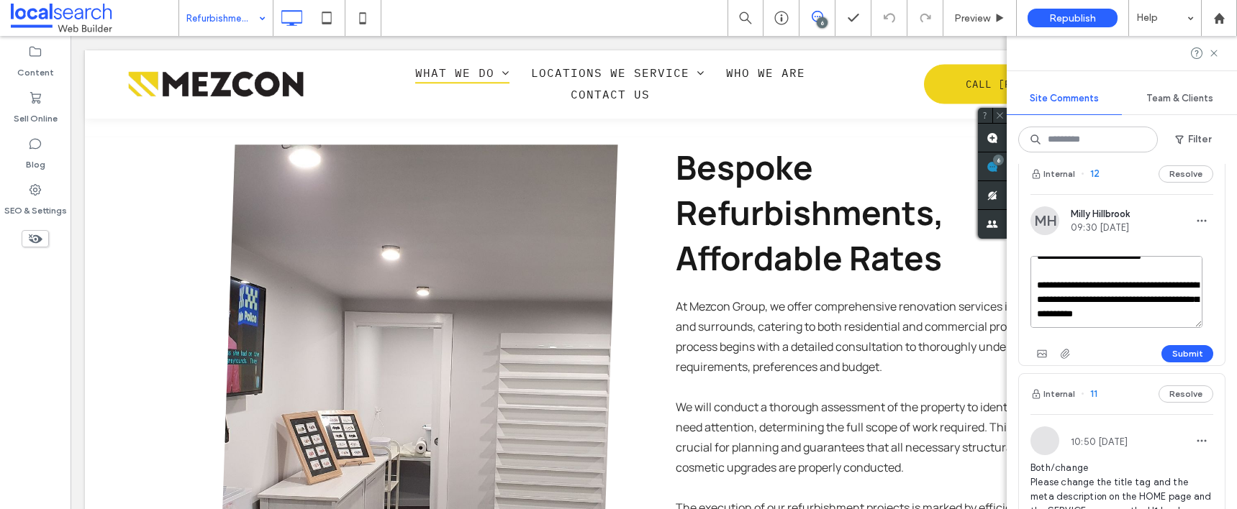
click at [1144, 328] on textarea "**********" at bounding box center [1116, 292] width 172 height 72
click at [1047, 360] on icon "button" at bounding box center [1042, 354] width 12 height 12
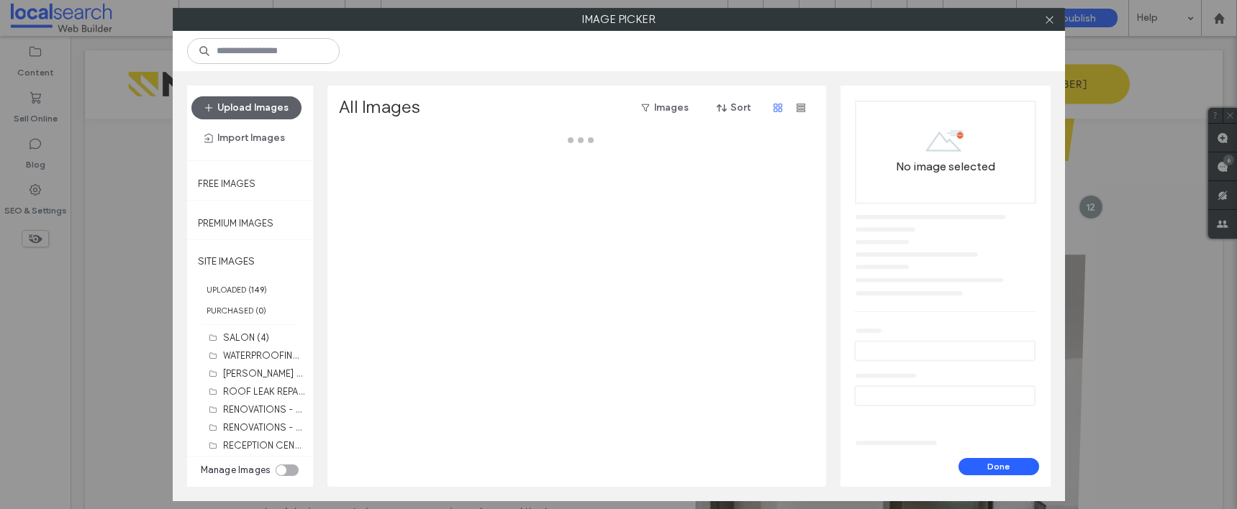
scroll to position [0, 0]
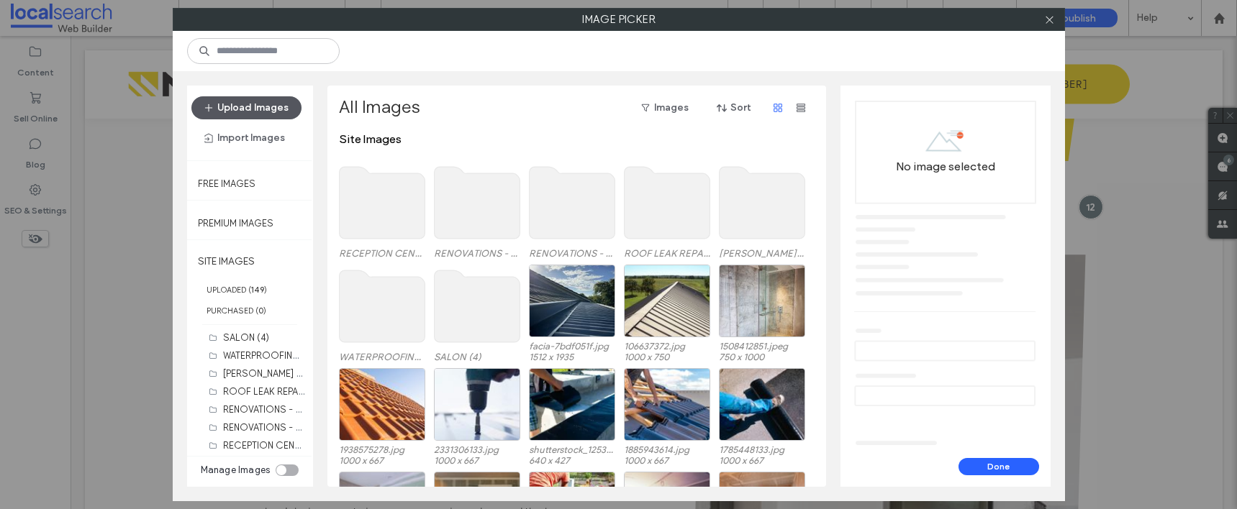
click at [276, 110] on button "Upload Images" at bounding box center [246, 107] width 110 height 23
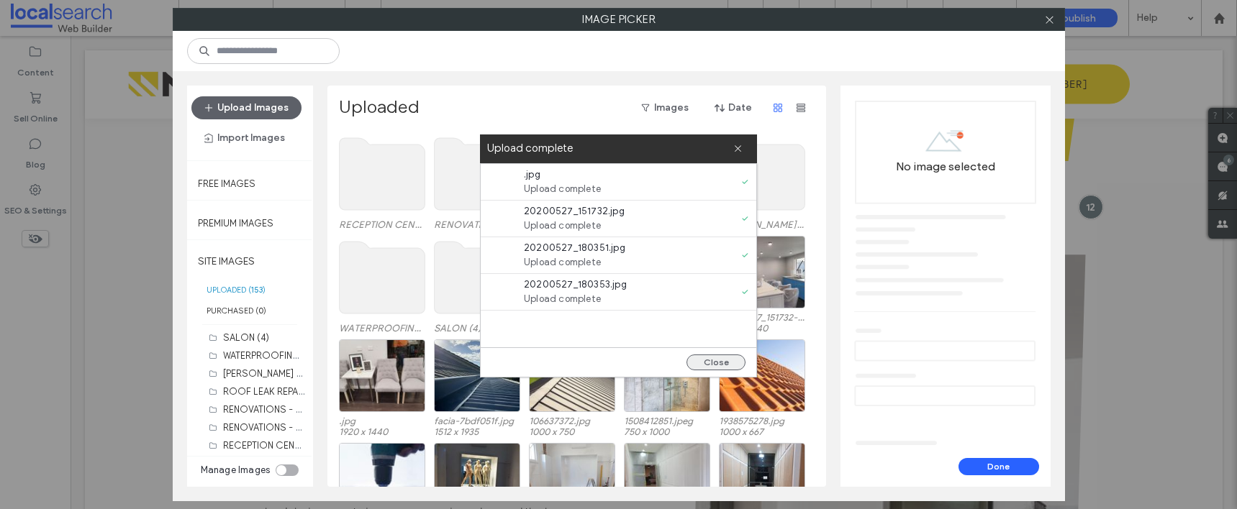
click at [711, 358] on button "Close" at bounding box center [716, 363] width 59 height 16
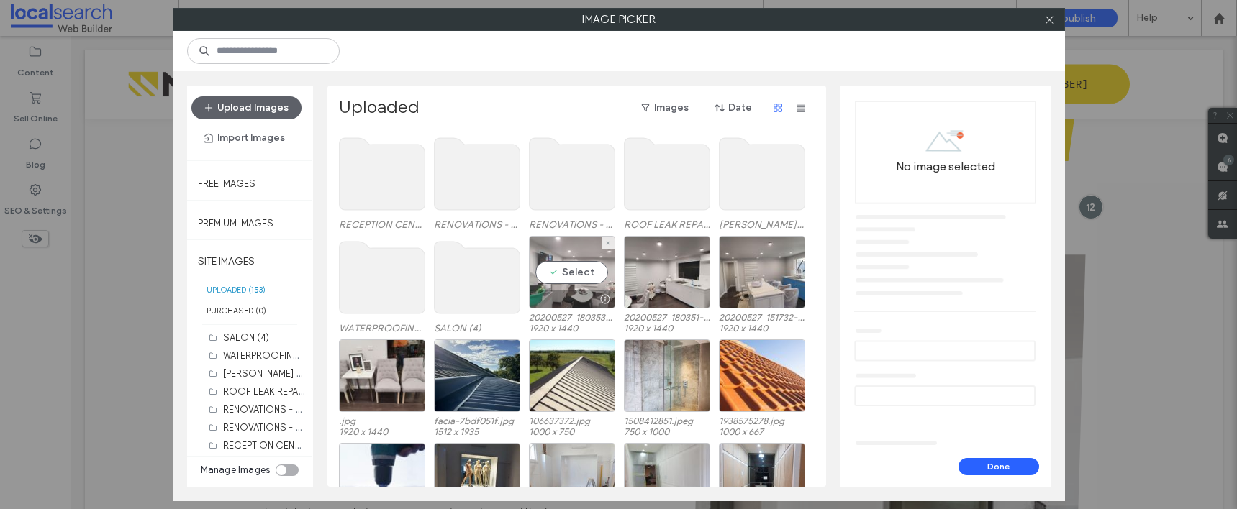
click at [588, 262] on div "Select" at bounding box center [572, 272] width 86 height 73
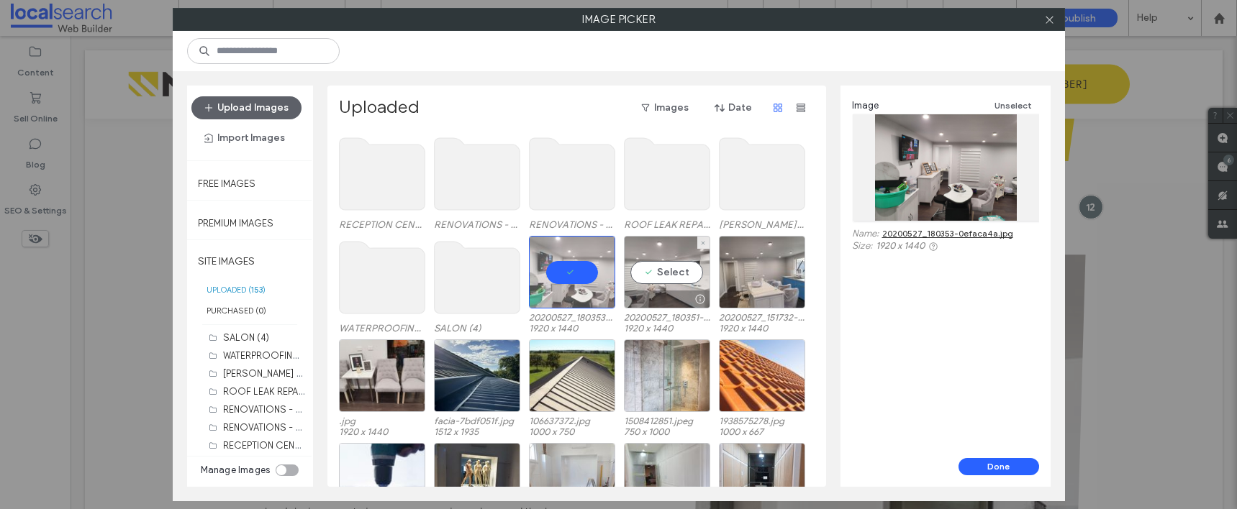
click at [678, 258] on div "Select" at bounding box center [667, 272] width 86 height 73
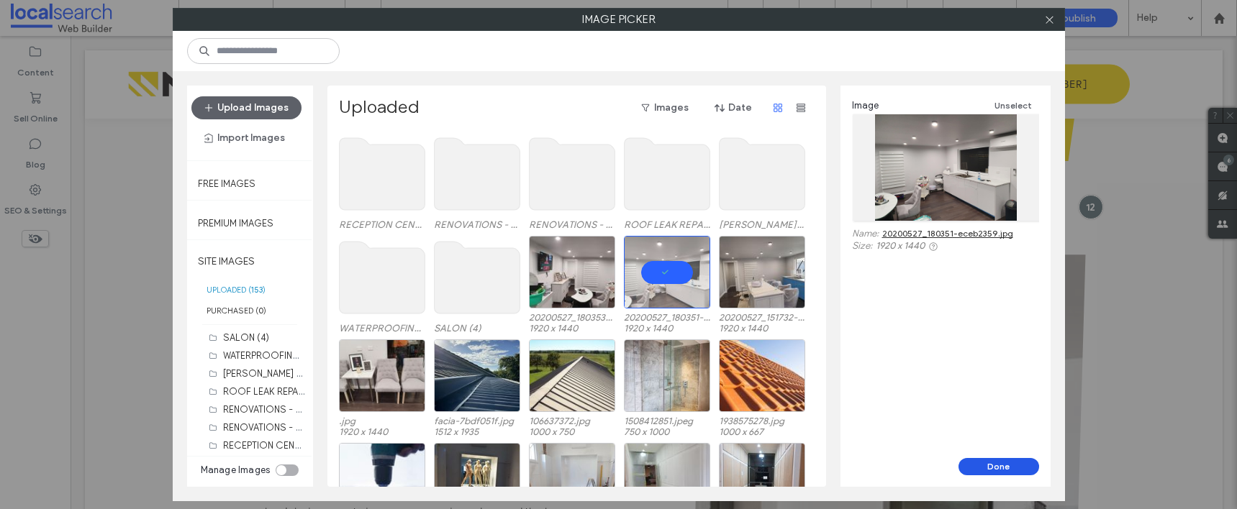
click at [1009, 463] on button "Done" at bounding box center [999, 466] width 81 height 17
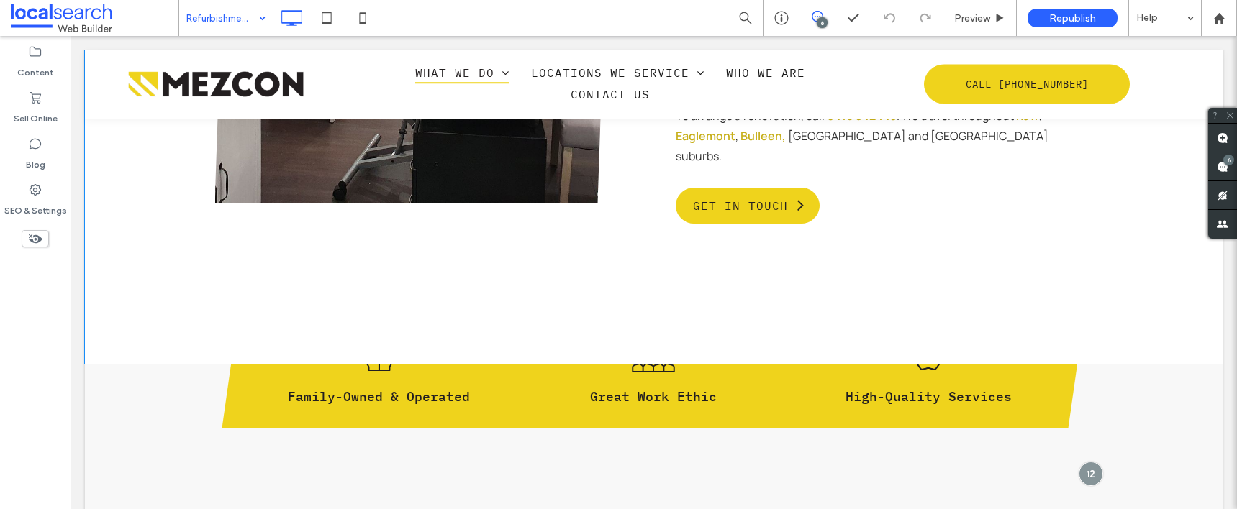
scroll to position [1102, 0]
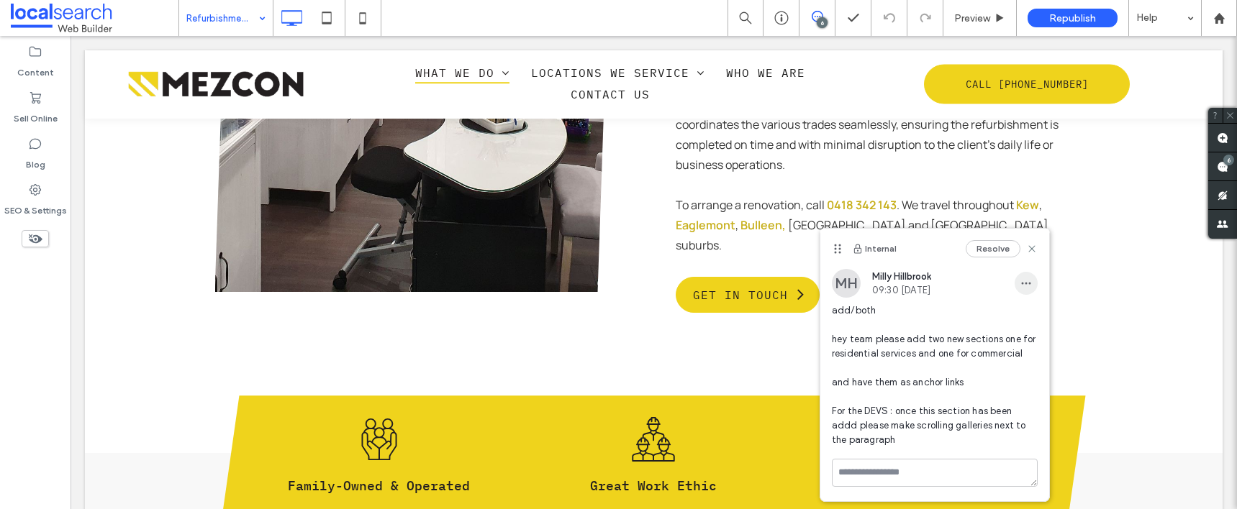
click at [1029, 279] on icon "button" at bounding box center [1026, 284] width 12 height 12
click at [1034, 326] on span "Edit" at bounding box center [1036, 321] width 19 height 14
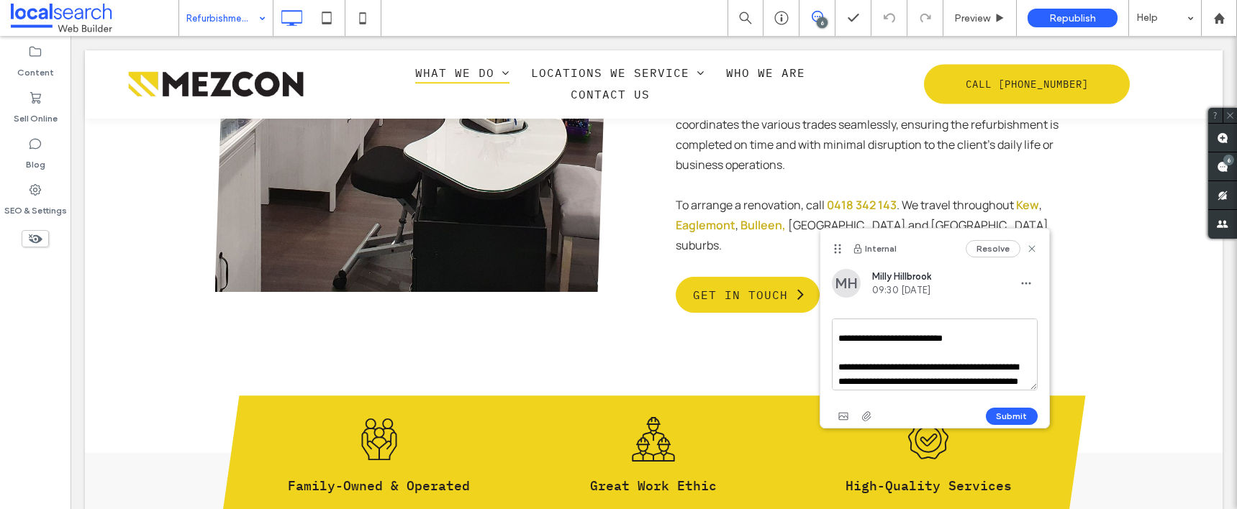
scroll to position [99, 0]
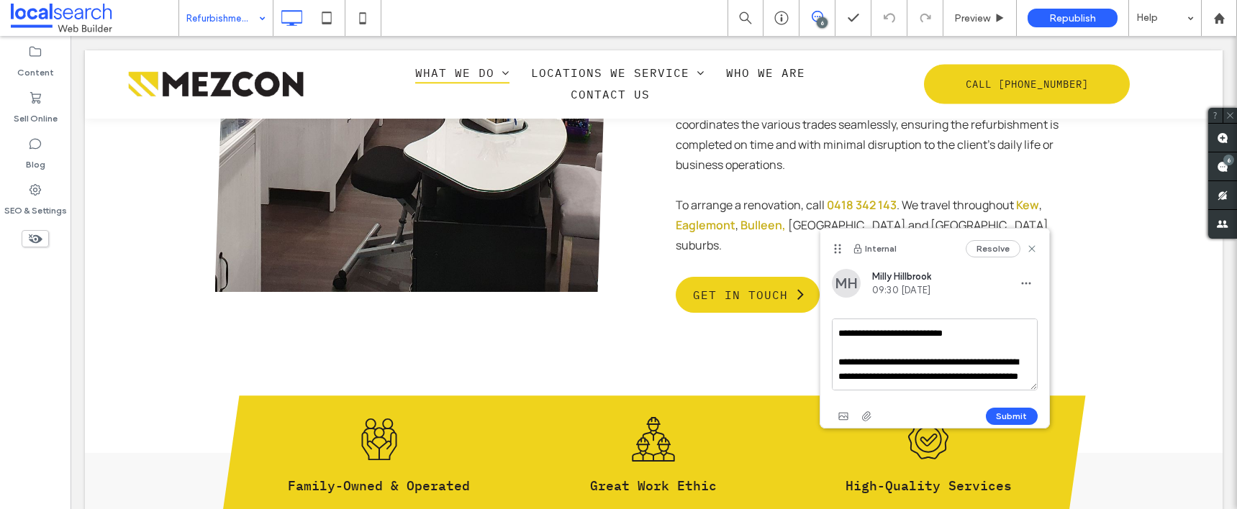
click at [958, 375] on textarea "**********" at bounding box center [935, 355] width 206 height 72
click at [839, 412] on icon "button" at bounding box center [844, 417] width 12 height 12
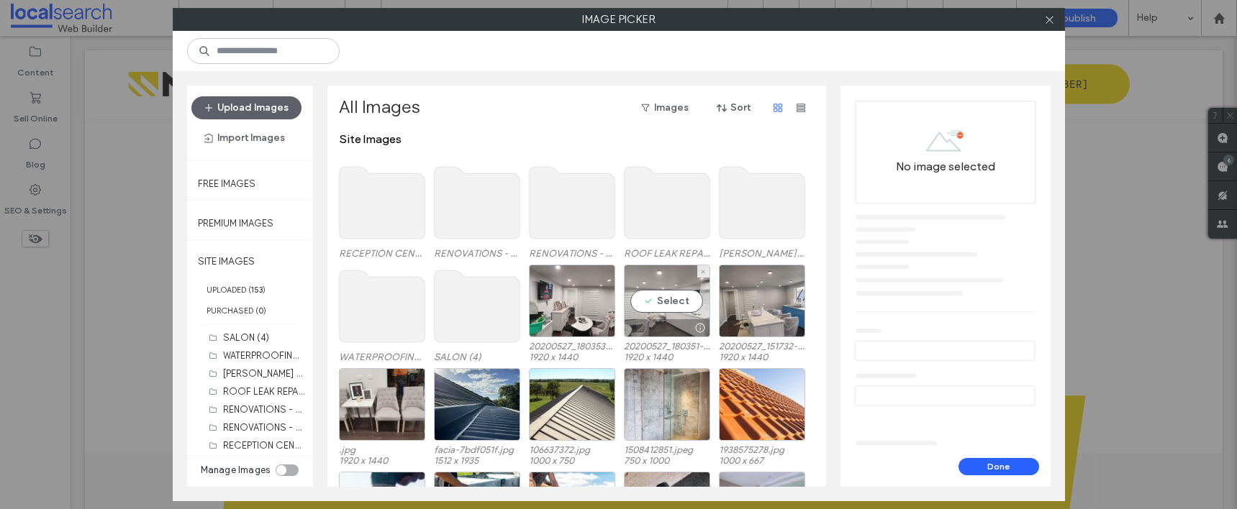
click at [676, 299] on div "Select" at bounding box center [667, 301] width 86 height 73
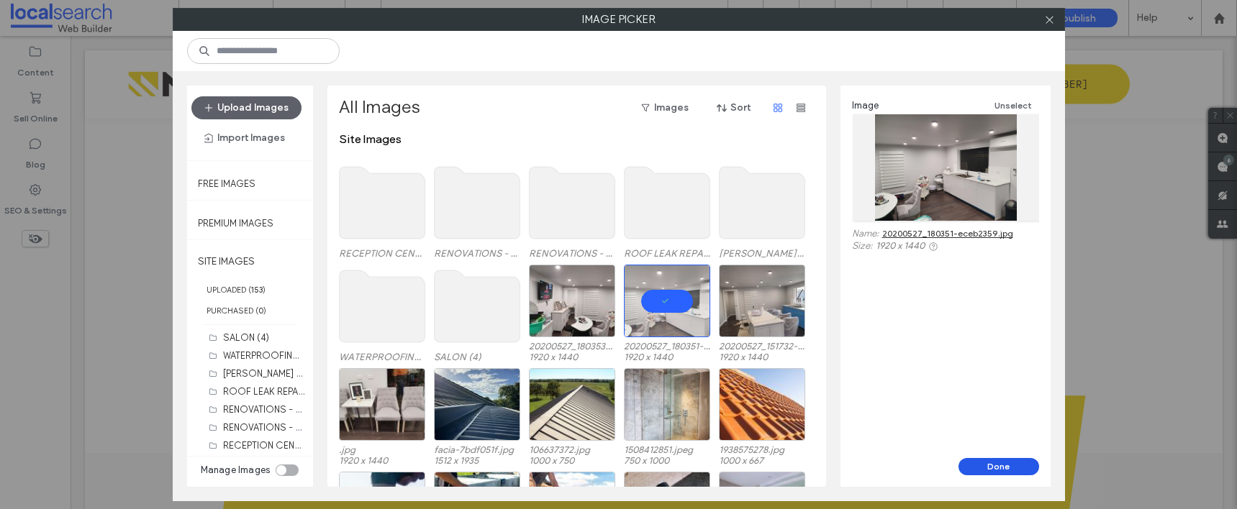
click at [1011, 468] on button "Done" at bounding box center [999, 466] width 81 height 17
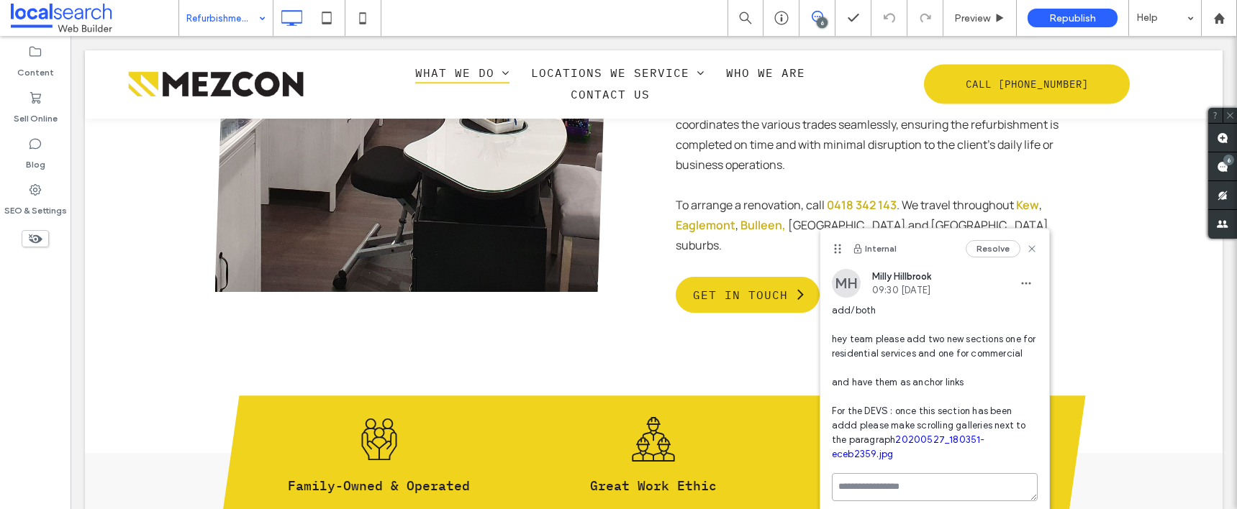
click at [935, 479] on div "Internal Resolve MH Milly Hillbrook 09:30 Aug 13 2025 add/both hey team please …" at bounding box center [934, 372] width 229 height 287
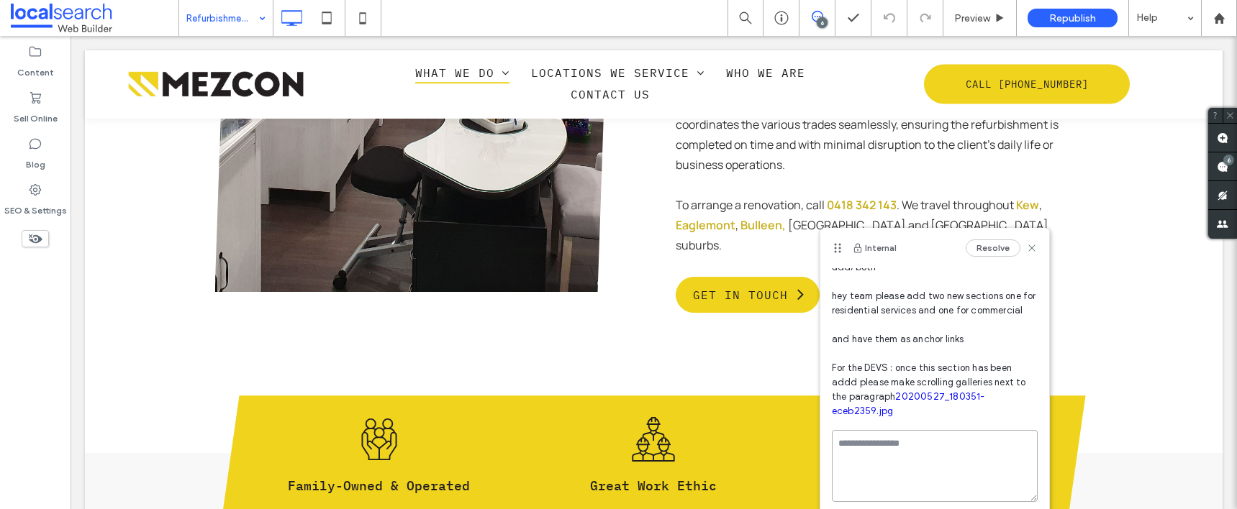
scroll to position [36, 0]
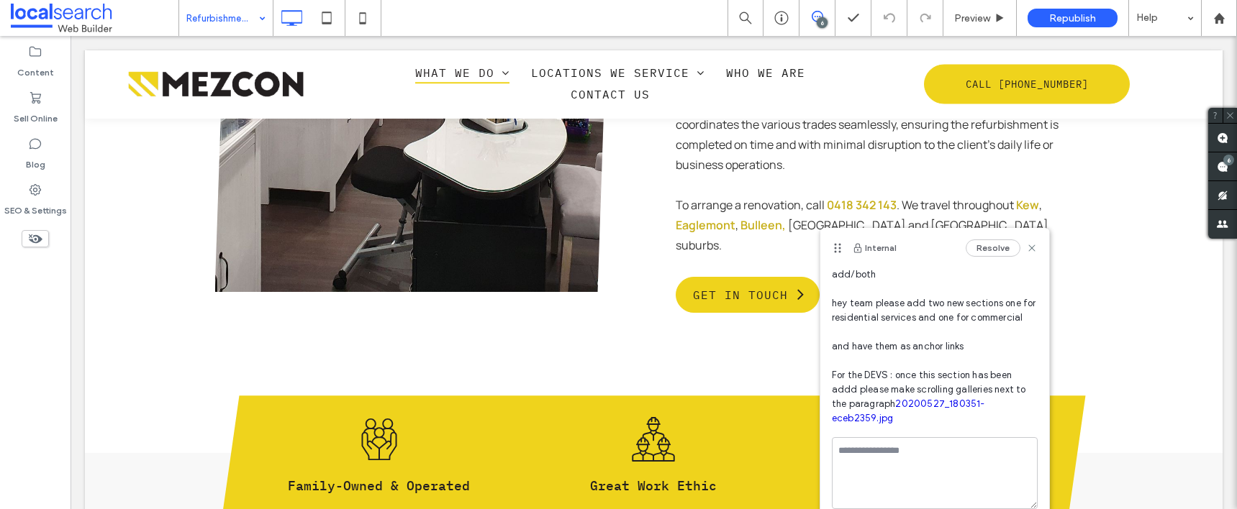
drag, startPoint x: 1043, startPoint y: 376, endPoint x: 1029, endPoint y: 457, distance: 81.7
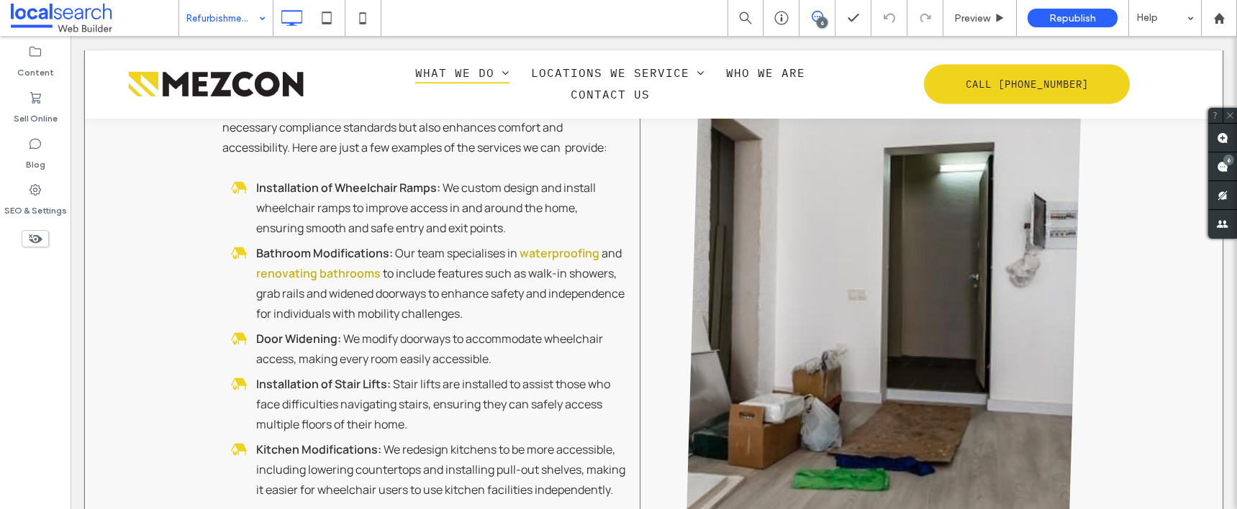
scroll to position [1582, 0]
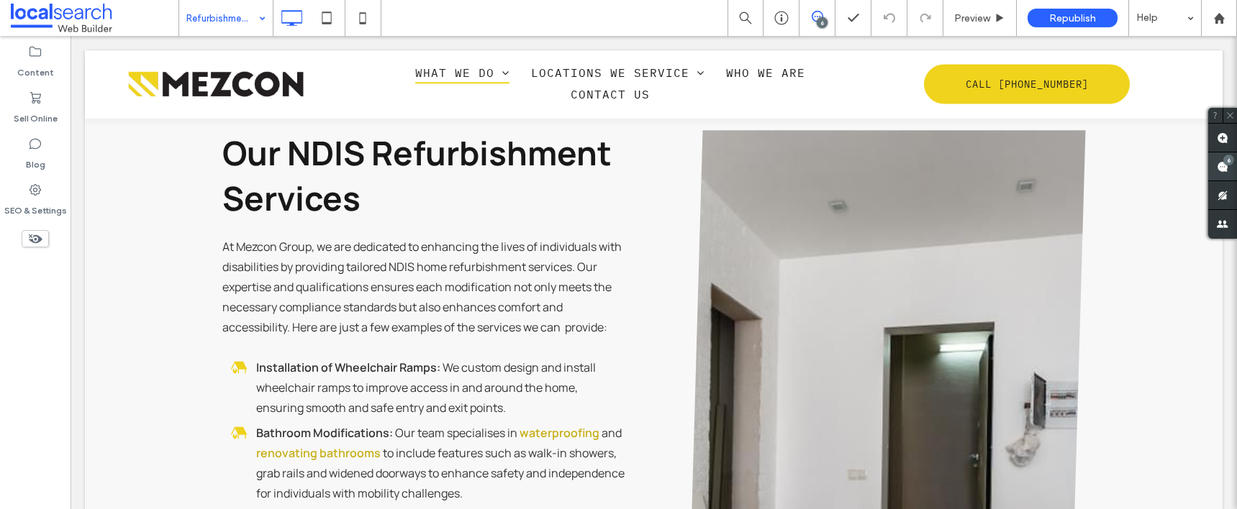
click at [1225, 168] on use at bounding box center [1223, 167] width 12 height 12
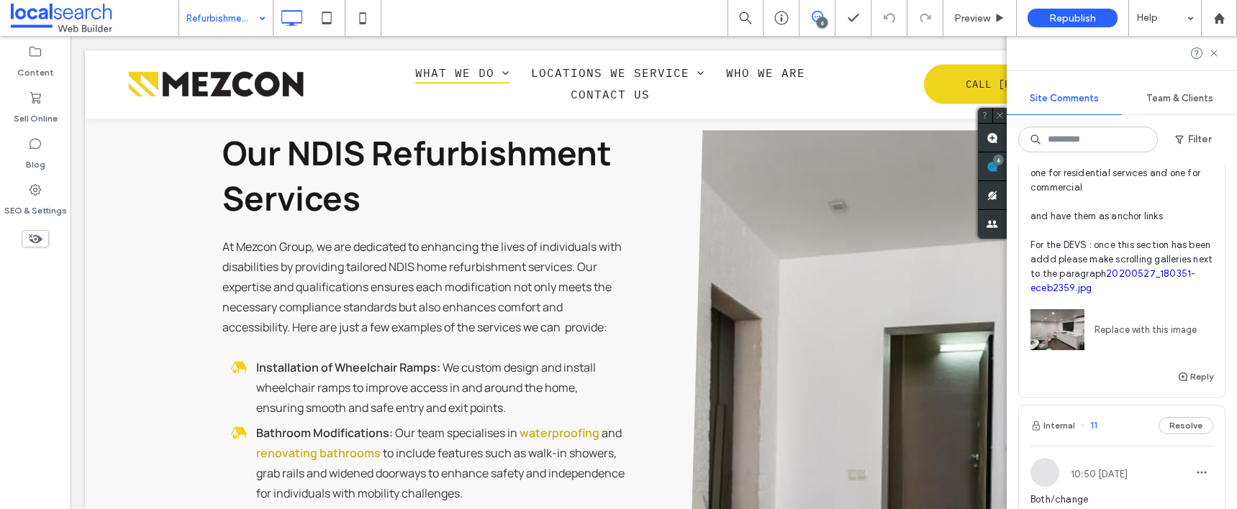
scroll to position [701, 0]
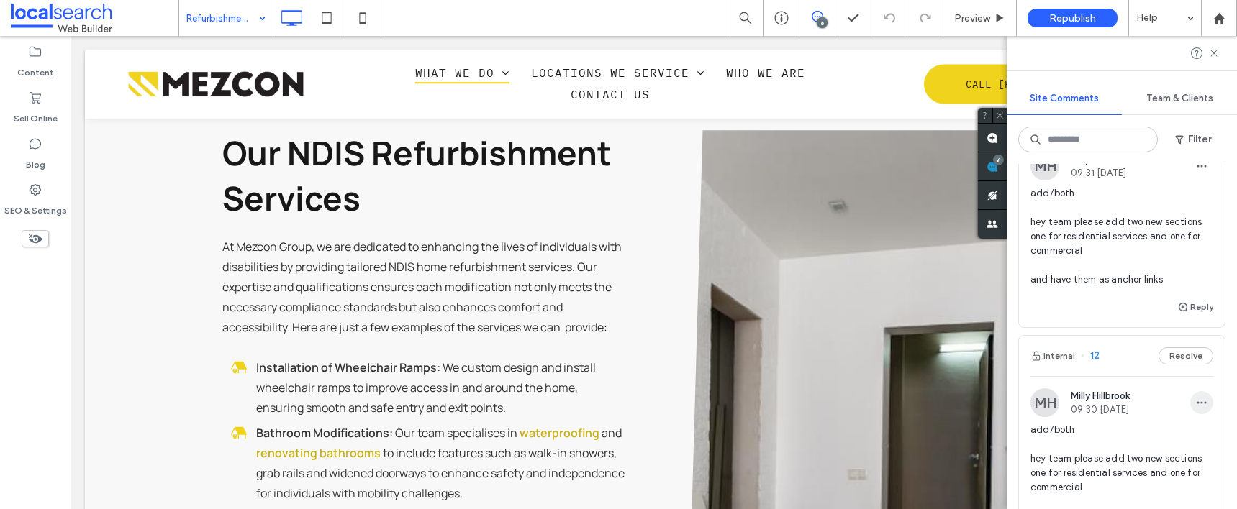
click at [1190, 410] on span "button" at bounding box center [1201, 402] width 23 height 23
click at [1099, 457] on span "Edit" at bounding box center [1094, 455] width 19 height 14
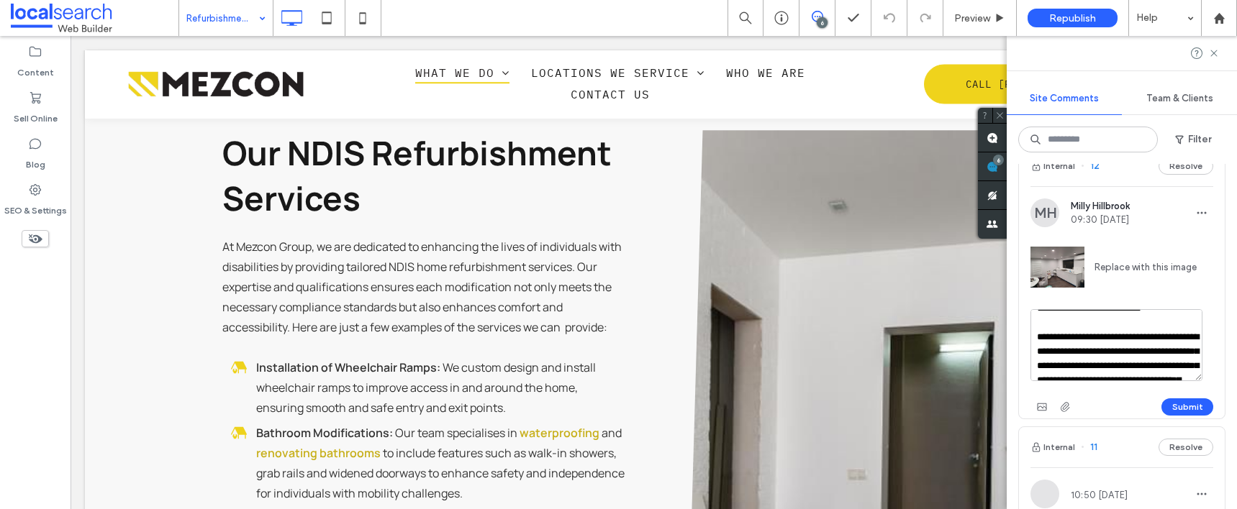
scroll to position [157, 0]
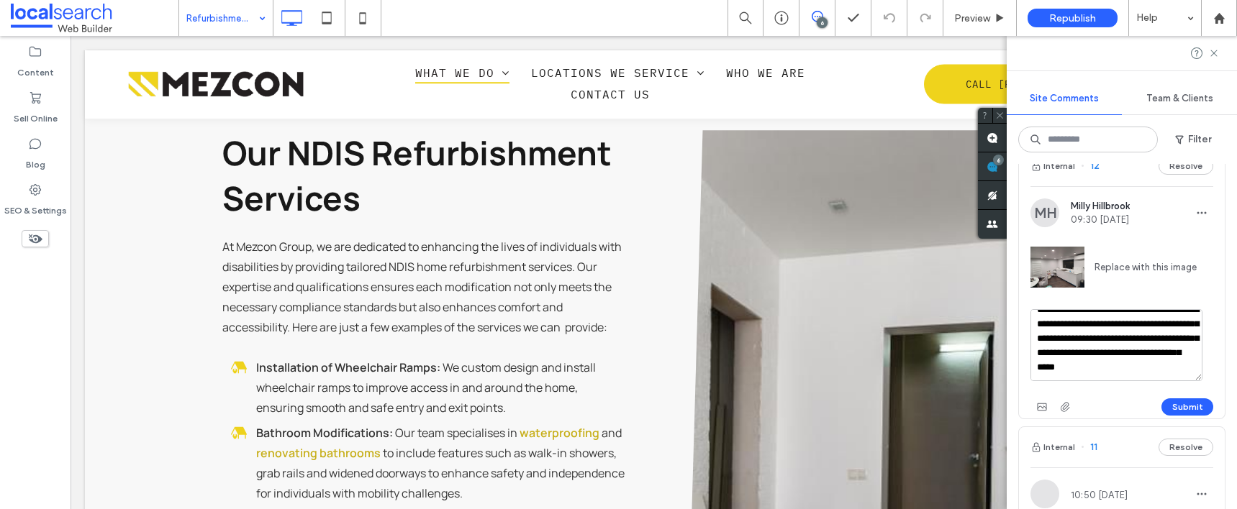
click at [1126, 381] on textarea "**********" at bounding box center [1116, 345] width 172 height 72
click at [1038, 411] on use "button" at bounding box center [1041, 407] width 9 height 7
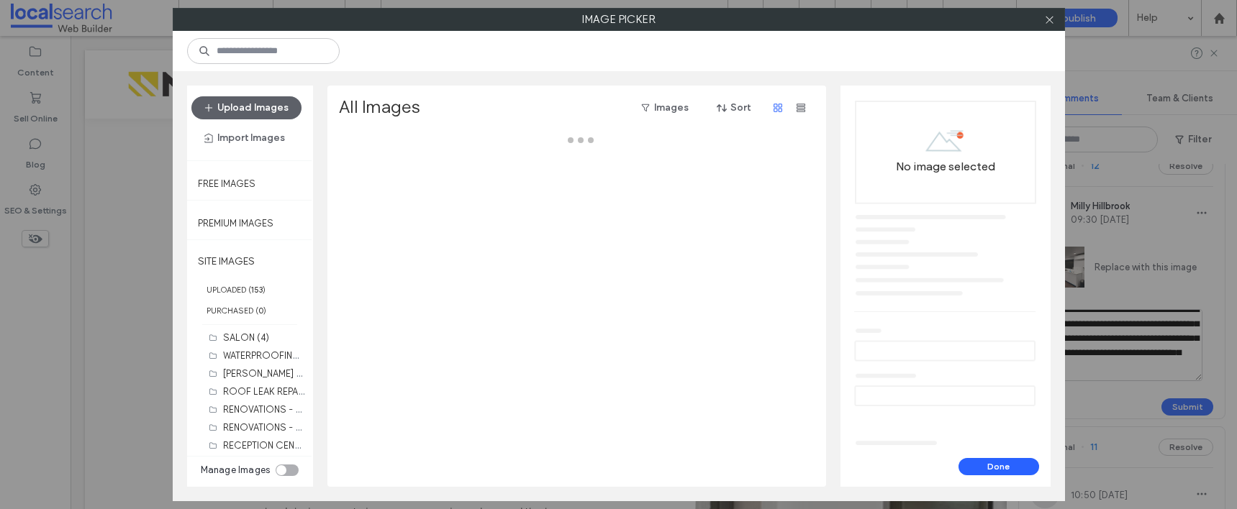
scroll to position [0, 0]
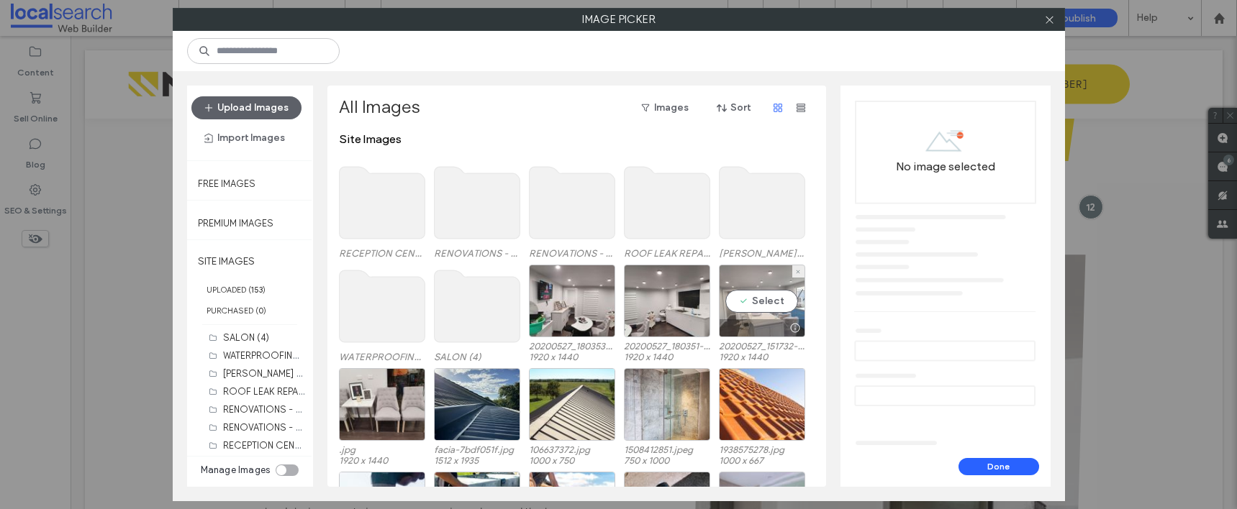
click at [777, 302] on div "Select" at bounding box center [762, 301] width 86 height 73
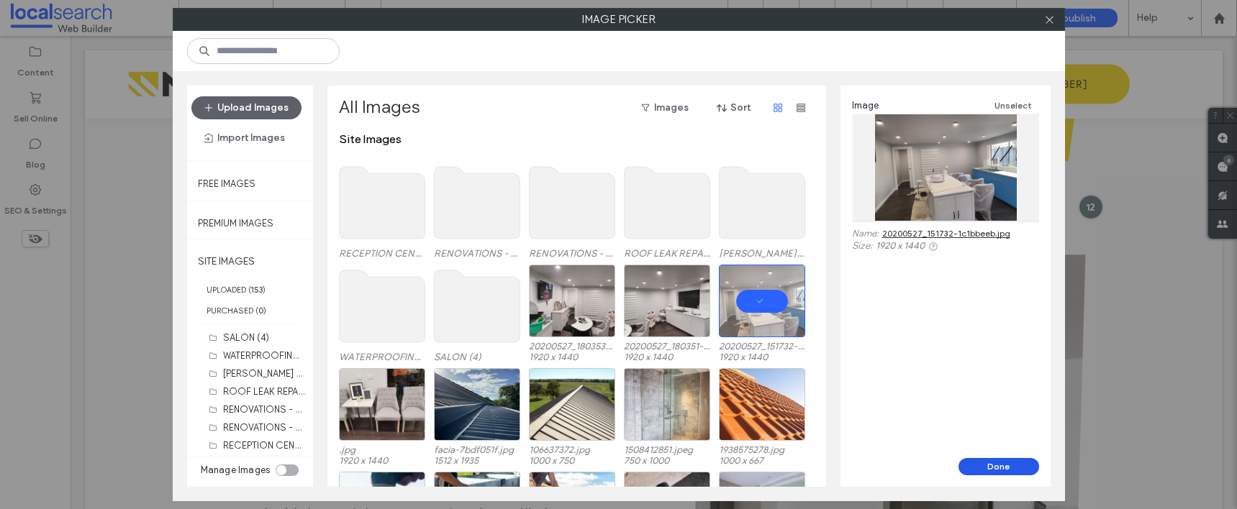
click at [1000, 464] on button "Done" at bounding box center [999, 466] width 81 height 17
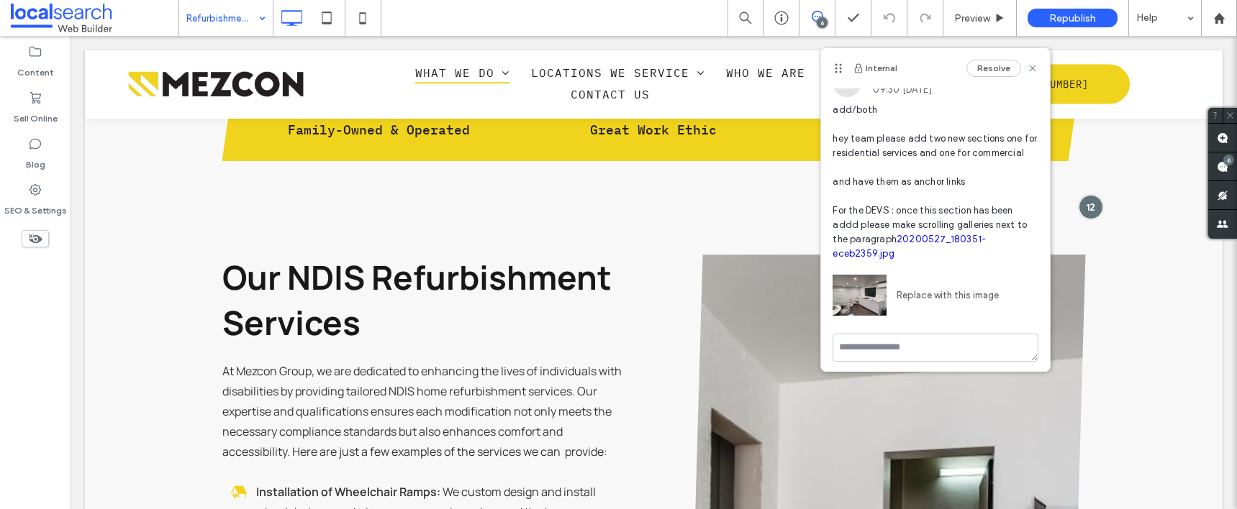
scroll to position [40, 0]
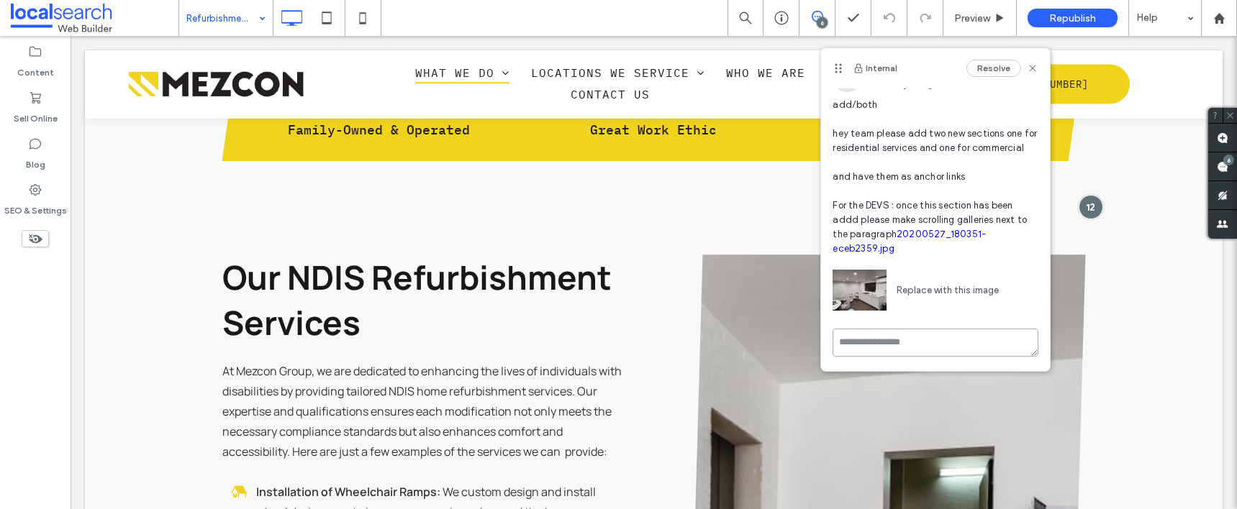
click at [904, 343] on textarea at bounding box center [936, 343] width 206 height 28
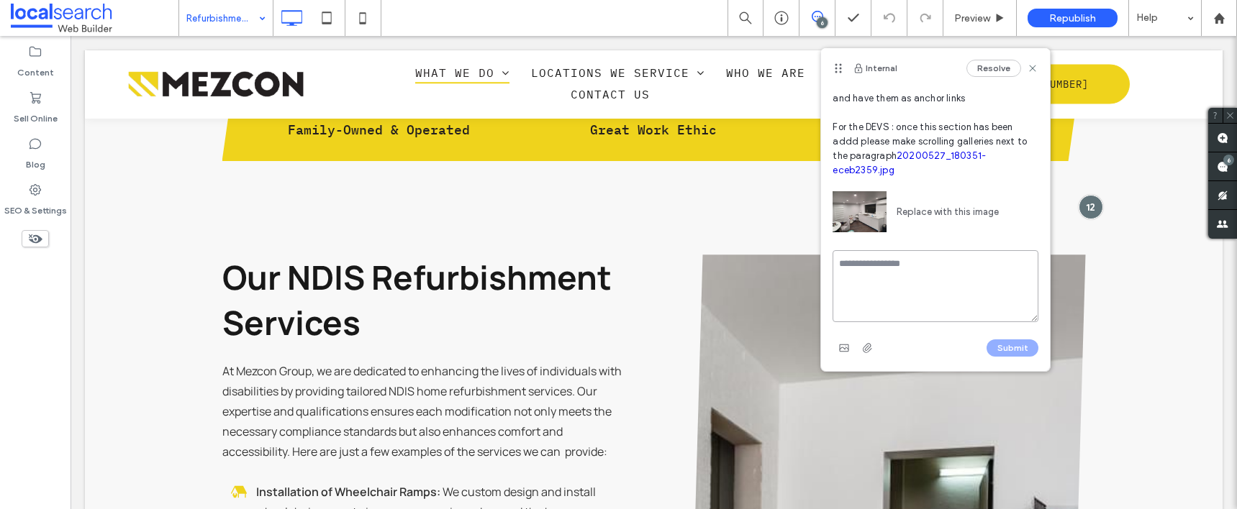
scroll to position [119, 0]
click at [833, 340] on span "button" at bounding box center [844, 348] width 23 height 23
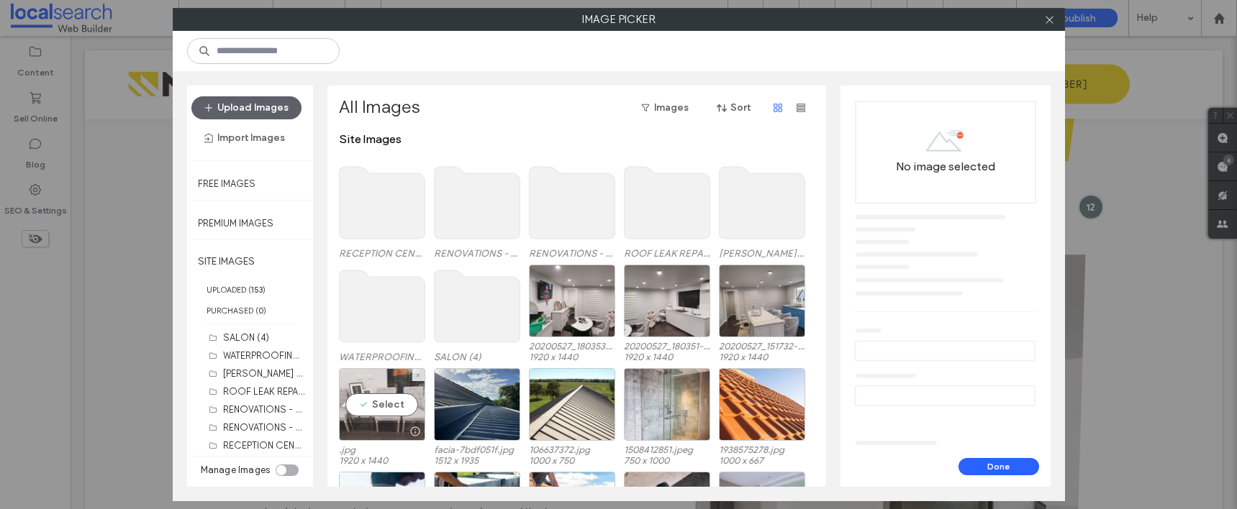
click at [398, 404] on div "Select" at bounding box center [382, 404] width 86 height 73
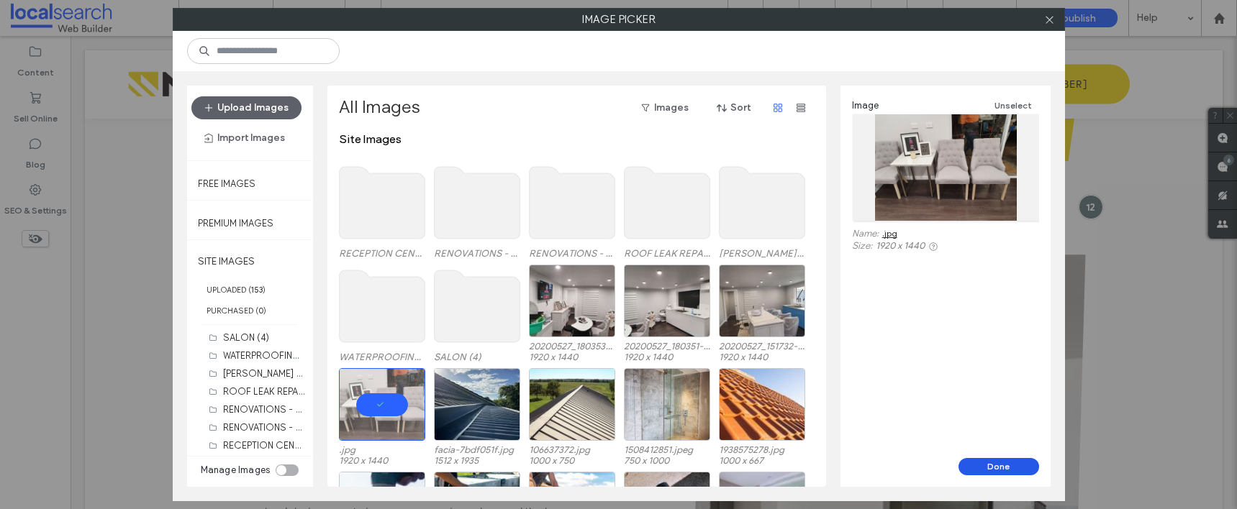
click at [1005, 467] on button "Done" at bounding box center [999, 466] width 81 height 17
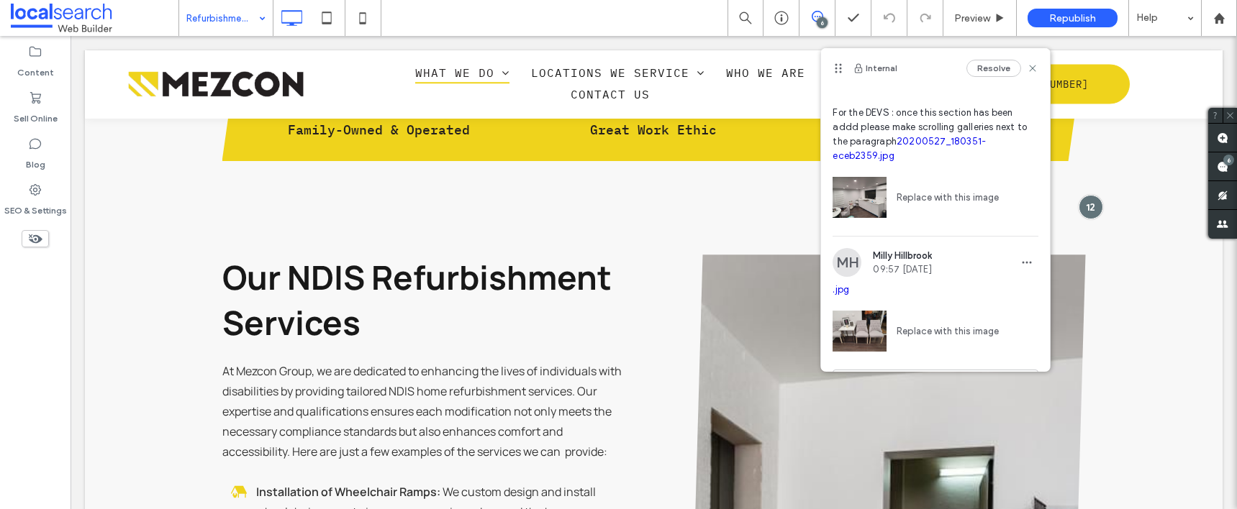
click at [860, 216] on img at bounding box center [860, 198] width 54 height 54
click at [864, 213] on img at bounding box center [860, 198] width 54 height 54
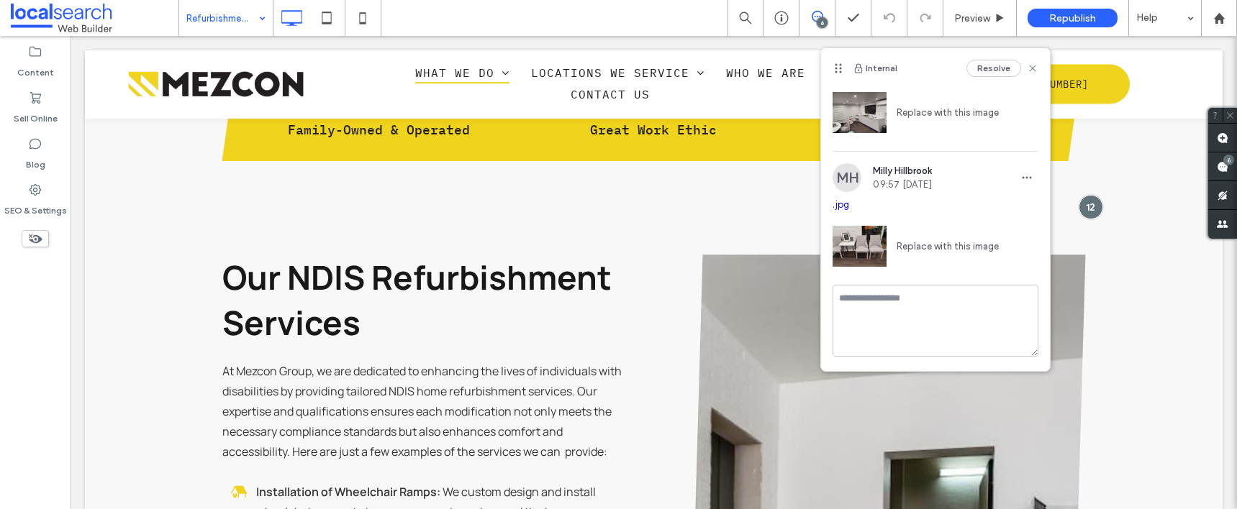
scroll to position [0, 0]
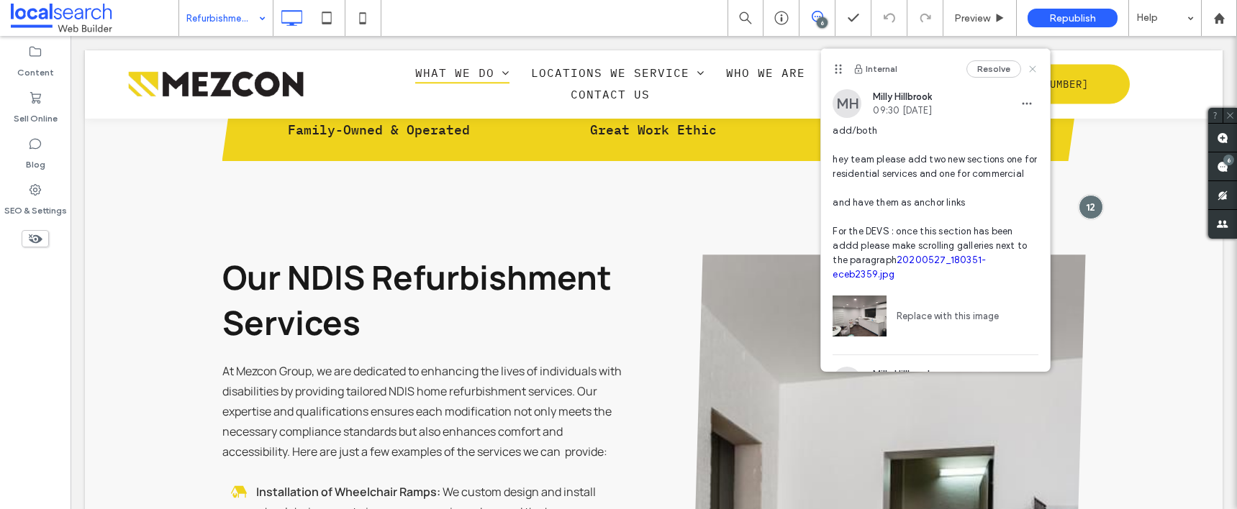
drag, startPoint x: 1025, startPoint y: 68, endPoint x: 956, endPoint y: 32, distance: 78.5
click at [1027, 68] on icon at bounding box center [1033, 69] width 12 height 12
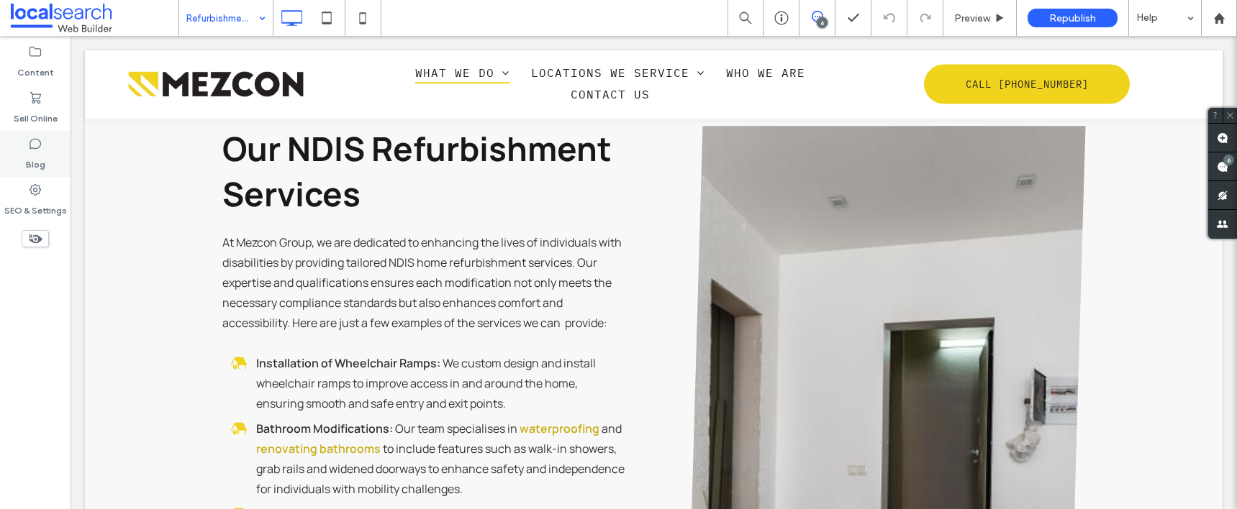
scroll to position [1754, 0]
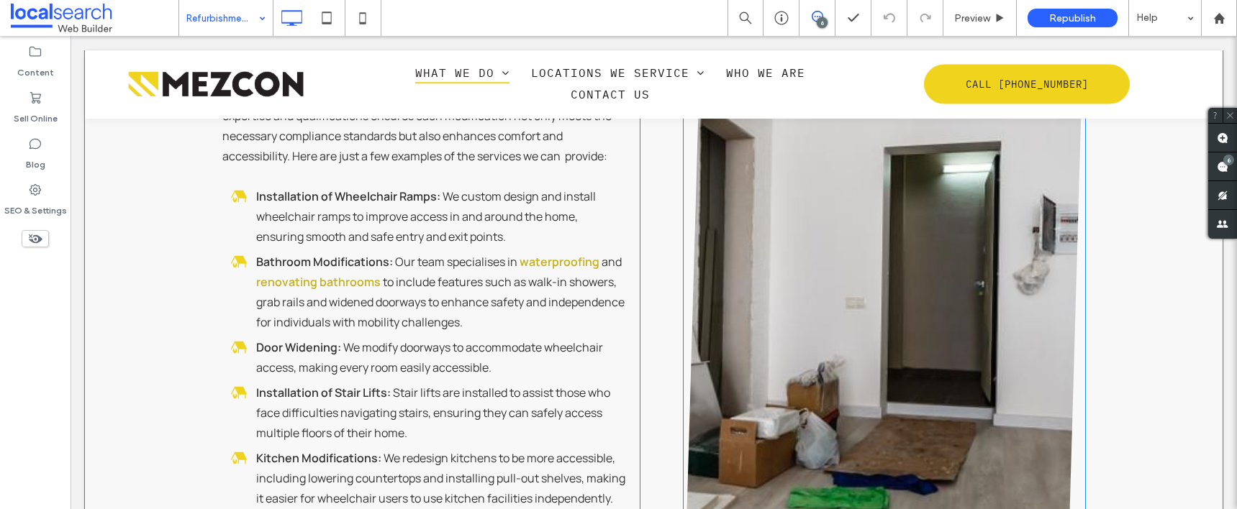
click at [892, 313] on link at bounding box center [884, 312] width 427 height 748
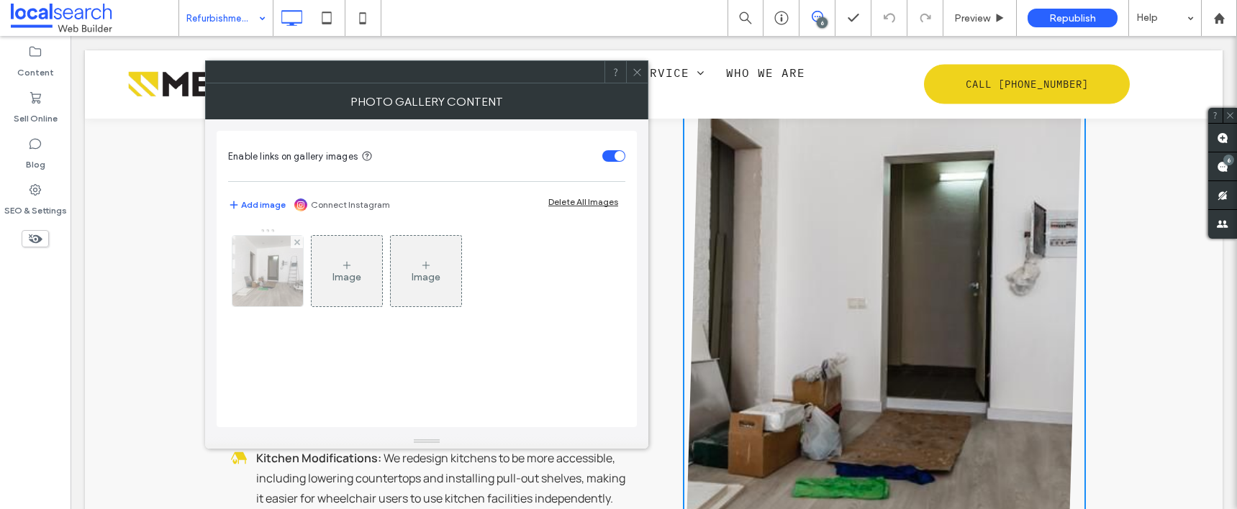
click at [291, 240] on div at bounding box center [297, 242] width 12 height 12
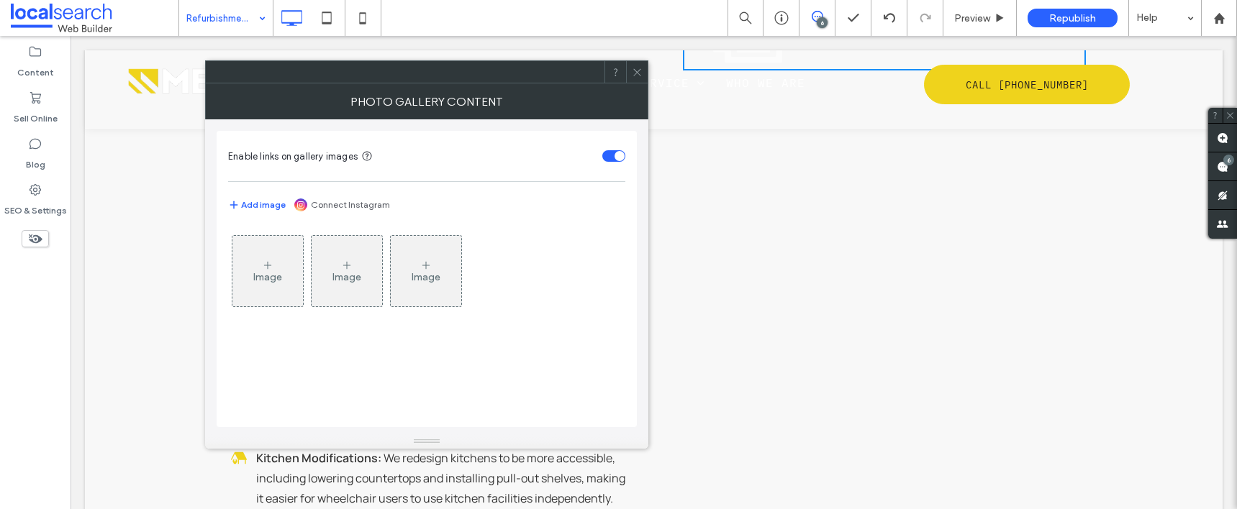
click at [250, 270] on div "Image" at bounding box center [267, 271] width 71 height 68
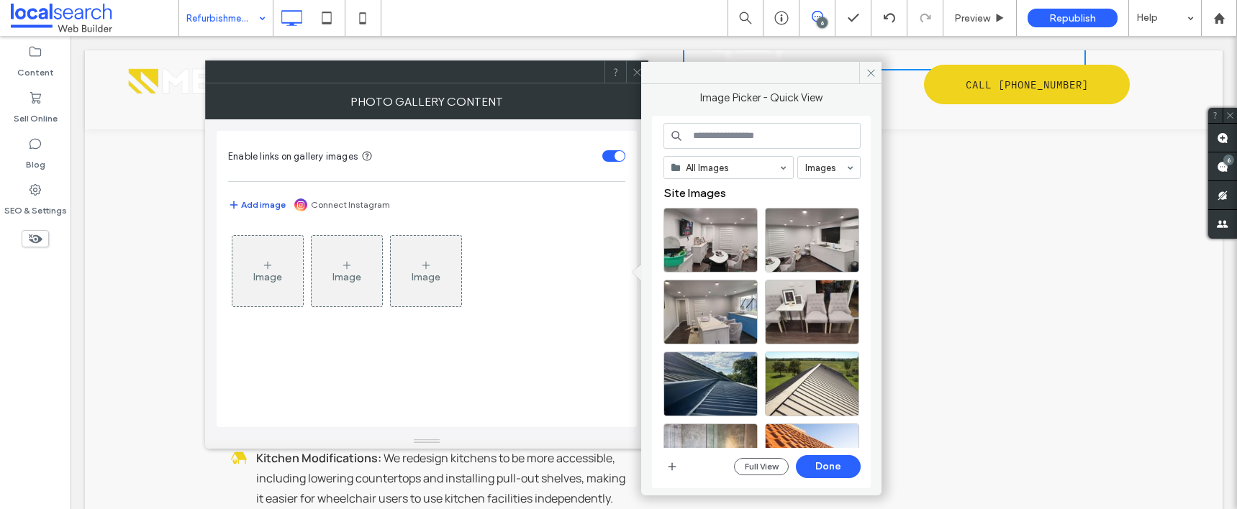
click at [257, 202] on button "Add image" at bounding box center [257, 204] width 58 height 17
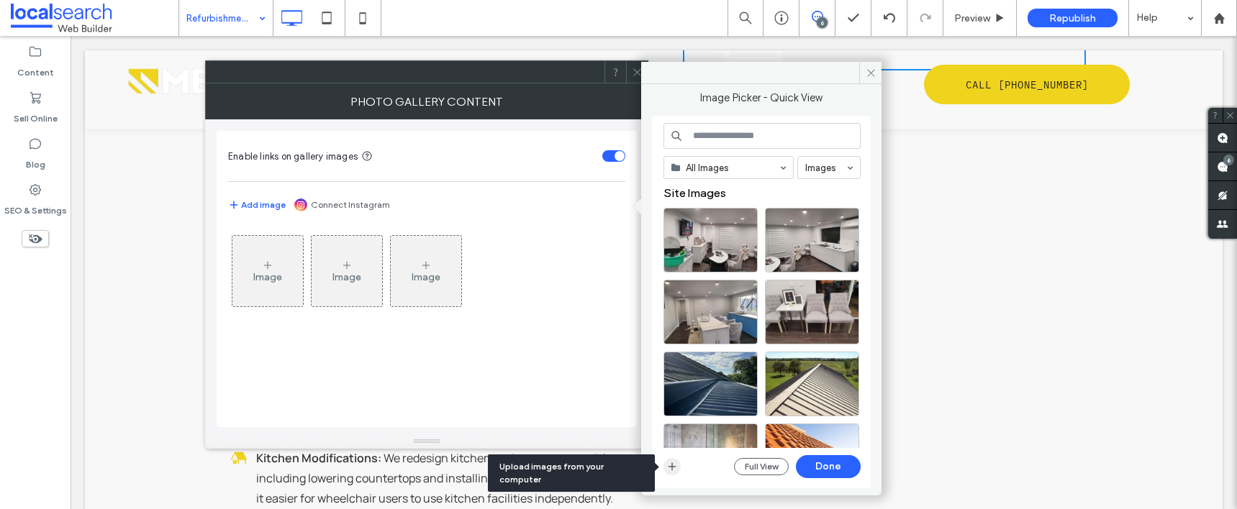
click at [674, 464] on icon "button" at bounding box center [672, 467] width 12 height 12
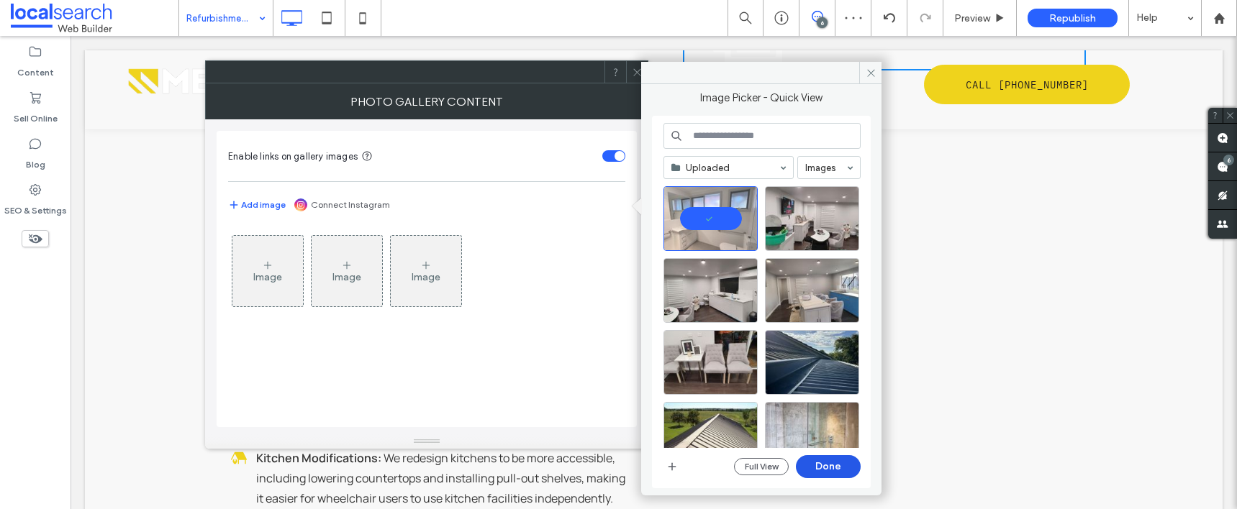
click at [839, 463] on button "Done" at bounding box center [828, 467] width 65 height 23
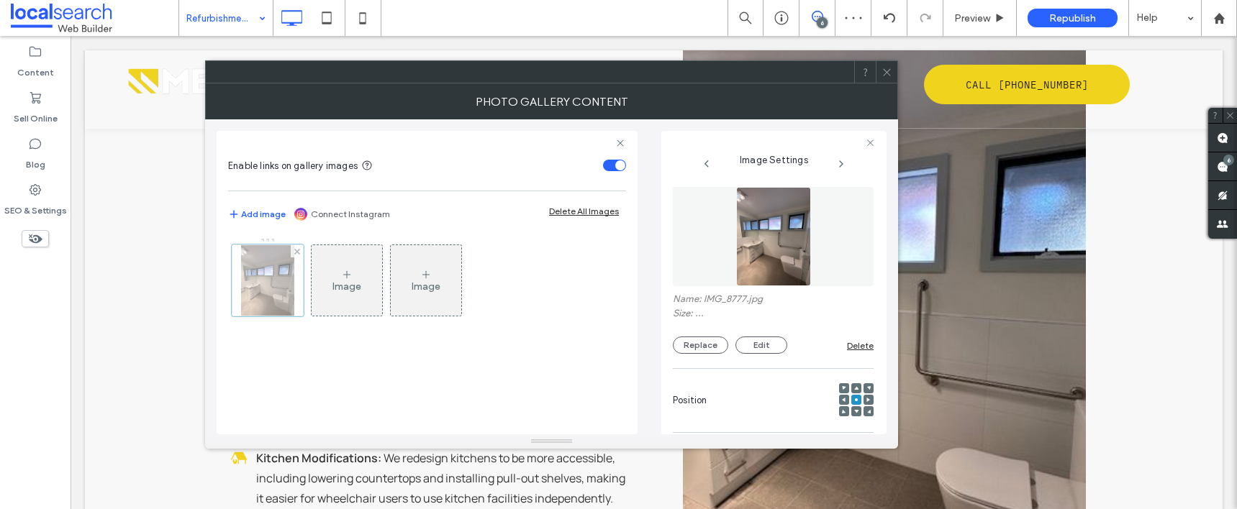
click at [269, 296] on div at bounding box center [268, 281] width 72 height 72
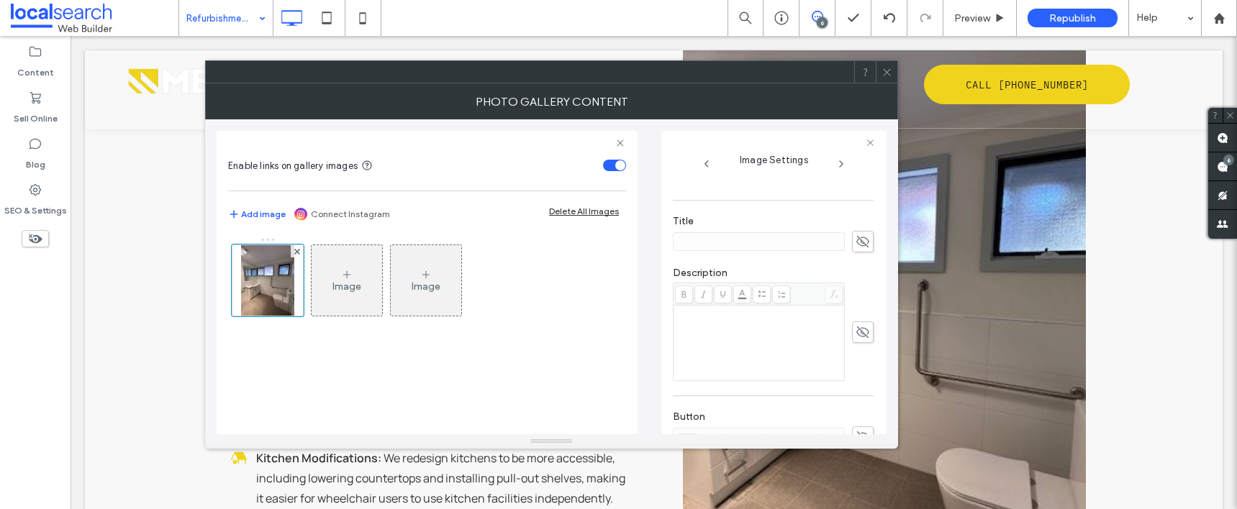
scroll to position [408, 0]
click at [759, 390] on textarea at bounding box center [773, 396] width 201 height 40
click at [874, 355] on div "**********" at bounding box center [774, 307] width 202 height 255
type textarea "**********"
click at [892, 68] on icon at bounding box center [887, 72] width 11 height 11
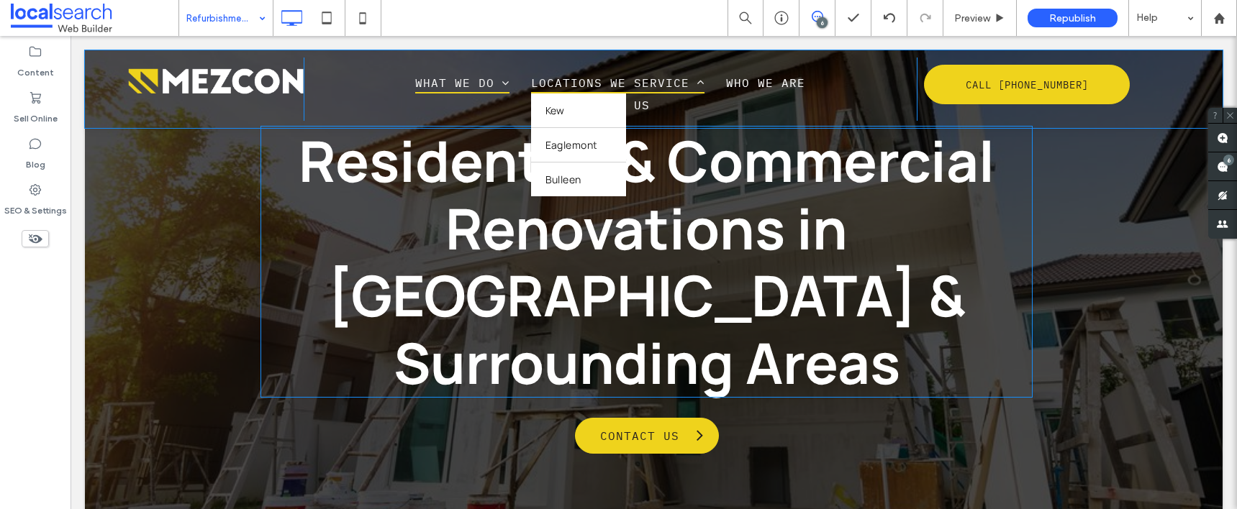
scroll to position [0, 0]
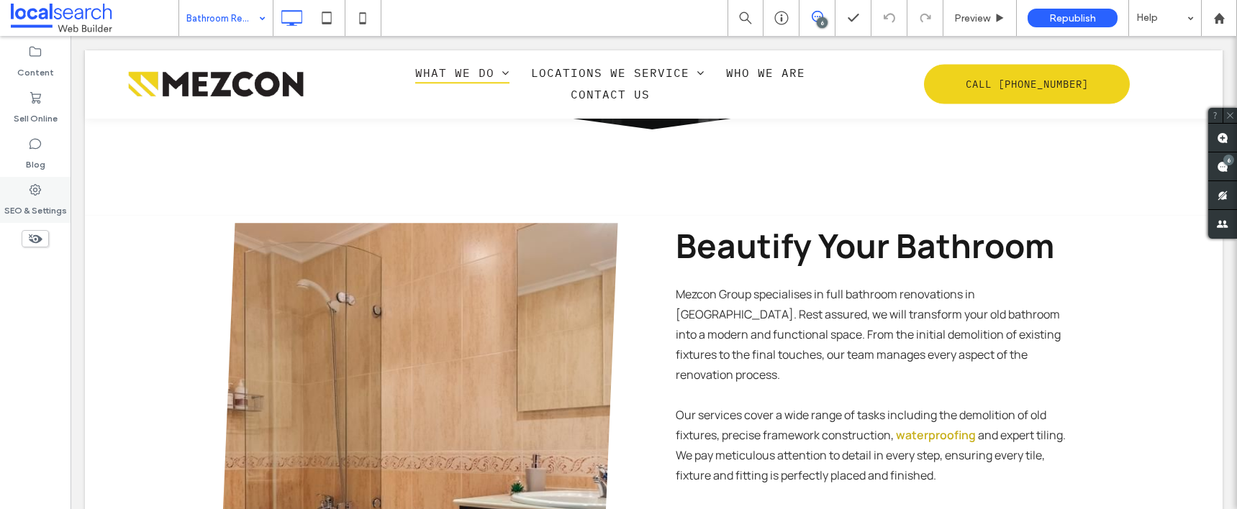
scroll to position [580, 0]
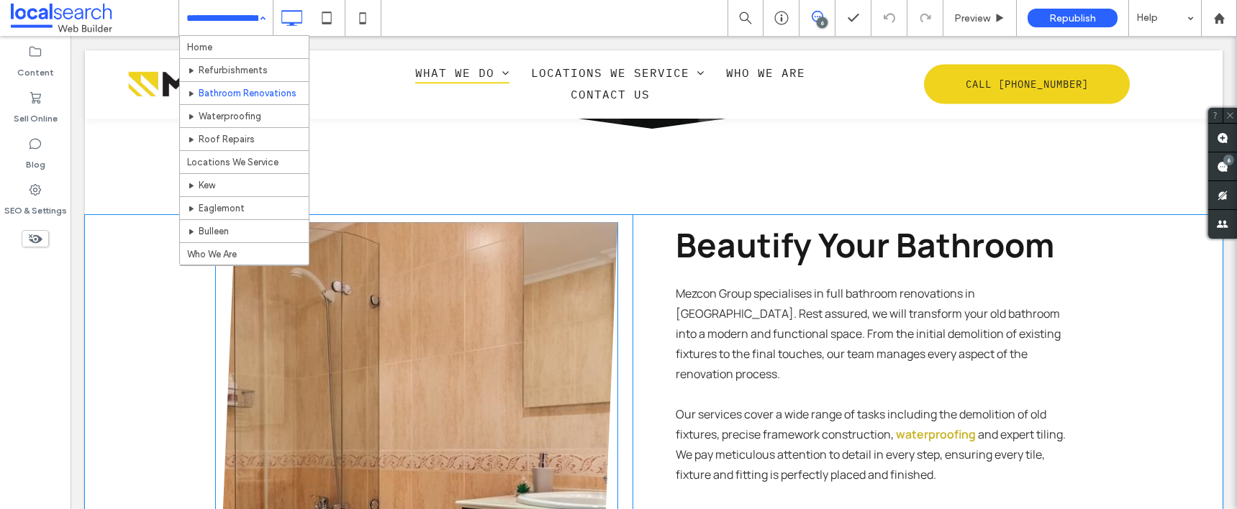
click at [507, 363] on link at bounding box center [416, 465] width 427 height 514
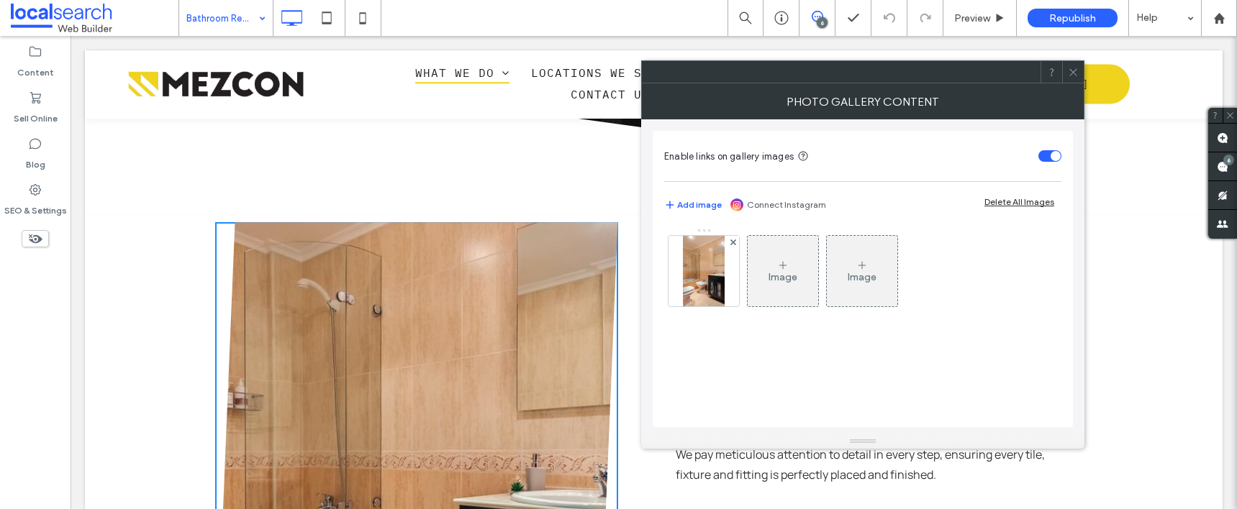
click at [785, 266] on icon at bounding box center [783, 266] width 12 height 12
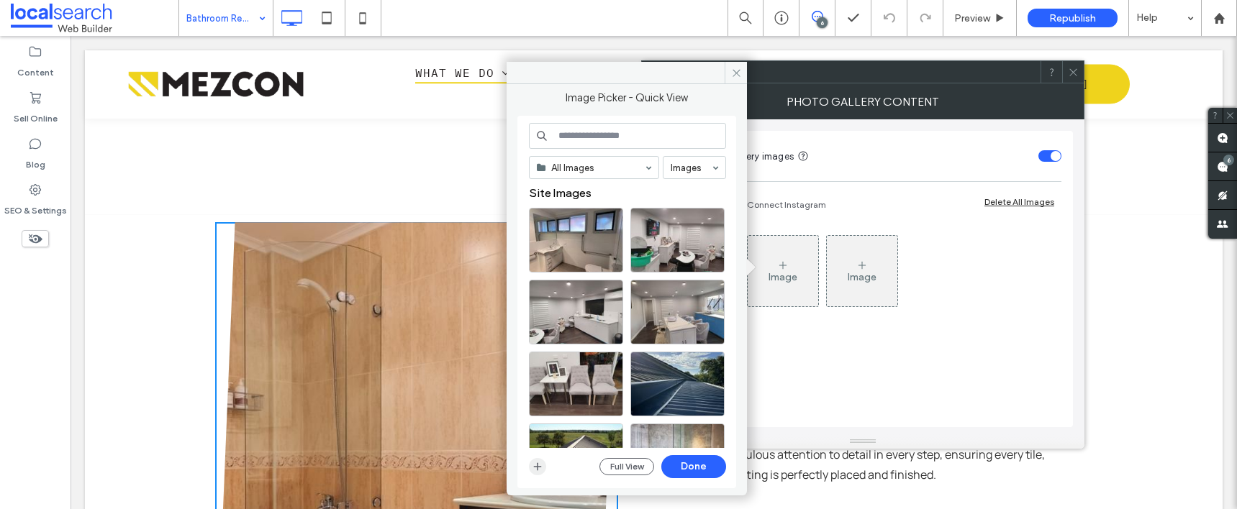
click at [541, 468] on icon "button" at bounding box center [538, 467] width 12 height 12
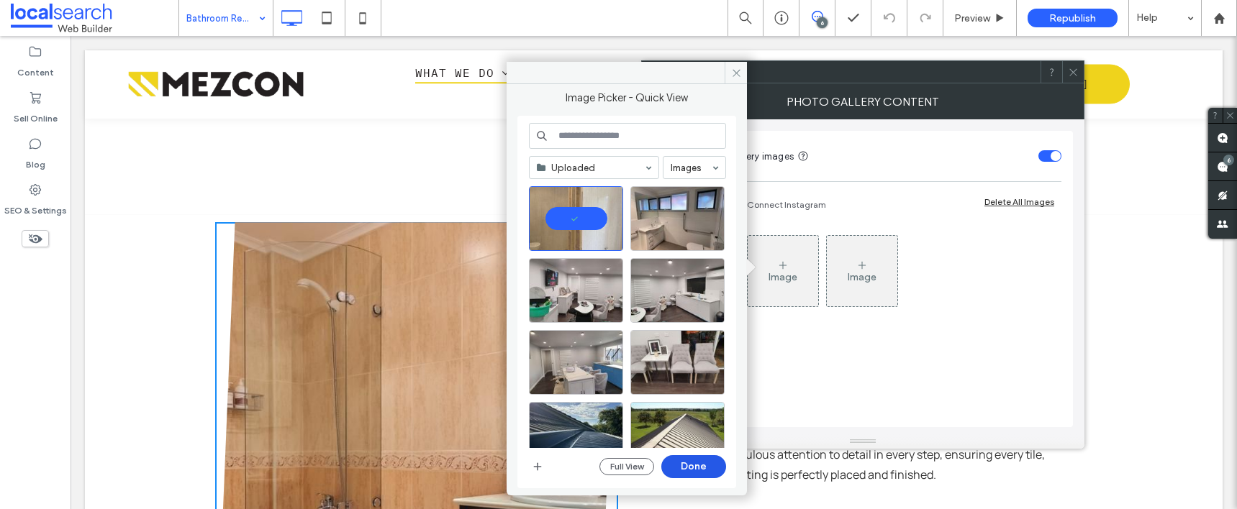
click at [713, 461] on button "Done" at bounding box center [693, 467] width 65 height 23
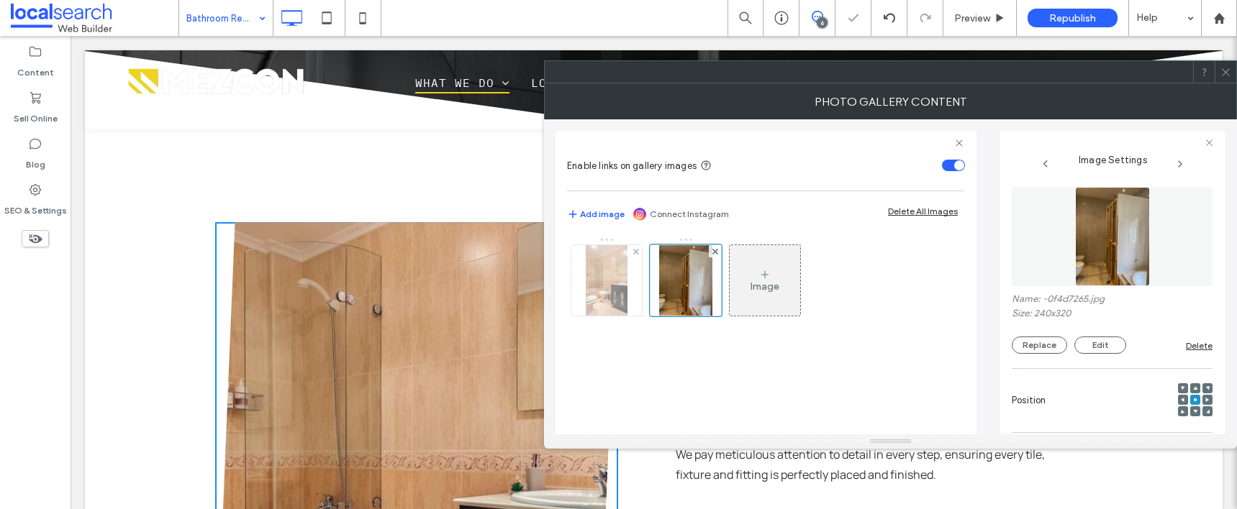
click at [628, 283] on div at bounding box center [606, 280] width 71 height 71
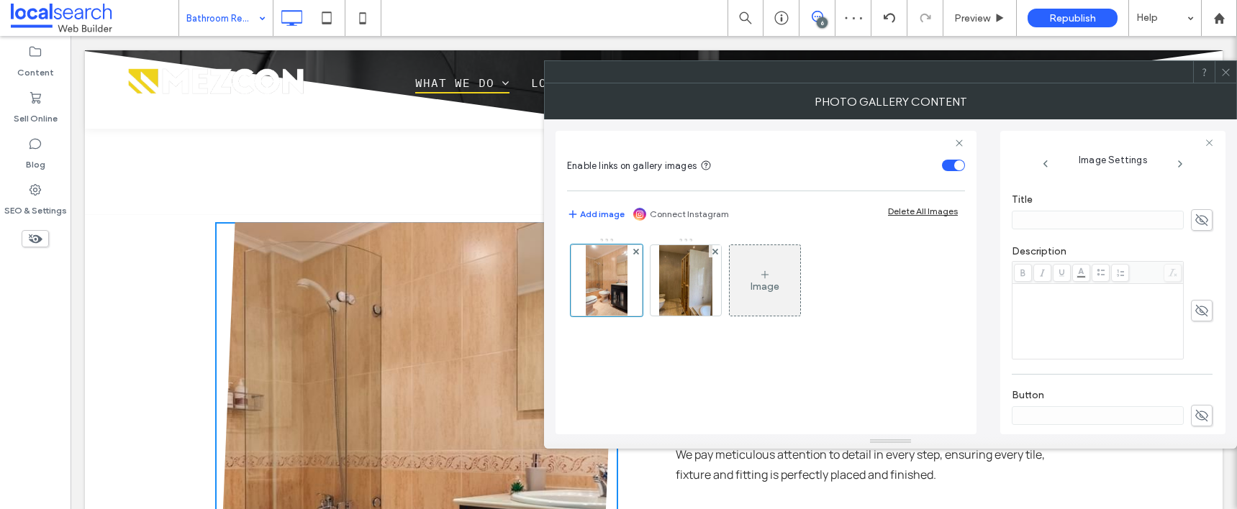
scroll to position [422, 0]
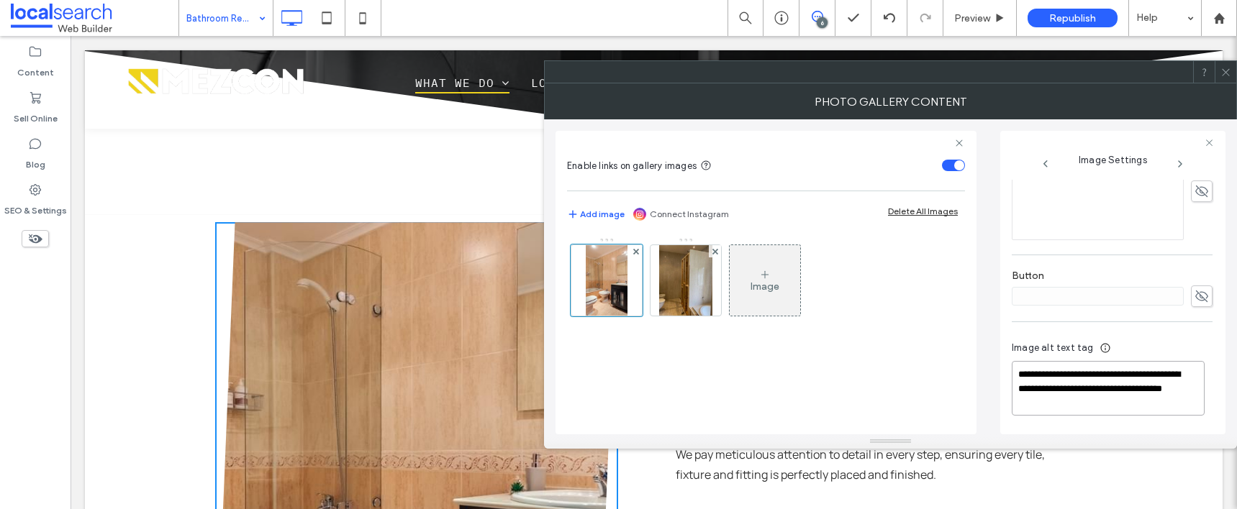
drag, startPoint x: 1110, startPoint y: 386, endPoint x: 1120, endPoint y: 392, distance: 12.2
click at [1125, 400] on textarea "**********" at bounding box center [1108, 388] width 193 height 55
drag, startPoint x: 1105, startPoint y: 386, endPoint x: 1125, endPoint y: 412, distance: 32.3
click at [1125, 412] on textarea "**********" at bounding box center [1108, 388] width 193 height 55
click at [678, 292] on img at bounding box center [685, 280] width 53 height 71
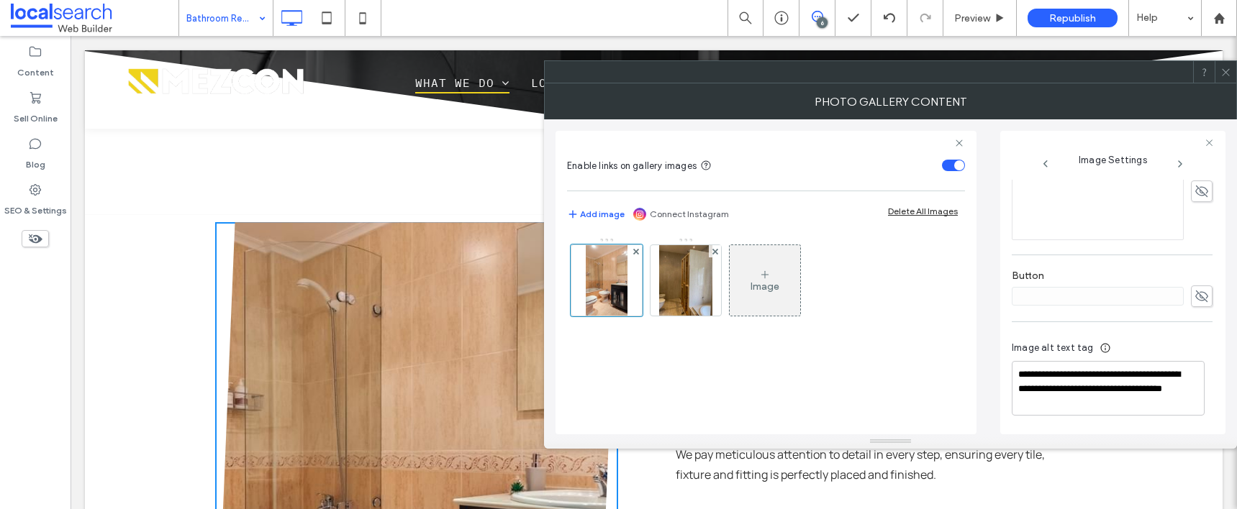
scroll to position [408, 0]
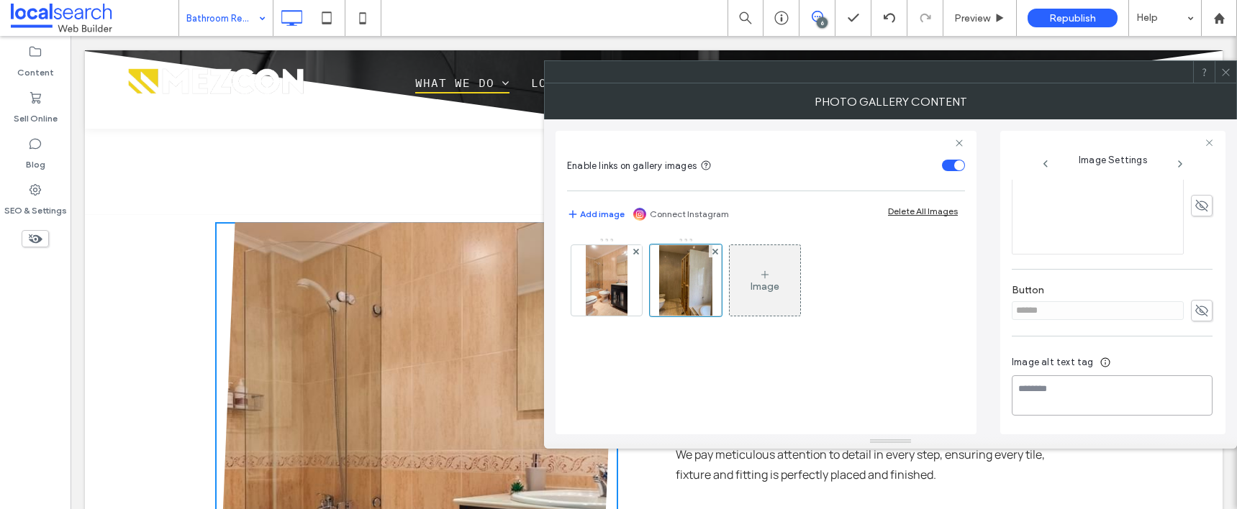
click at [1076, 393] on textarea at bounding box center [1112, 396] width 201 height 40
click at [704, 294] on div at bounding box center [686, 281] width 72 height 72
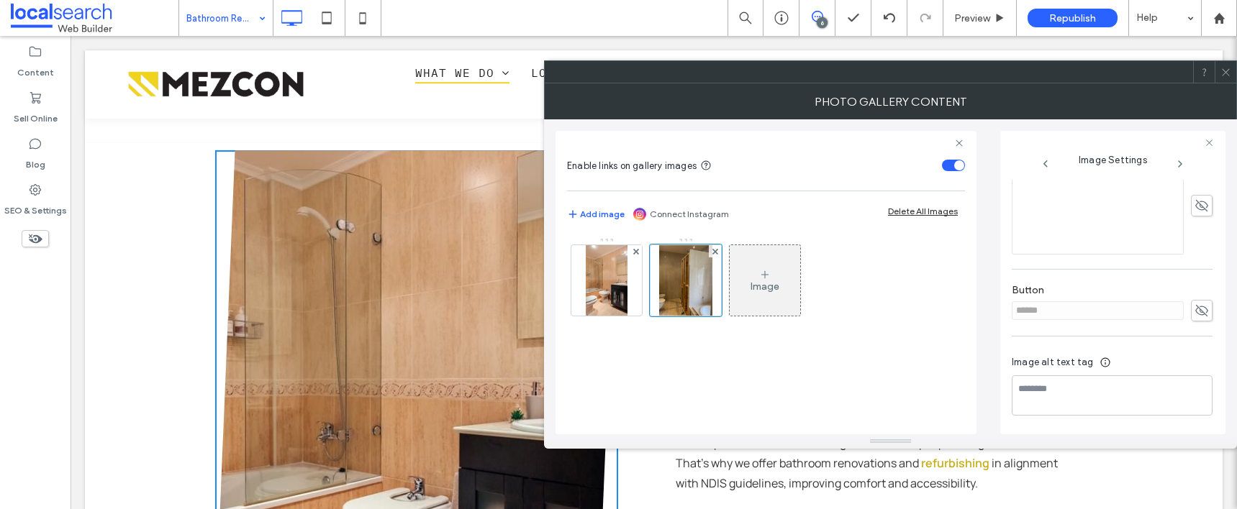
scroll to position [686, 0]
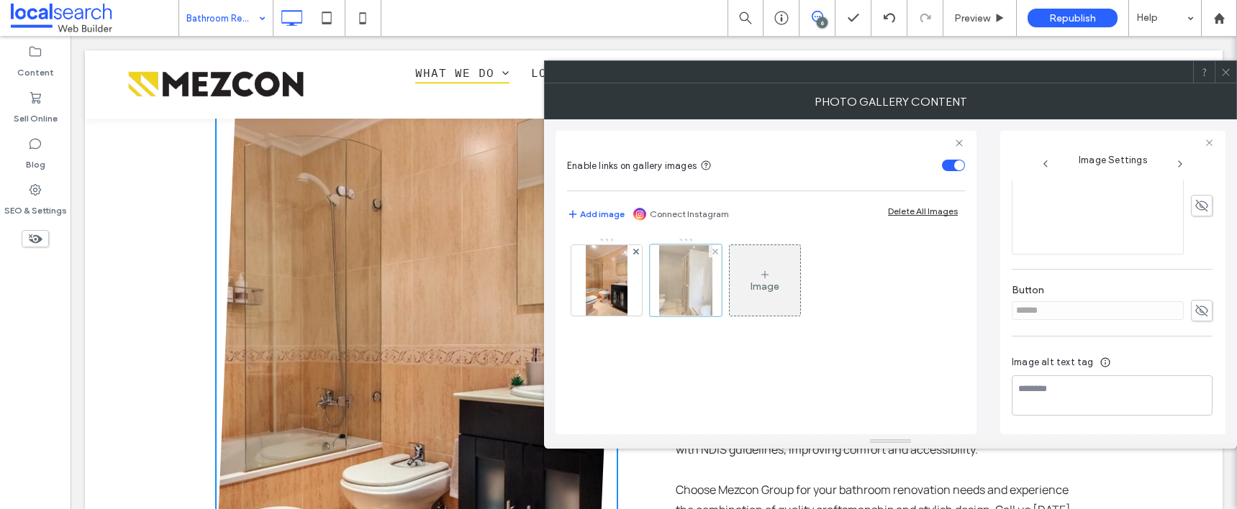
click at [658, 286] on div at bounding box center [686, 281] width 72 height 72
click at [713, 252] on use at bounding box center [715, 251] width 6 height 6
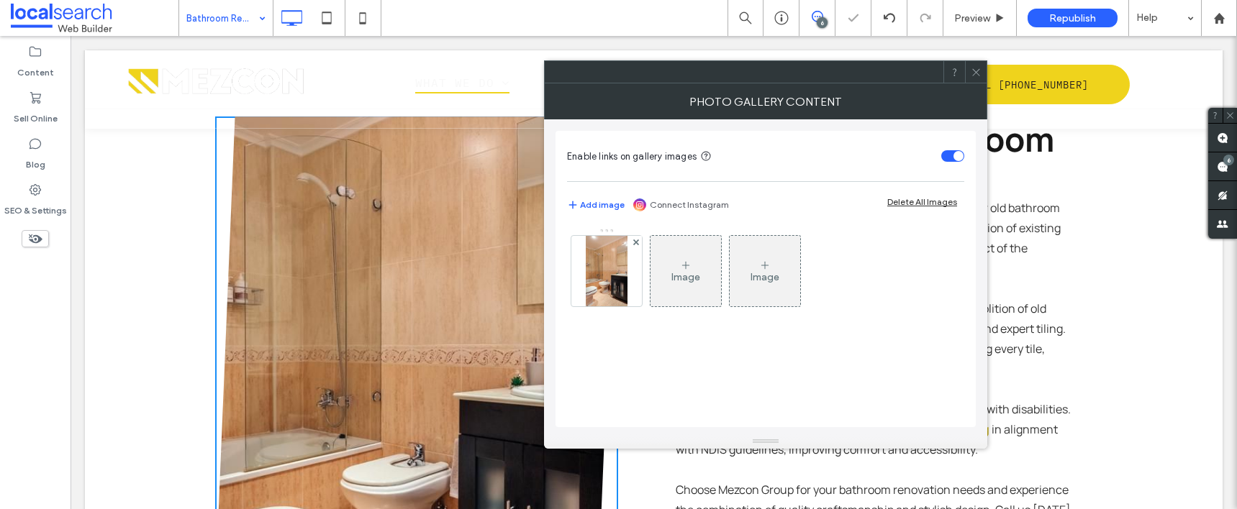
click at [978, 72] on icon at bounding box center [976, 72] width 11 height 11
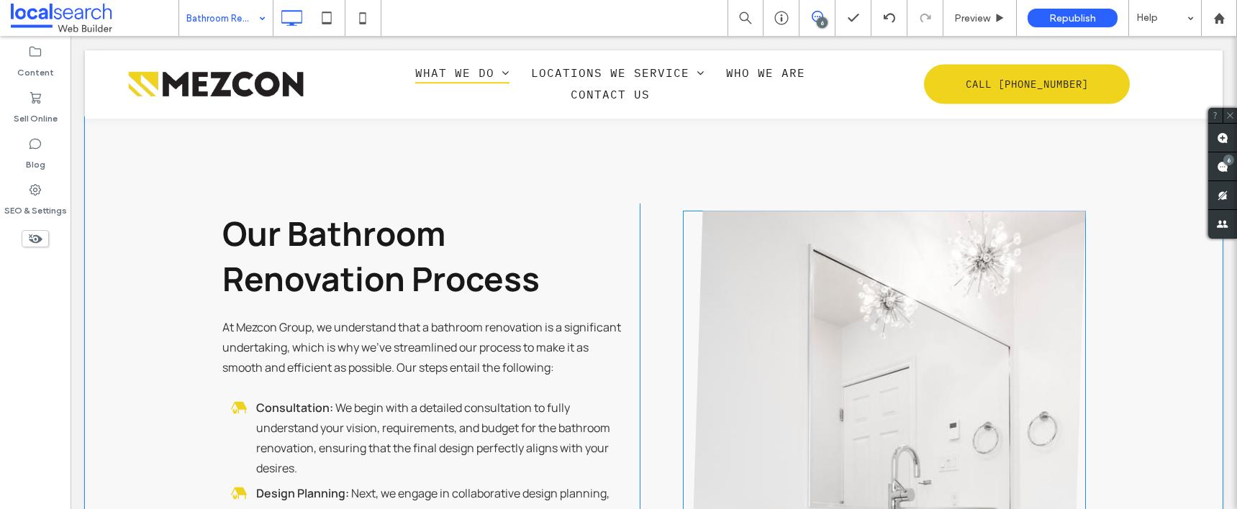
scroll to position [1394, 0]
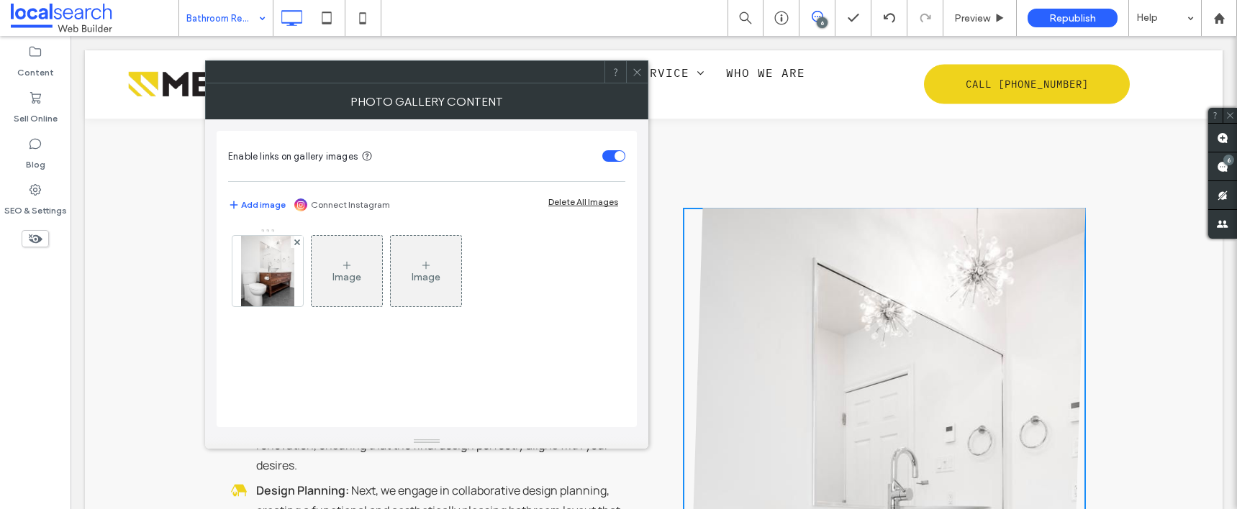
click at [361, 267] on div "Image" at bounding box center [347, 271] width 71 height 68
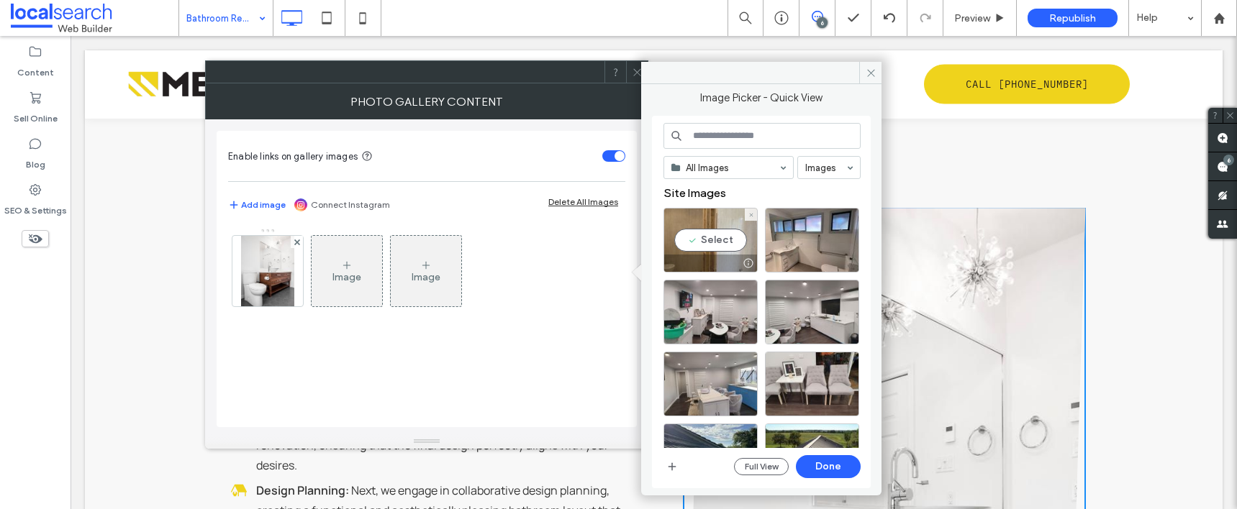
click at [715, 241] on div "Select" at bounding box center [710, 240] width 94 height 65
click at [833, 468] on button "Done" at bounding box center [828, 467] width 65 height 23
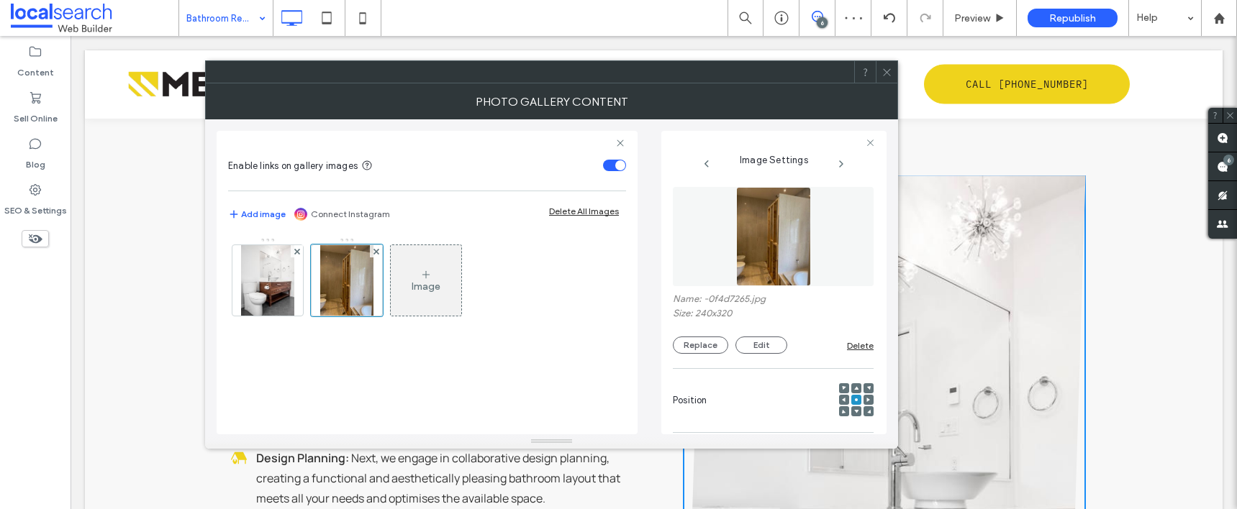
scroll to position [1408, 0]
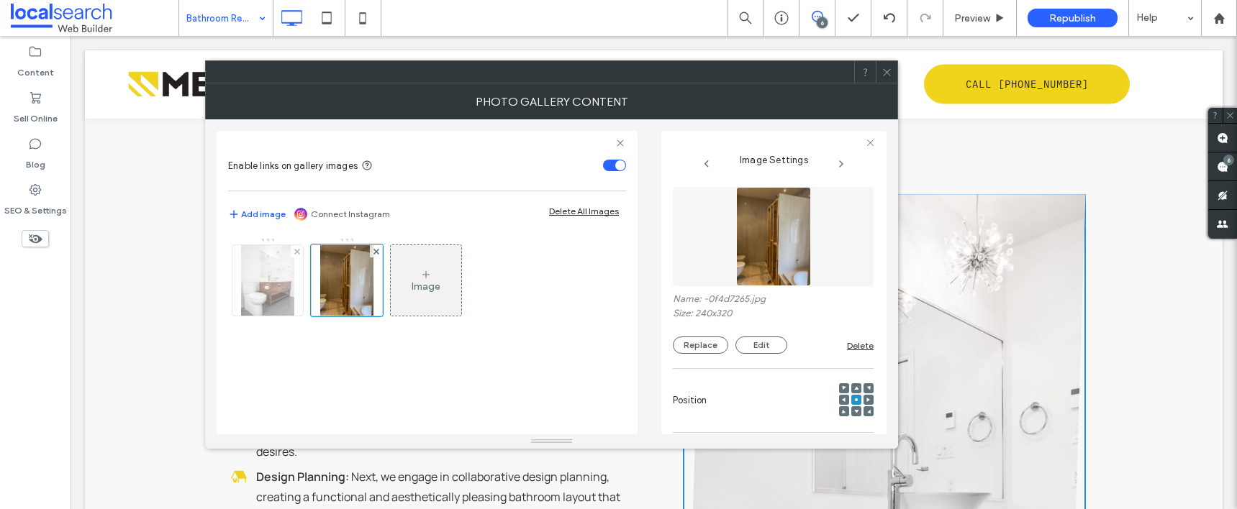
click at [254, 268] on img at bounding box center [267, 280] width 53 height 71
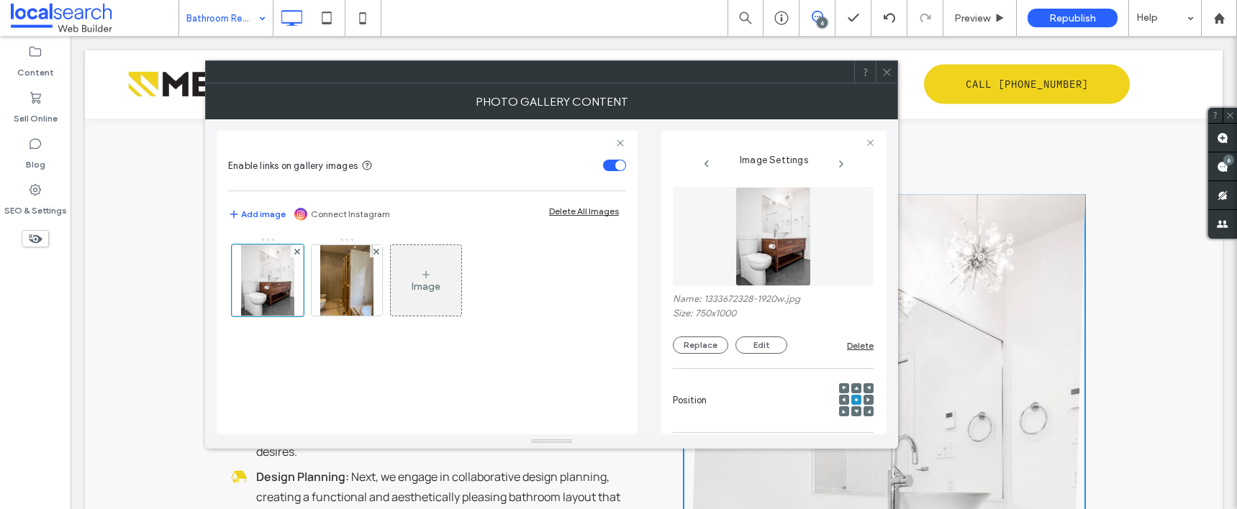
click at [376, 253] on icon at bounding box center [376, 252] width 6 height 6
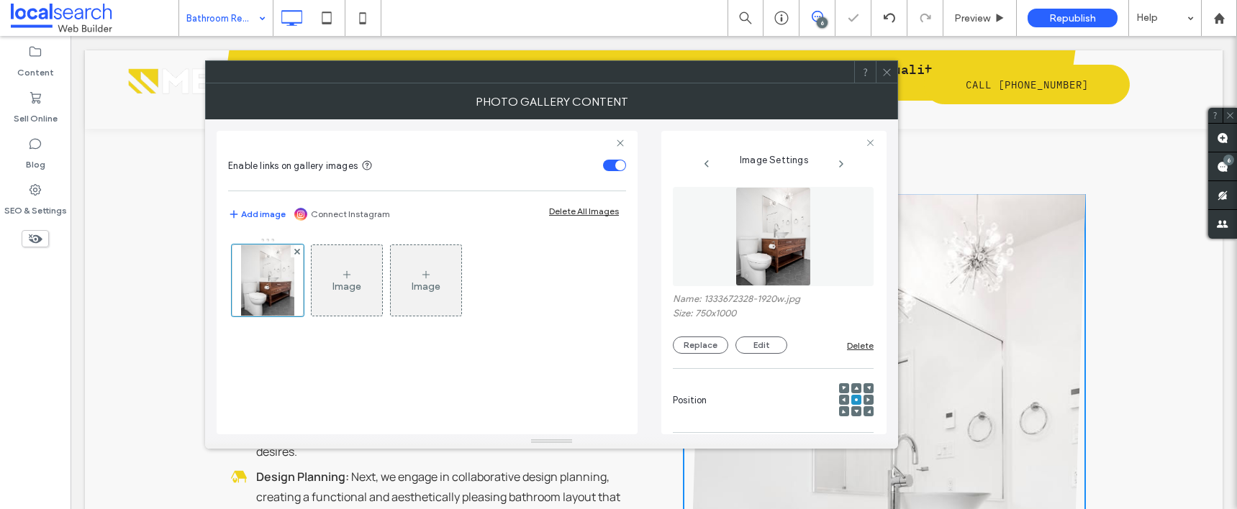
click at [882, 73] on icon at bounding box center [887, 72] width 11 height 11
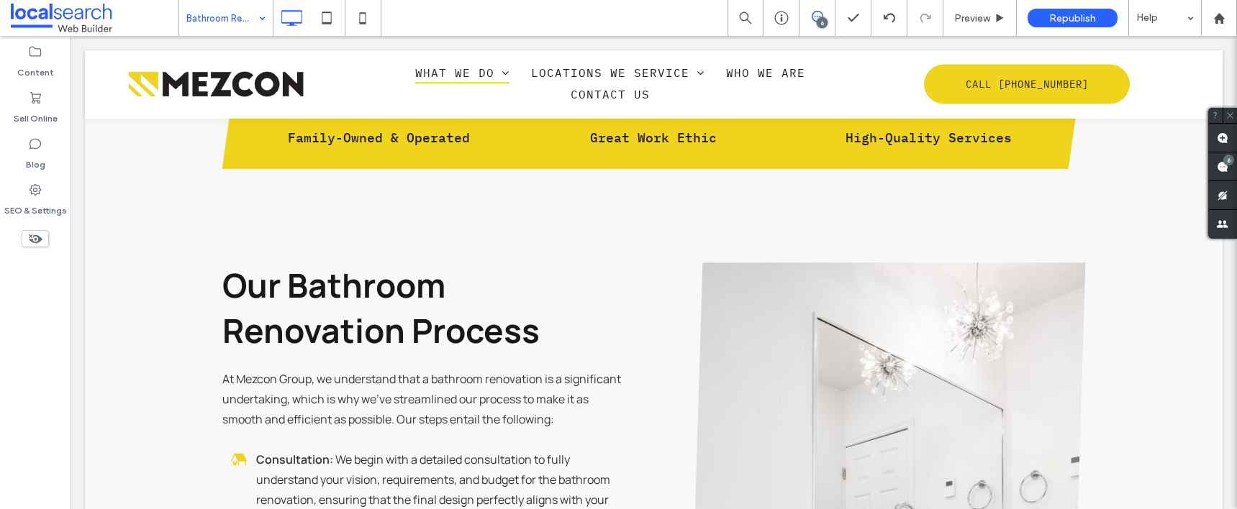
scroll to position [1217, 0]
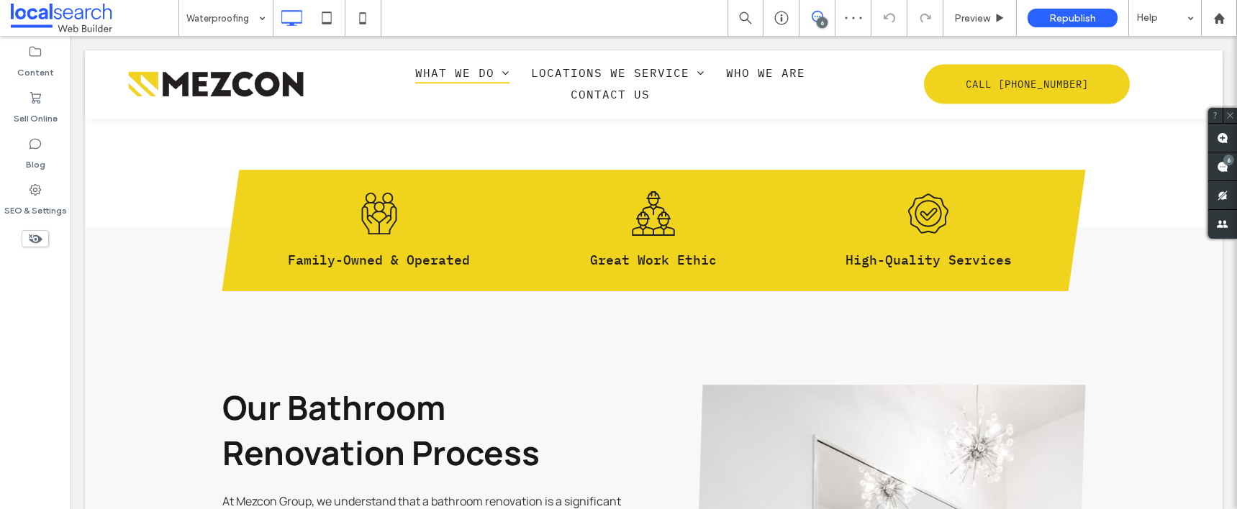
click at [216, 19] on input at bounding box center [222, 18] width 72 height 36
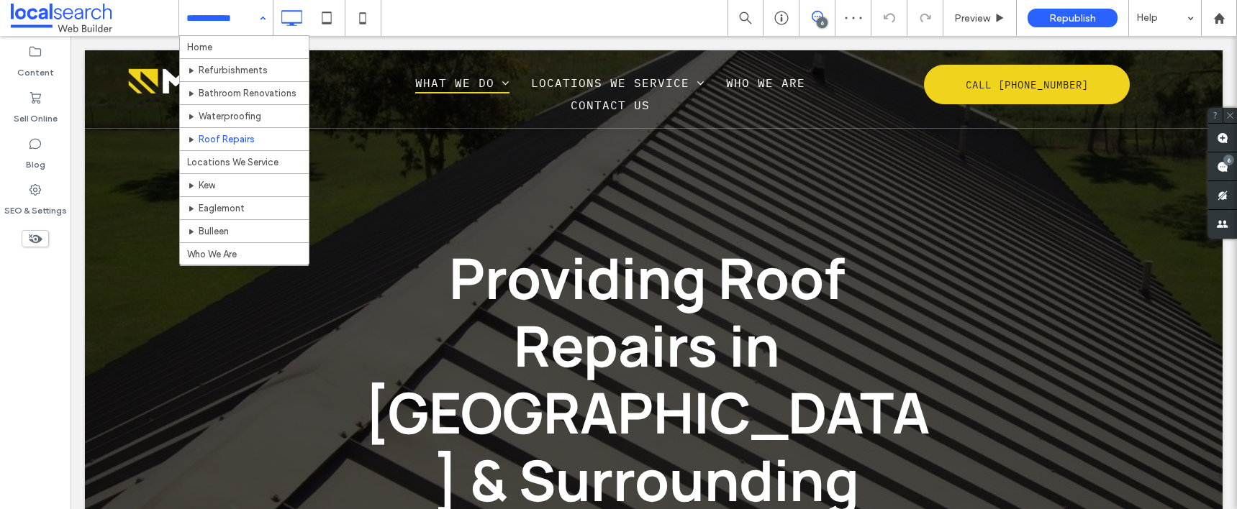
click at [215, 12] on input at bounding box center [222, 18] width 72 height 36
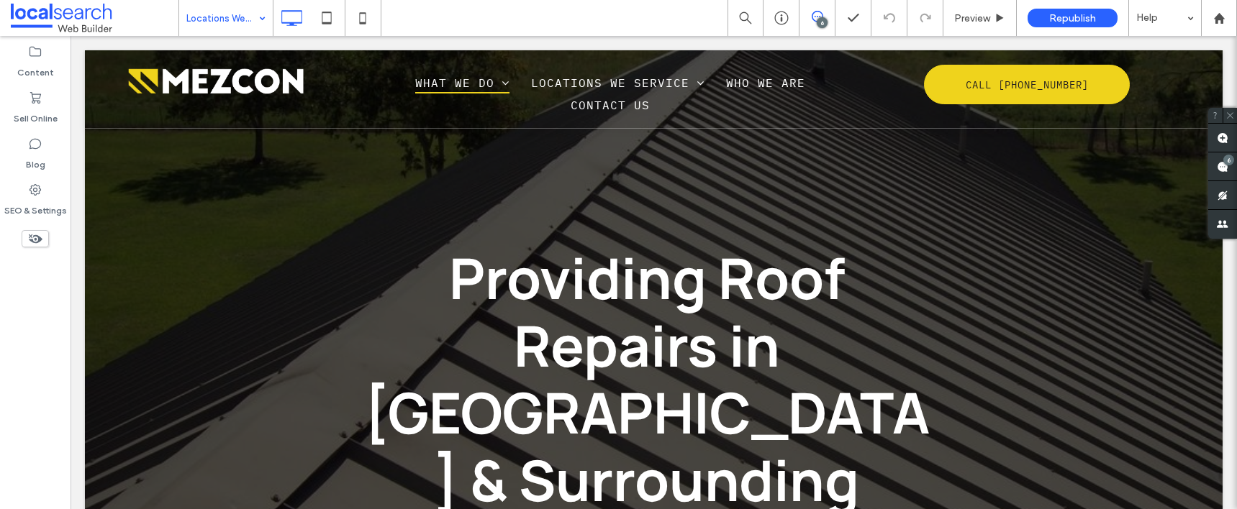
click at [225, 27] on div at bounding box center [618, 254] width 1237 height 509
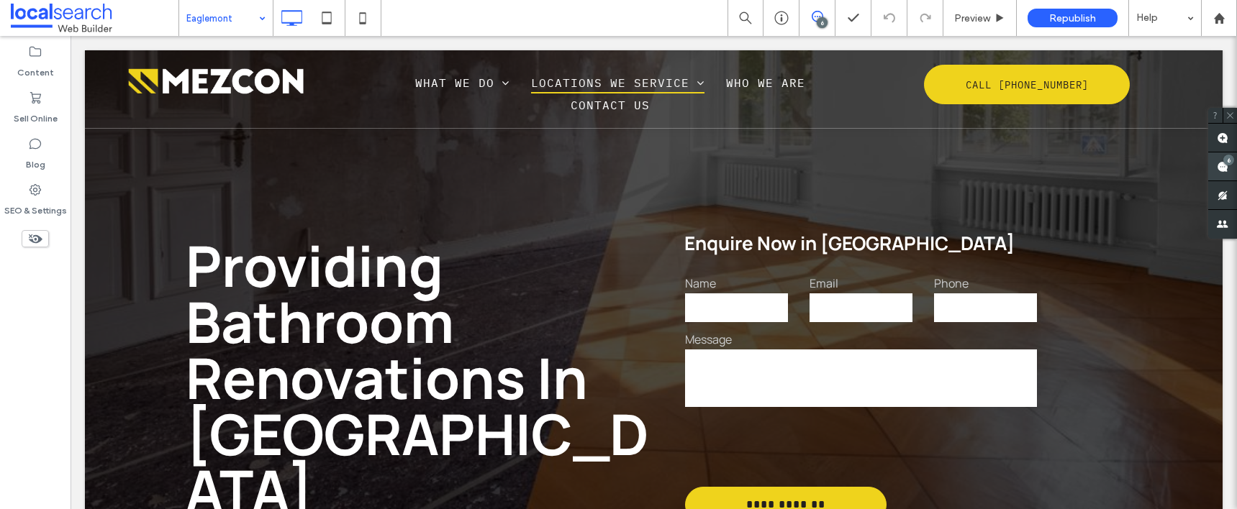
click at [1225, 163] on div "6" at bounding box center [1228, 160] width 11 height 11
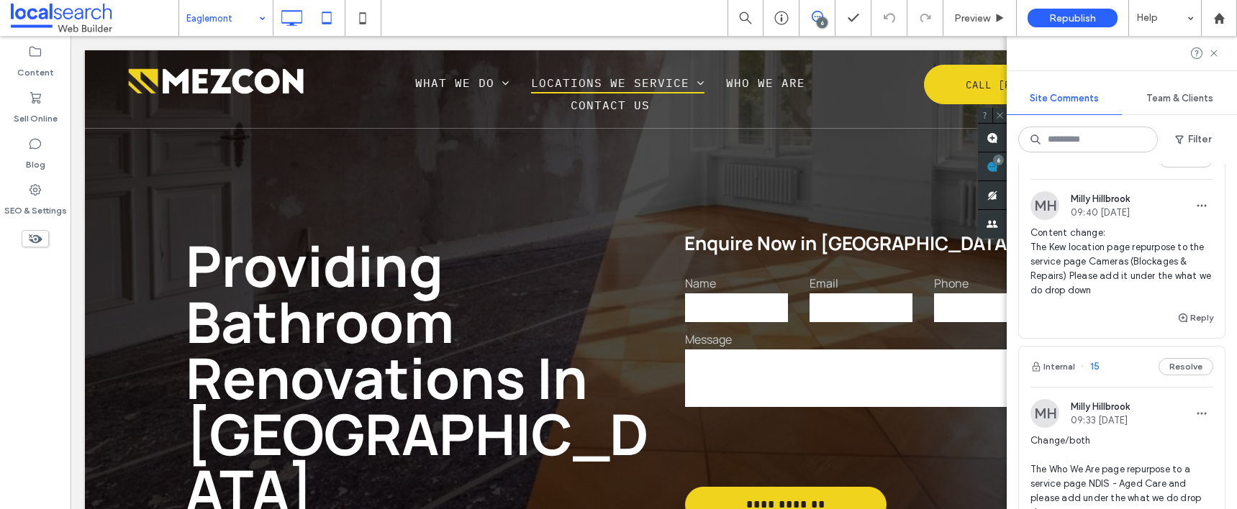
scroll to position [37, 0]
